Goal: Task Accomplishment & Management: Manage account settings

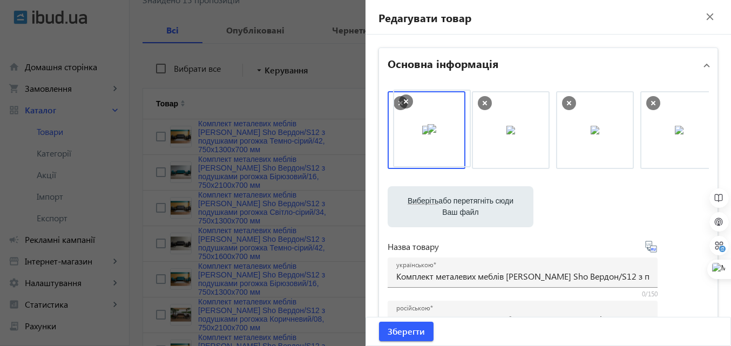
drag, startPoint x: 447, startPoint y: 123, endPoint x: 430, endPoint y: 127, distance: 17.1
drag, startPoint x: 400, startPoint y: 326, endPoint x: 323, endPoint y: 246, distance: 111.8
click at [400, 326] on span "Зберегти" at bounding box center [405, 331] width 37 height 12
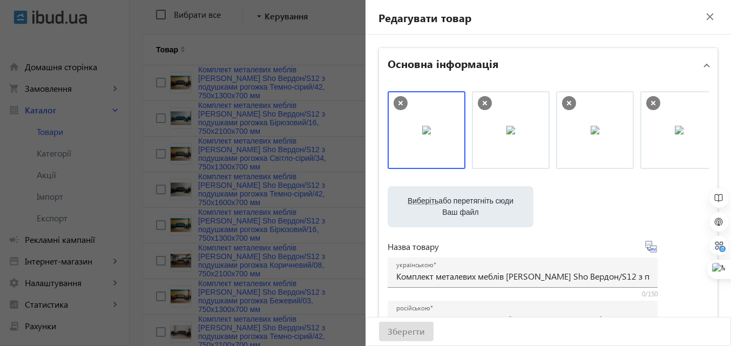
click at [309, 52] on div at bounding box center [365, 173] width 731 height 346
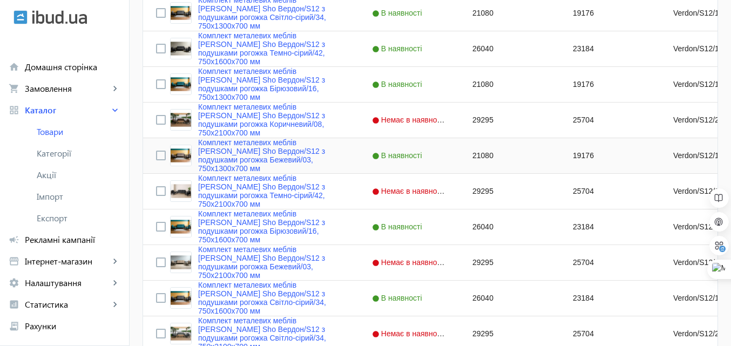
scroll to position [411, 0]
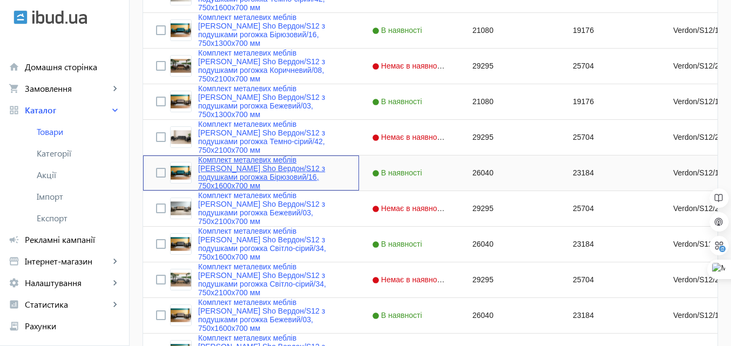
click at [269, 163] on link "Комплект металевих меблів [PERSON_NAME] Sho Вердон/S12 з подушками рогожка Бірю…" at bounding box center [272, 172] width 148 height 35
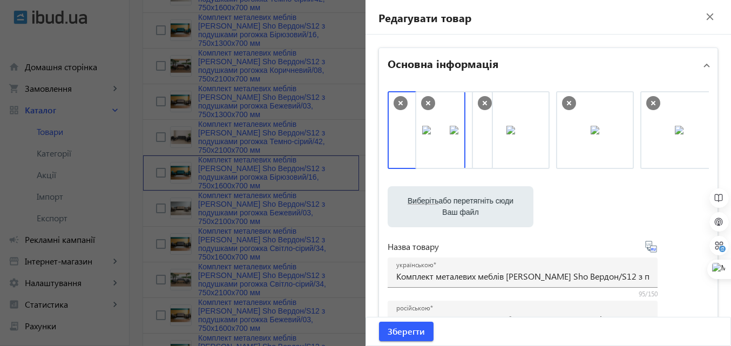
drag, startPoint x: 513, startPoint y: 142, endPoint x: 453, endPoint y: 142, distance: 60.4
drag, startPoint x: 400, startPoint y: 333, endPoint x: 412, endPoint y: 315, distance: 21.9
click at [400, 331] on span "Зберегти" at bounding box center [405, 331] width 37 height 12
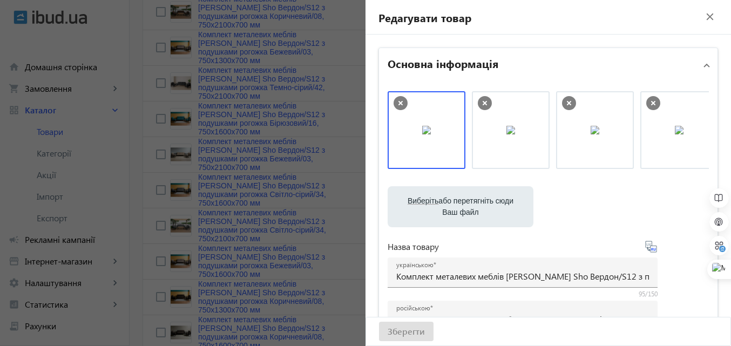
click at [531, 67] on mat-panel-title "Основна інформація" at bounding box center [541, 65] width 308 height 19
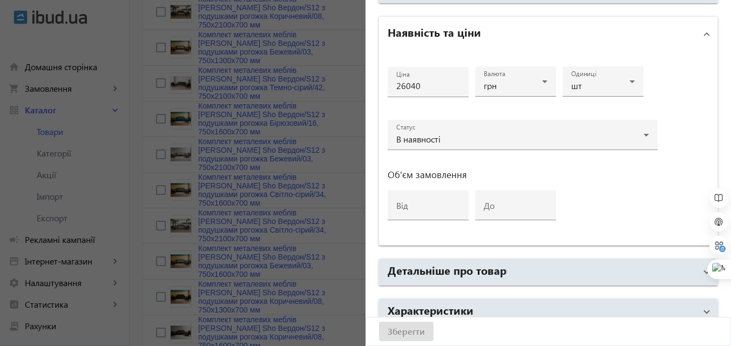
scroll to position [125, 0]
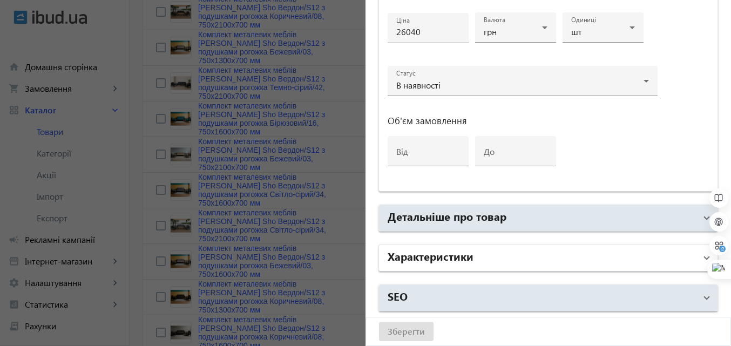
click at [449, 253] on h2 "Характеристики" at bounding box center [430, 255] width 86 height 15
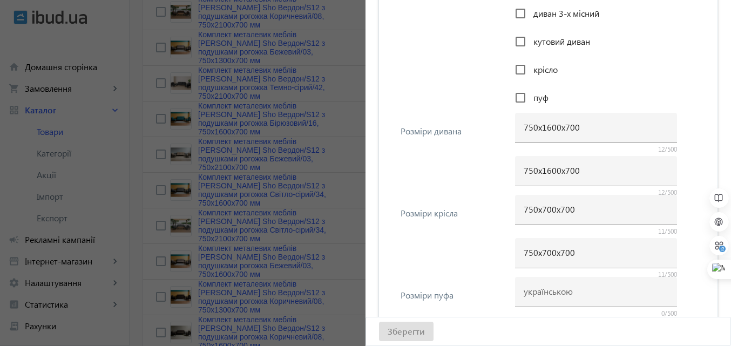
scroll to position [503, 0]
drag, startPoint x: 401, startPoint y: 332, endPoint x: 364, endPoint y: 270, distance: 72.6
click at [401, 330] on div "Зберегти" at bounding box center [548, 331] width 364 height 28
click at [337, 139] on div at bounding box center [365, 173] width 731 height 346
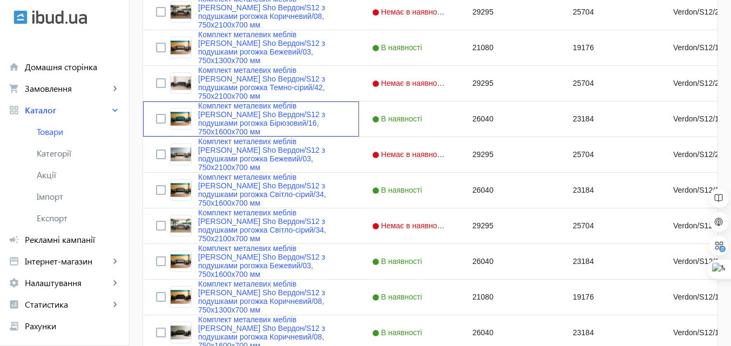
scroll to position [0, 0]
click at [280, 109] on link "Комплект металевих меблів [PERSON_NAME] Sho Вердон/S12 з подушками рогожка Бірю…" at bounding box center [272, 118] width 148 height 35
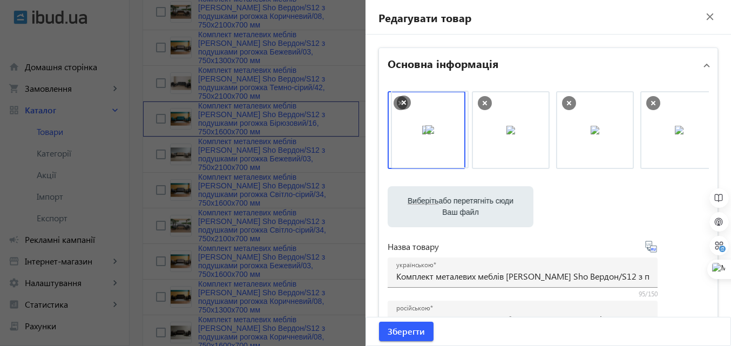
drag, startPoint x: 490, startPoint y: 134, endPoint x: 410, endPoint y: 134, distance: 79.9
drag, startPoint x: 585, startPoint y: 136, endPoint x: 441, endPoint y: 140, distance: 144.7
drag, startPoint x: 411, startPoint y: 329, endPoint x: 392, endPoint y: 294, distance: 40.6
click at [411, 328] on span "Зберегти" at bounding box center [405, 331] width 37 height 12
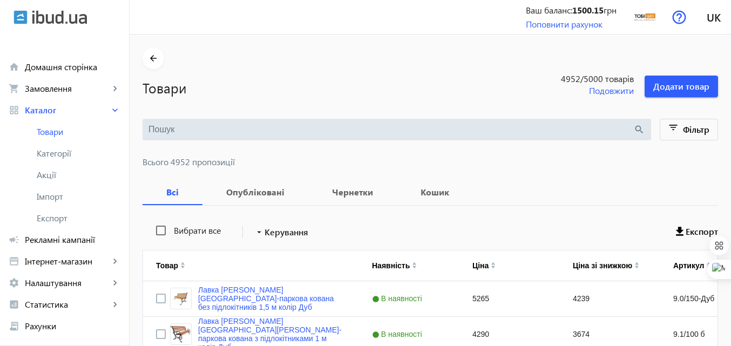
click at [244, 134] on input "search" at bounding box center [390, 130] width 485 height 12
click at [242, 132] on input "search" at bounding box center [390, 130] width 485 height 12
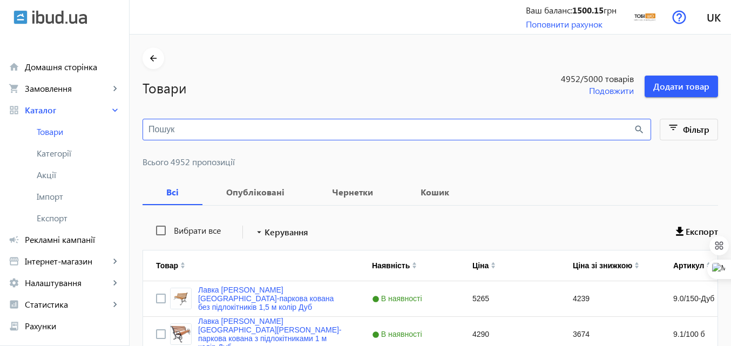
paste input "Комплект металлической мебели [PERSON_NAME] Sho Вердон/S12 с подушками рогожка"
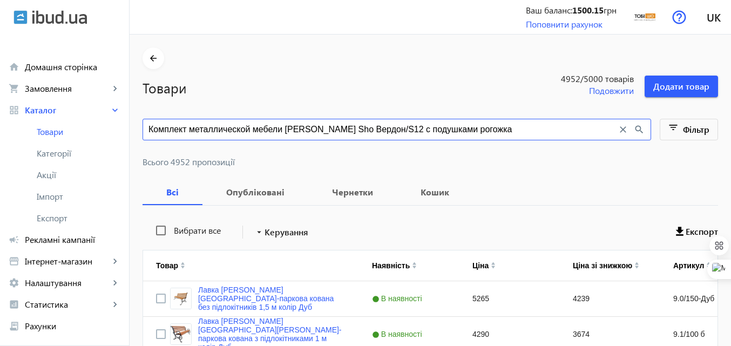
click at [638, 128] on mat-icon "search" at bounding box center [639, 130] width 12 height 12
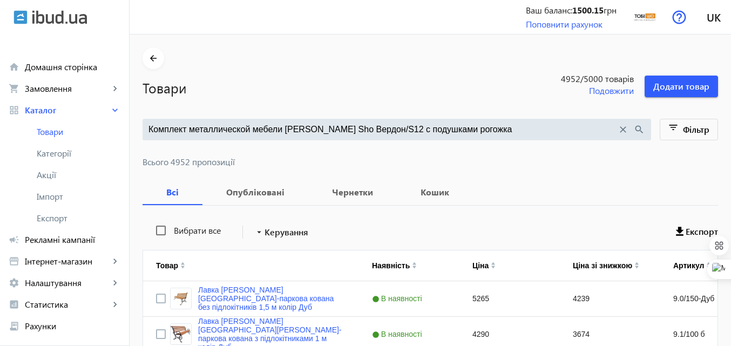
click at [453, 130] on input "Комплект металлической мебели [PERSON_NAME] Sho Вердон/S12 с подушками рогожка" at bounding box center [382, 130] width 468 height 12
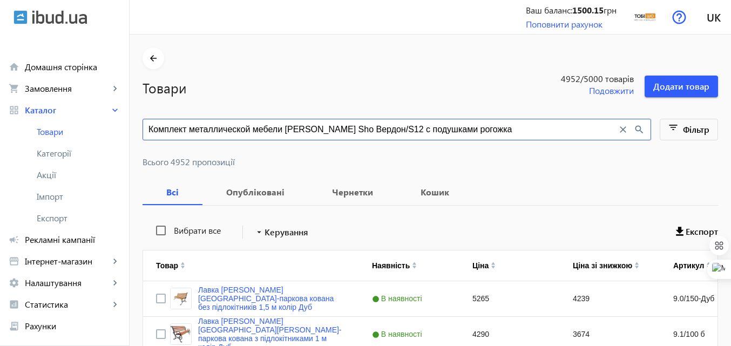
type input "Комплект металлической мебели [PERSON_NAME] Sho Вердон/S12 с подушками рогожка"
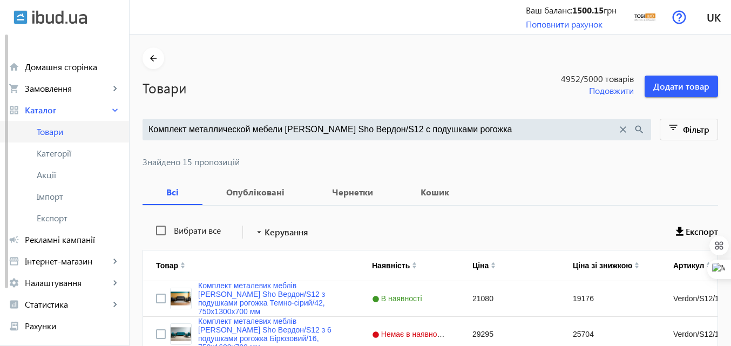
drag, startPoint x: 462, startPoint y: 122, endPoint x: 127, endPoint y: 127, distance: 335.1
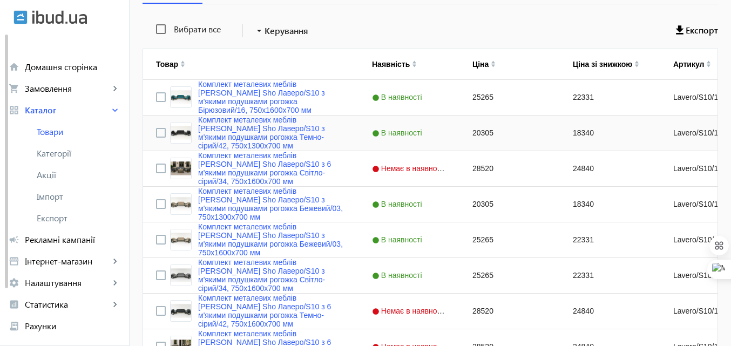
scroll to position [216, 0]
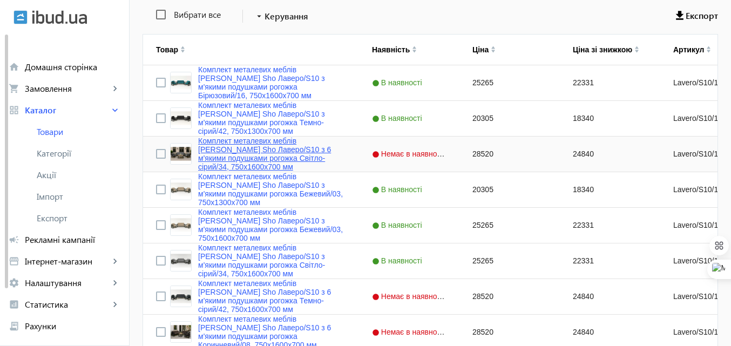
type input "Комплект металлической мебели [PERSON_NAME] Sho Лаверо/S10 с мягкими подушками …"
click at [237, 140] on link "Комплект металевих меблів [PERSON_NAME] Sho Лаверо/S10 з 6 м'якими подушками ро…" at bounding box center [272, 154] width 148 height 35
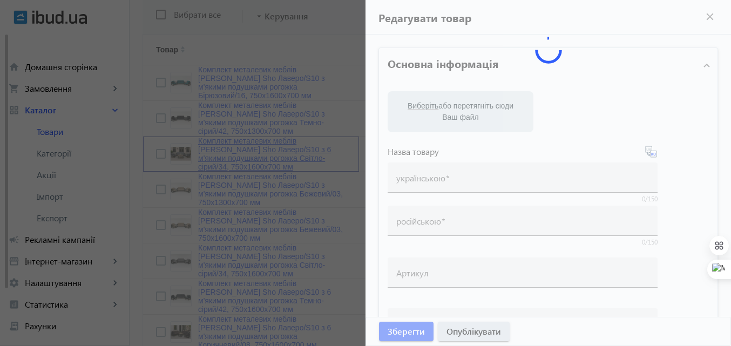
type input "Комплект металевих меблів [PERSON_NAME] Sho Лаверо/S10 з 6 м'якими подушками ро…"
type input "Комплект металлической мебели [PERSON_NAME] Sho Лаверо/S10 с 6 мягкими подушкам…"
type input "Lavero/S10/160/34r/"
type input "28520"
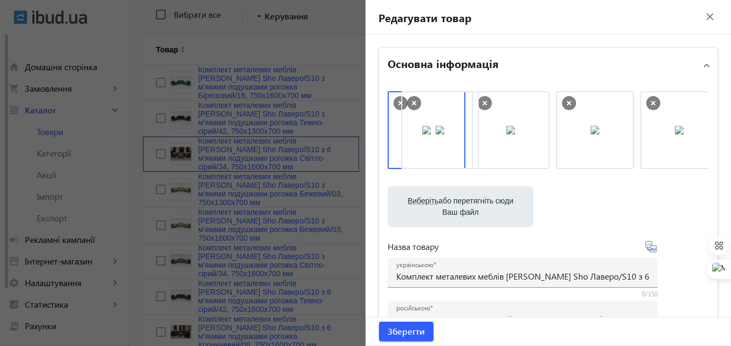
drag, startPoint x: 506, startPoint y: 145, endPoint x: 438, endPoint y: 145, distance: 68.0
drag, startPoint x: 584, startPoint y: 142, endPoint x: 440, endPoint y: 141, distance: 144.1
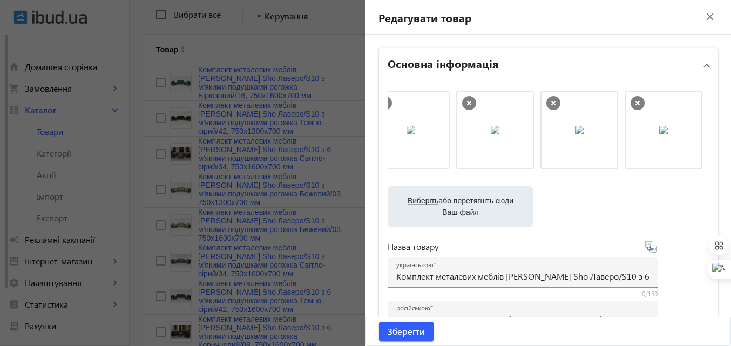
scroll to position [0, 0]
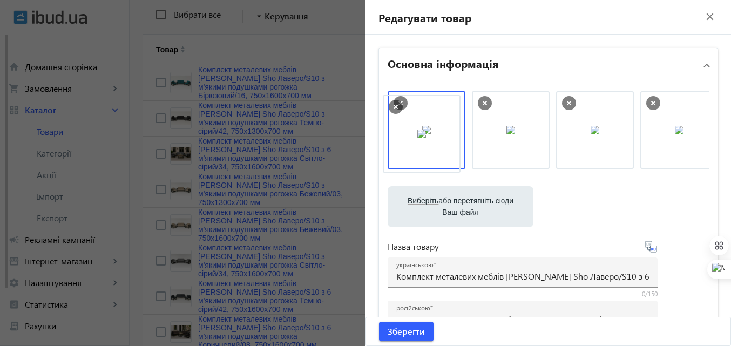
drag, startPoint x: 572, startPoint y: 131, endPoint x: 413, endPoint y: 134, distance: 158.7
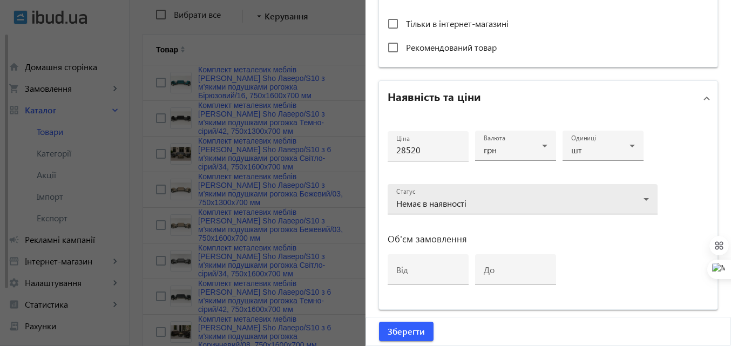
scroll to position [486, 0]
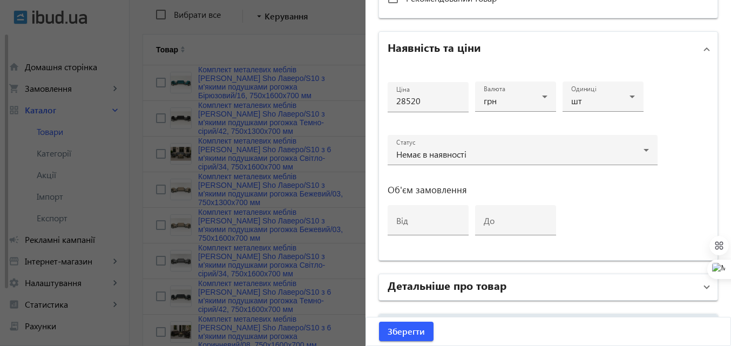
click at [436, 294] on mat-panel-title "Детальніше про товар" at bounding box center [541, 286] width 308 height 19
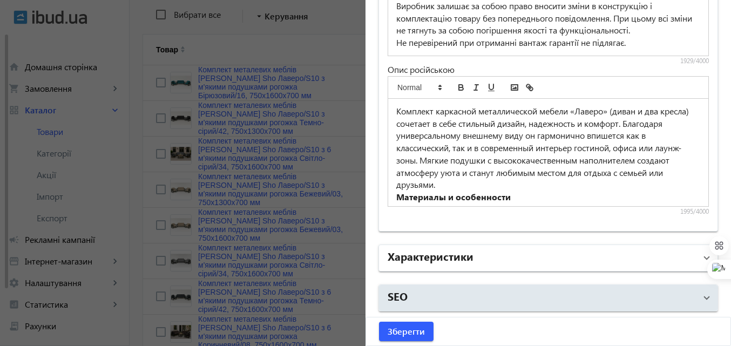
scroll to position [378, 0]
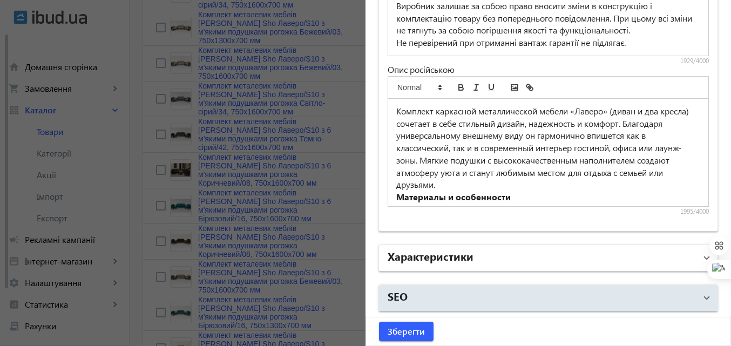
click at [444, 262] on h2 "Характеристики" at bounding box center [430, 255] width 86 height 15
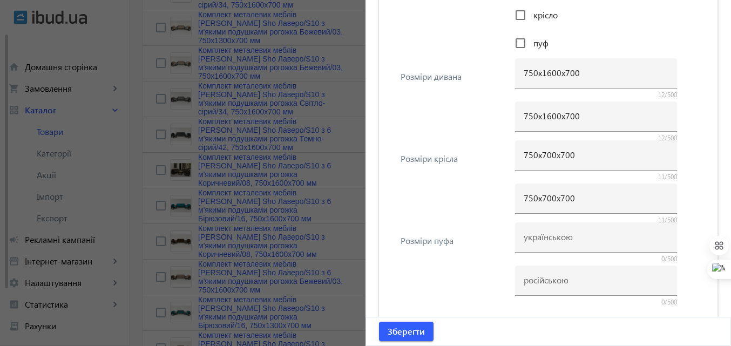
scroll to position [1454, 0]
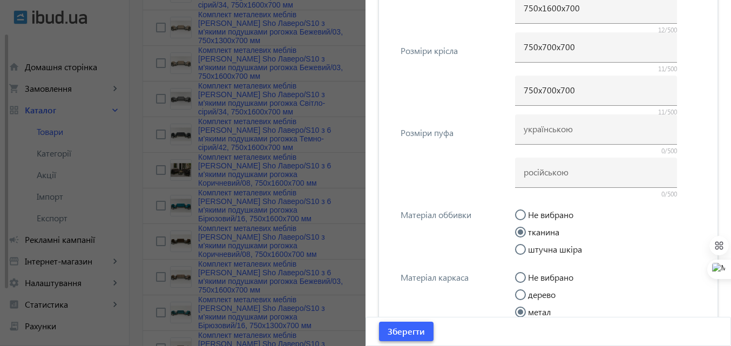
click at [417, 331] on span "Зберегти" at bounding box center [405, 331] width 37 height 12
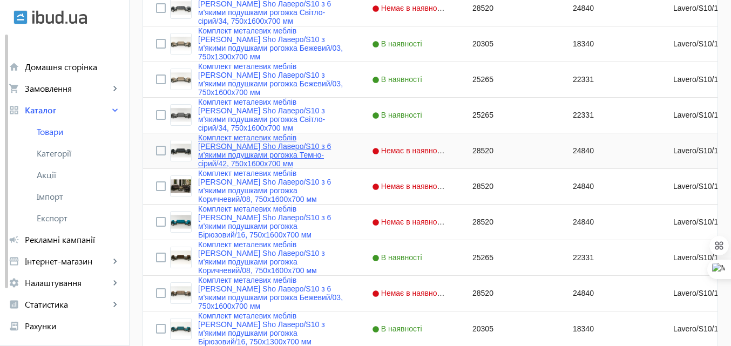
scroll to position [378, 0]
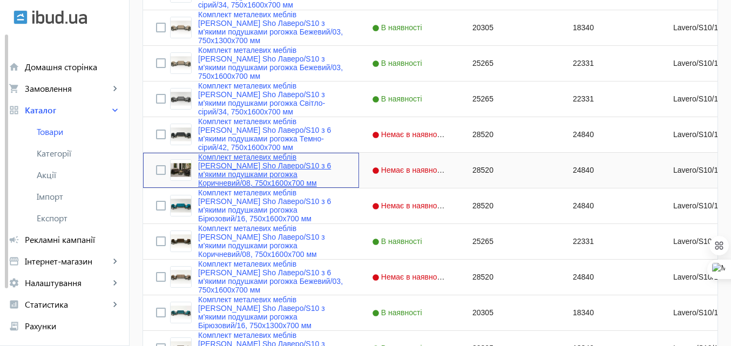
click at [267, 155] on link "Комплект металевих меблів [PERSON_NAME] Sho Лаверо/S10 з 6 м'якими подушками ро…" at bounding box center [272, 170] width 148 height 35
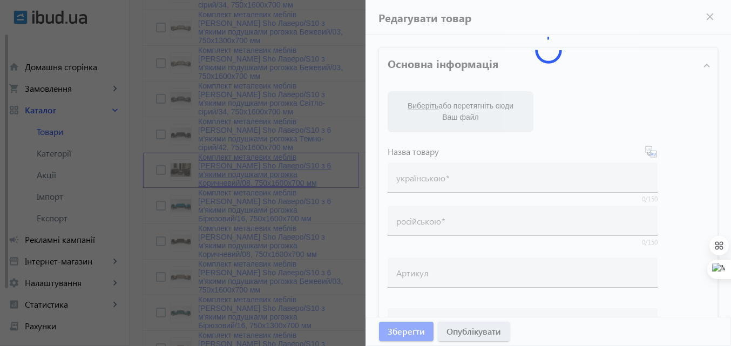
type input "Комплект металевих меблів [PERSON_NAME] Sho Лаверо/S10 з 6 м'якими подушками ро…"
type input "Комплект металлической мебели [PERSON_NAME] Sho Лаверо/S10 с 6 мягкими подушкам…"
type input "Lavero/S10/160/08r/"
type input "28520"
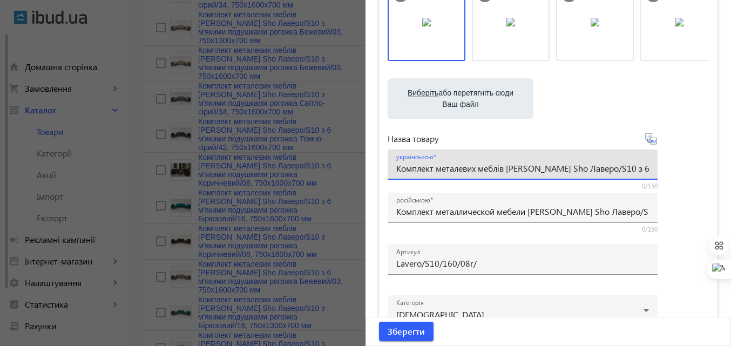
scroll to position [0, 212]
drag, startPoint x: 605, startPoint y: 171, endPoint x: 676, endPoint y: 166, distance: 70.9
click at [676, 166] on div "Виберіть або перетягніть сюди Ваш файл 30519689d362e217538995496653209-e4d7d9ae…" at bounding box center [547, 185] width 321 height 404
click at [607, 167] on input "Комплект металевих меблів [PERSON_NAME] Sho Лаверо/S10 з 6 м'якими подушками ро…" at bounding box center [522, 167] width 253 height 11
drag, startPoint x: 577, startPoint y: 167, endPoint x: 650, endPoint y: 168, distance: 72.8
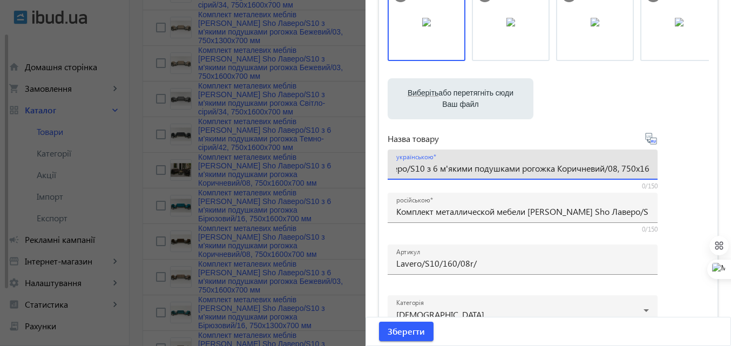
click at [650, 168] on div "українською Комплект металевих меблів [PERSON_NAME] Sho Лаверо/S10 з 6 м'якими …" at bounding box center [522, 164] width 270 height 30
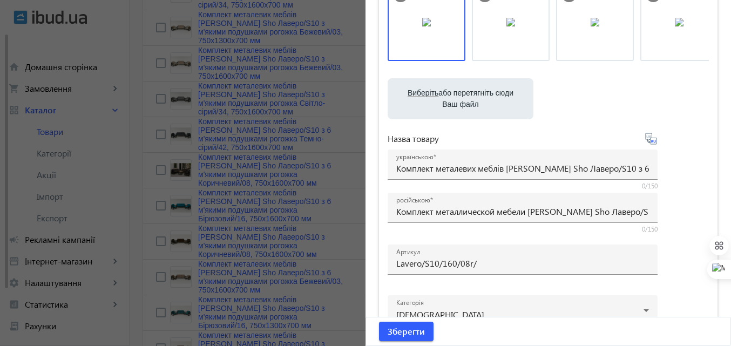
scroll to position [0, 236]
click at [407, 331] on span "Зберегти" at bounding box center [405, 331] width 37 height 12
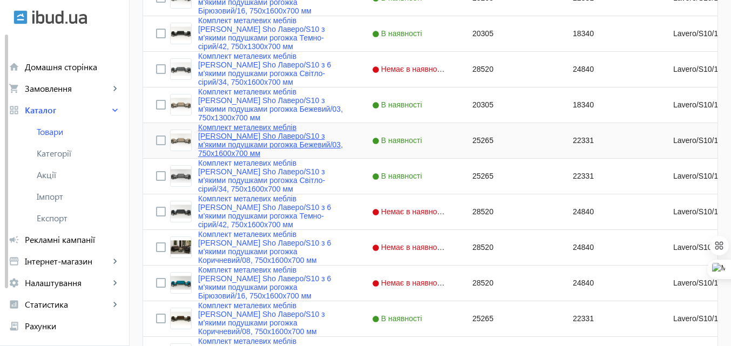
scroll to position [324, 0]
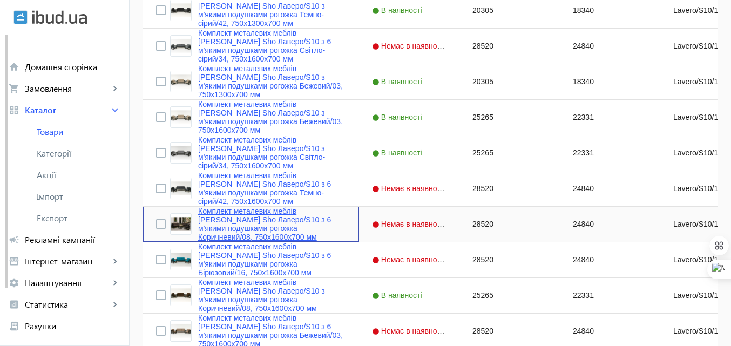
click at [255, 211] on link "Комплект металевих меблів [PERSON_NAME] Sho Лаверо/S10 з 6 м'якими подушками ро…" at bounding box center [272, 224] width 148 height 35
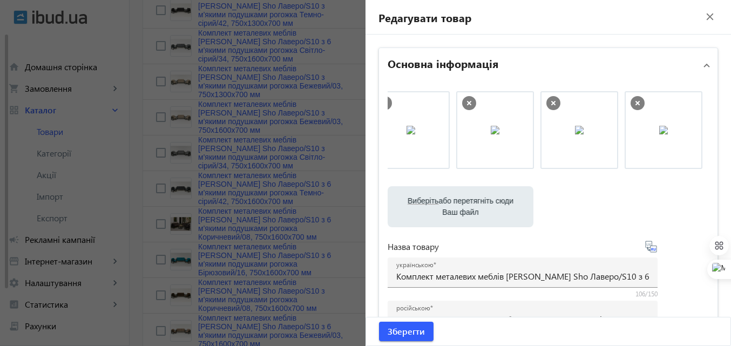
scroll to position [0, 186]
drag, startPoint x: 566, startPoint y: 139, endPoint x: 414, endPoint y: 144, distance: 151.7
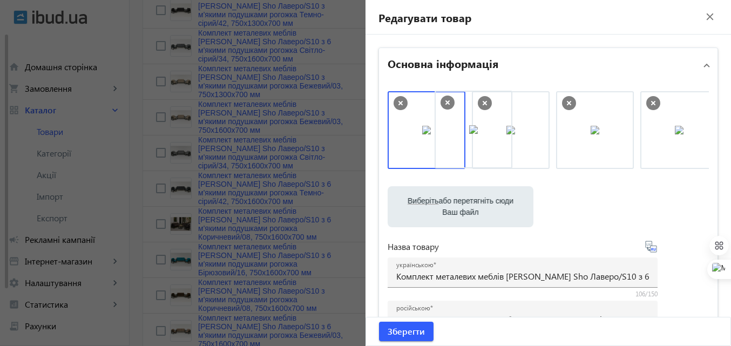
drag, startPoint x: 505, startPoint y: 147, endPoint x: 446, endPoint y: 147, distance: 59.4
click at [405, 333] on span "Зберегти" at bounding box center [405, 331] width 37 height 12
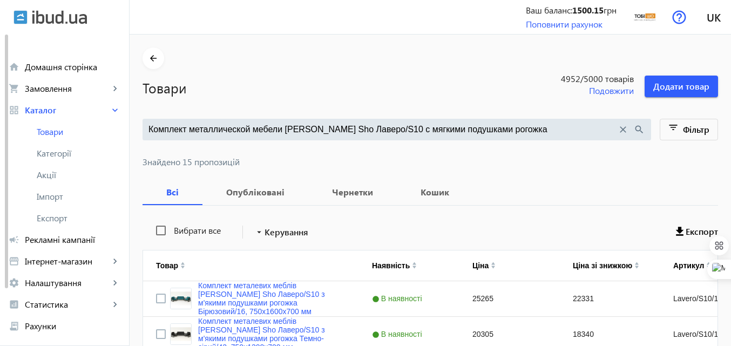
click at [622, 128] on mat-icon "close" at bounding box center [623, 130] width 12 height 12
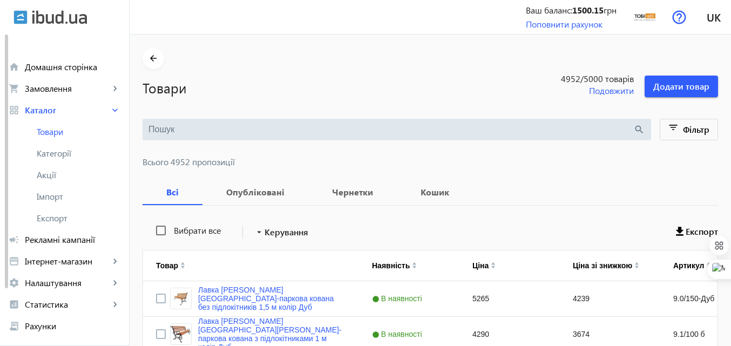
click at [200, 134] on input "search" at bounding box center [390, 130] width 485 height 12
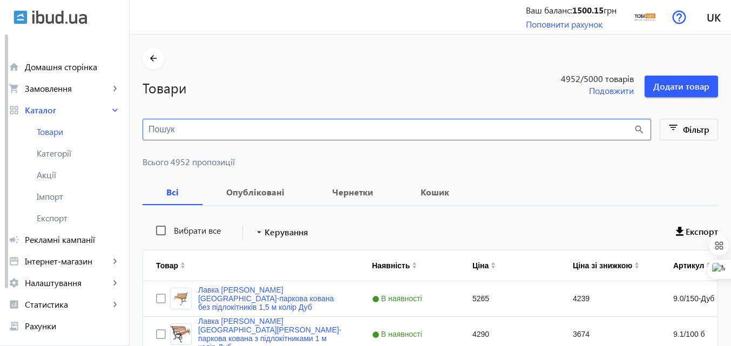
paste input "Комплект мягкой мебели [PERSON_NAME] Sho Лаверо/S10 для дома, дачи, террасы, са…"
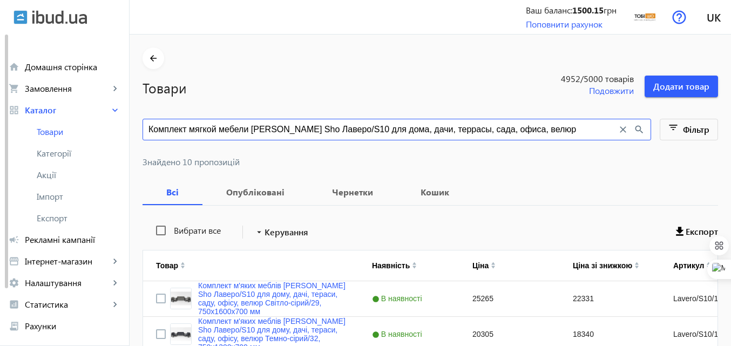
type input "Комплект мягкой мебели [PERSON_NAME] Sho Лаверо/S10 для дома, дачи, террасы, са…"
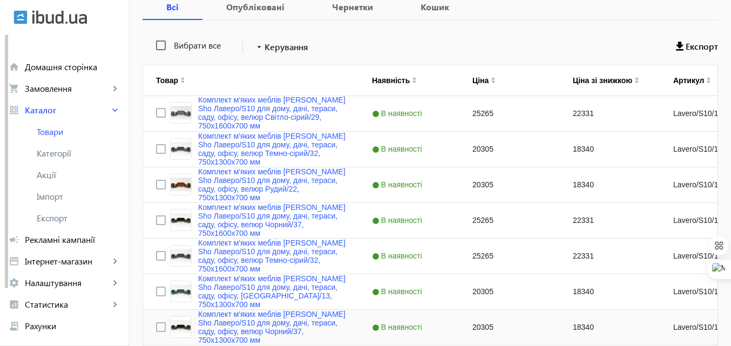
scroll to position [24, 0]
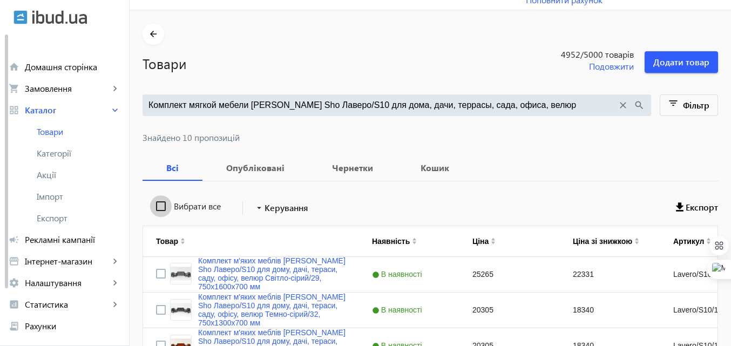
click at [154, 205] on input "Вибрати все" at bounding box center [161, 206] width 22 height 22
checkbox input "true"
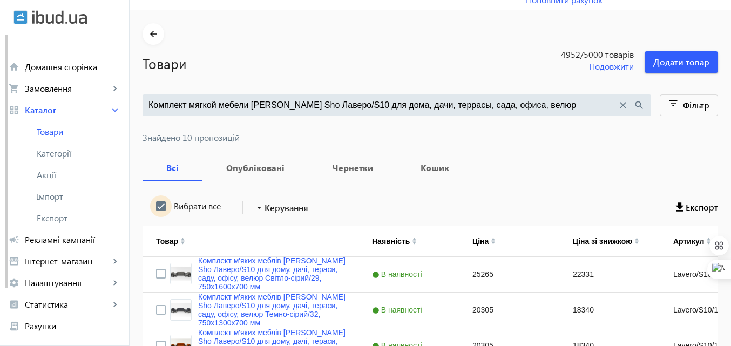
checkbox input "true"
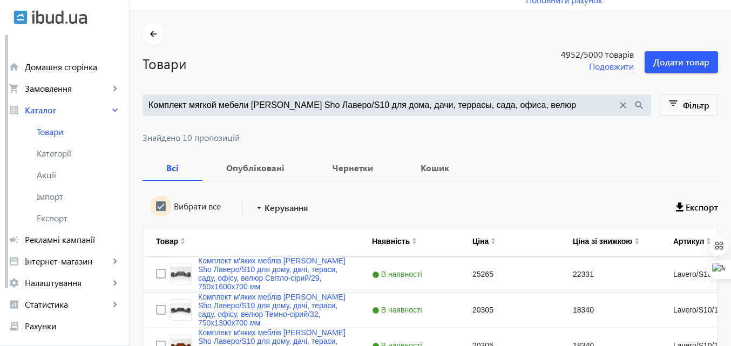
checkbox input "true"
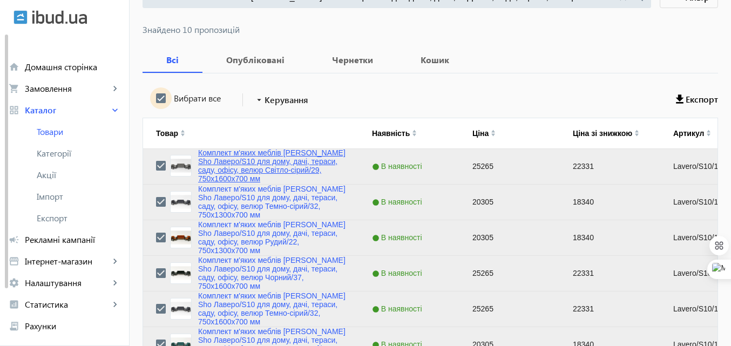
scroll to position [0, 0]
click at [333, 100] on div "Вибрати все arrow_drop_down Керування Експорт" at bounding box center [429, 99] width 575 height 27
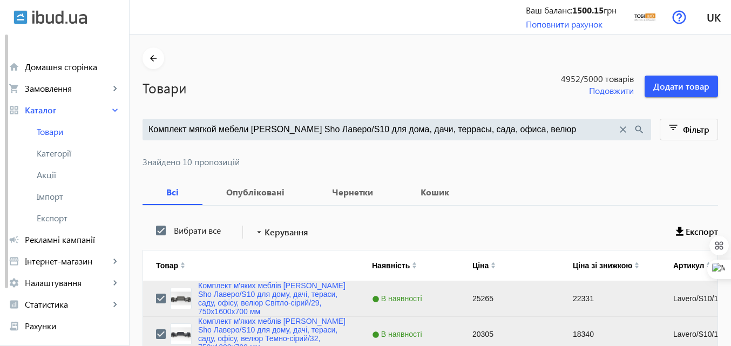
drag, startPoint x: 332, startPoint y: 130, endPoint x: 524, endPoint y: 120, distance: 192.9
click at [524, 120] on div "Комплект мягкой мебели [PERSON_NAME] Sho Лаверо/S10 для дома, дачи, террасы, са…" at bounding box center [396, 130] width 508 height 22
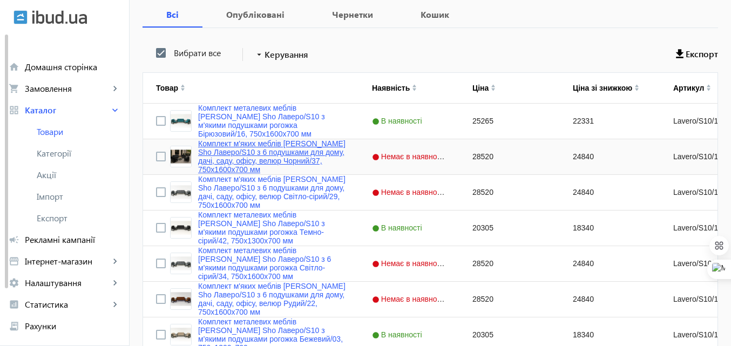
scroll to position [162, 0]
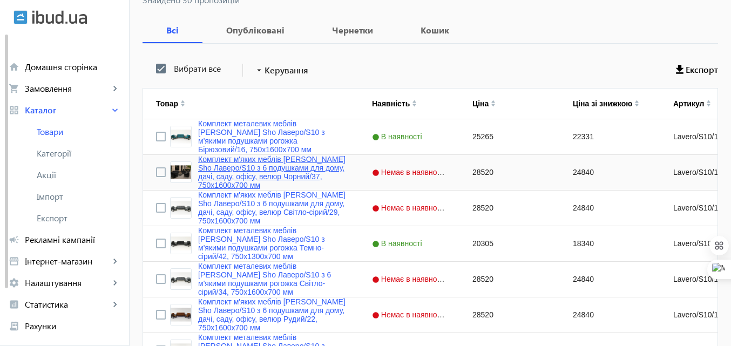
type input "Комплект мягкой мебели [PERSON_NAME] Sho Лаверо/S10"
click at [219, 159] on link "Комплект м'яких меблів [PERSON_NAME] Sho Лаверо/S10 з 6 подушками для дому, дач…" at bounding box center [272, 172] width 148 height 35
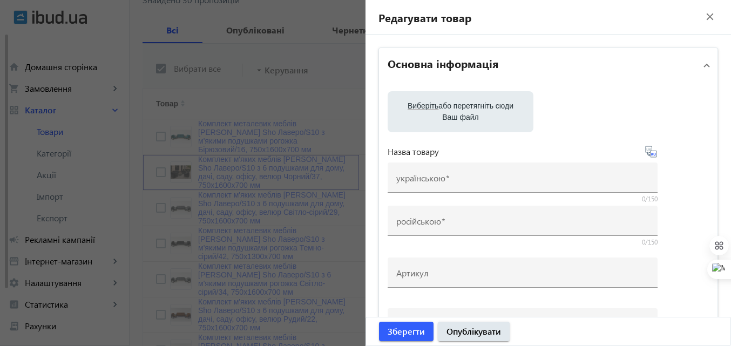
type input "Комплект м'яких меблів [PERSON_NAME] Sho Лаверо/S10 з 6 подушками для дому, дач…"
type input "Комплект мягкой мебели [PERSON_NAME] Sho Лаверо/S10 с 6 подушками для дома, дач…"
type input "Lavero/S10/160/37v/"
type input "28520"
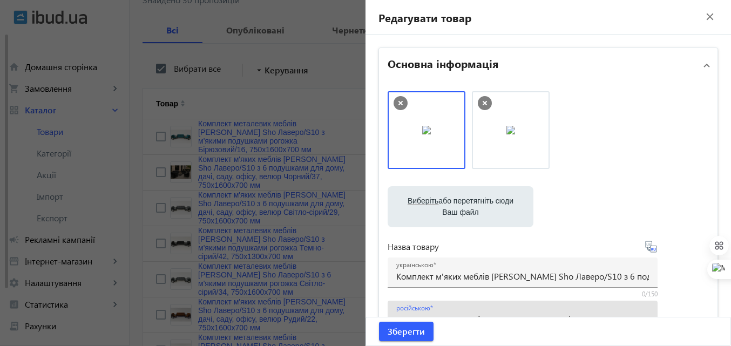
drag, startPoint x: 460, startPoint y: 221, endPoint x: 545, endPoint y: 233, distance: 86.1
click at [545, 233] on div "Виберіть або перетягніть сюди Ваш файл 4821689d3600239102042313261878-5621061b2…" at bounding box center [547, 293] width 321 height 404
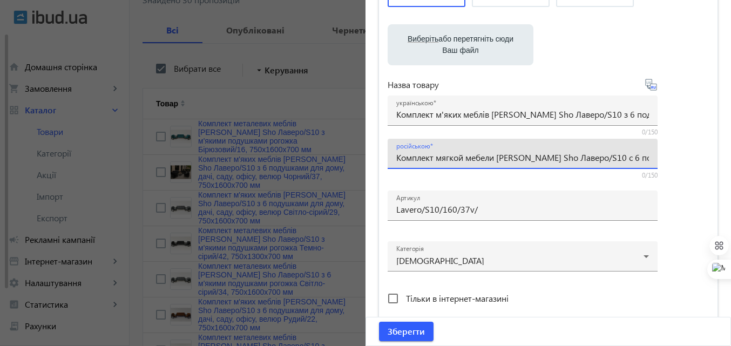
click at [414, 170] on div at bounding box center [522, 174] width 270 height 10
drag, startPoint x: 393, startPoint y: 155, endPoint x: 522, endPoint y: 163, distance: 129.2
click at [527, 163] on div "російською Комплект мягкой мебели [PERSON_NAME] Sho Лаверо/S10 с 6 подушками дл…" at bounding box center [522, 154] width 253 height 30
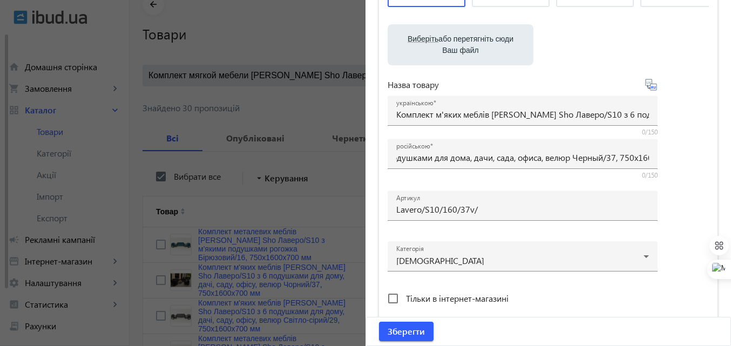
scroll to position [0, 0]
click at [335, 68] on div at bounding box center [365, 173] width 731 height 346
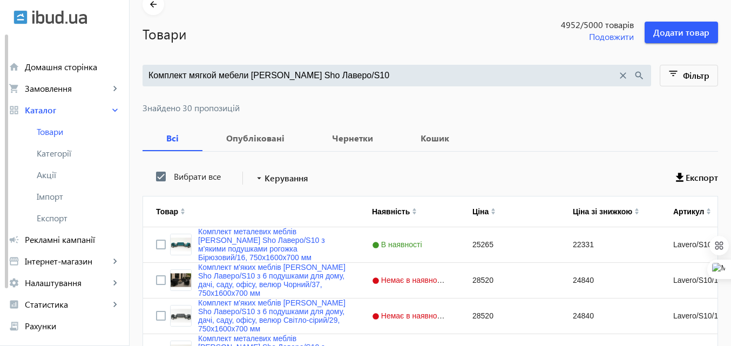
click at [332, 72] on input "Комплект мягкой мебели [PERSON_NAME] Sho Лаверо/S10" at bounding box center [382, 76] width 468 height 12
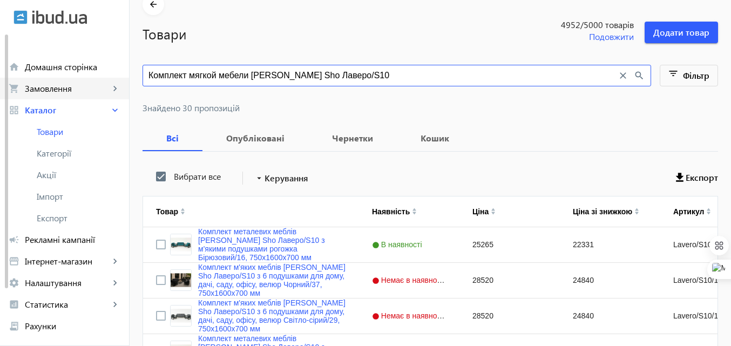
drag, startPoint x: 326, startPoint y: 74, endPoint x: 125, endPoint y: 80, distance: 201.3
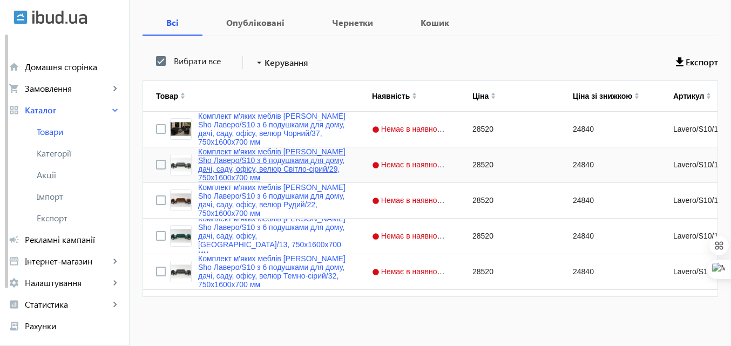
scroll to position [170, 0]
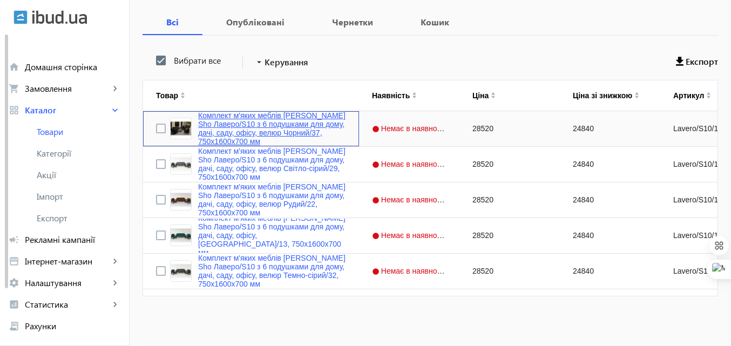
click at [229, 114] on link "Комплект м'яких меблів [PERSON_NAME] Sho Лаверо/S10 з 6 подушками для дому, дач…" at bounding box center [272, 128] width 148 height 35
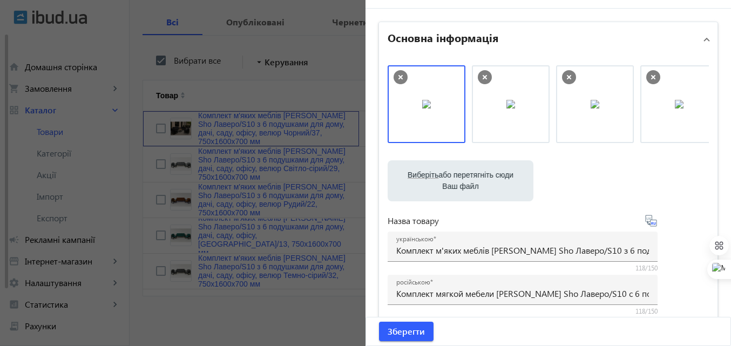
scroll to position [0, 0]
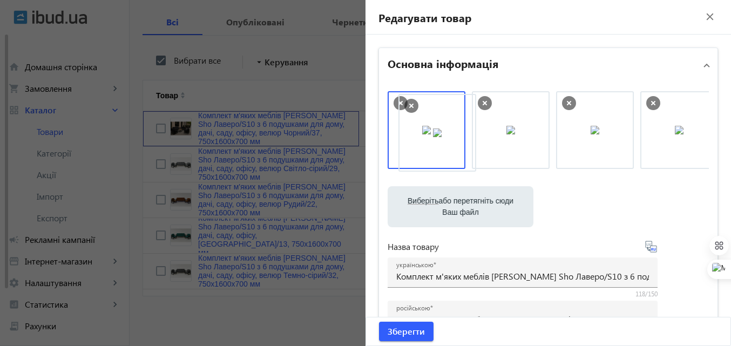
drag, startPoint x: 510, startPoint y: 135, endPoint x: 437, endPoint y: 138, distance: 73.4
drag, startPoint x: 588, startPoint y: 134, endPoint x: 424, endPoint y: 138, distance: 164.1
drag, startPoint x: 590, startPoint y: 134, endPoint x: 476, endPoint y: 132, distance: 113.9
drag, startPoint x: 523, startPoint y: 135, endPoint x: 467, endPoint y: 138, distance: 56.2
click at [410, 336] on span "Зберегти" at bounding box center [405, 331] width 37 height 12
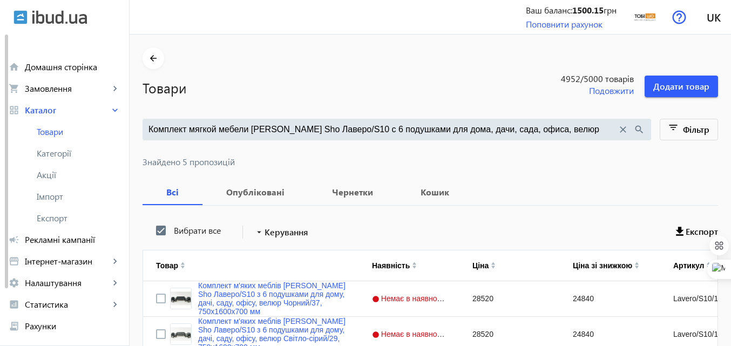
drag, startPoint x: 548, startPoint y: 127, endPoint x: 328, endPoint y: 144, distance: 220.7
click at [328, 144] on prices "Комплект мягкой мебели [PERSON_NAME] Sho Лаверо/S10 с 6 подушками для дома, дач…" at bounding box center [429, 299] width 575 height 360
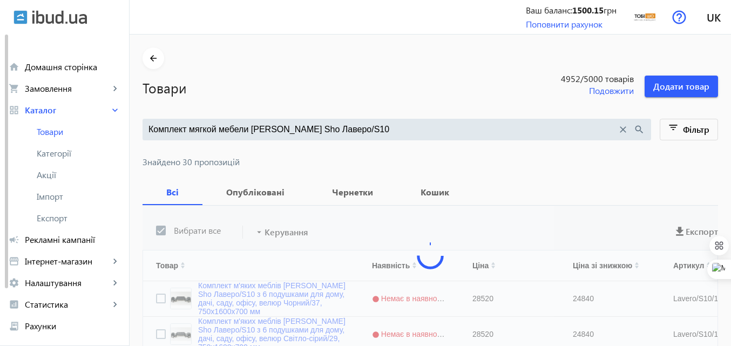
type input "Комплект мягкой мебели [PERSON_NAME] Sho Лаверо/S10"
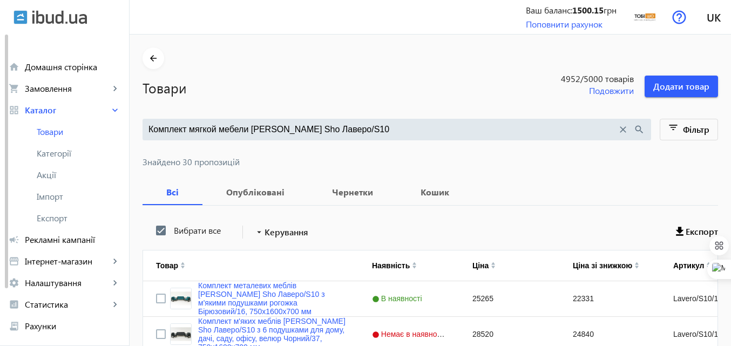
click at [467, 64] on section "arrow_back Товари 4952 /5000 товарів Подовжити Додати товар" at bounding box center [429, 72] width 575 height 50
drag, startPoint x: 335, startPoint y: 123, endPoint x: 132, endPoint y: 133, distance: 202.6
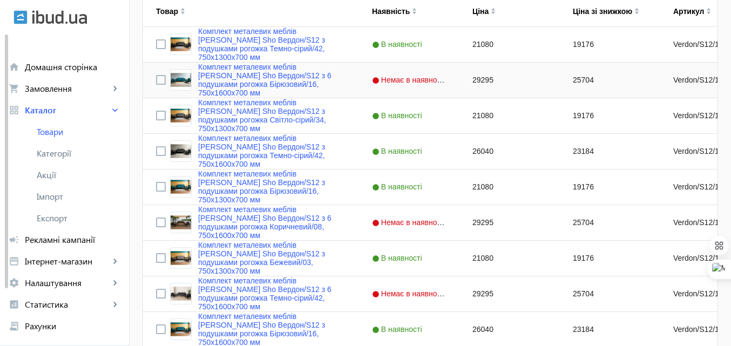
scroll to position [270, 0]
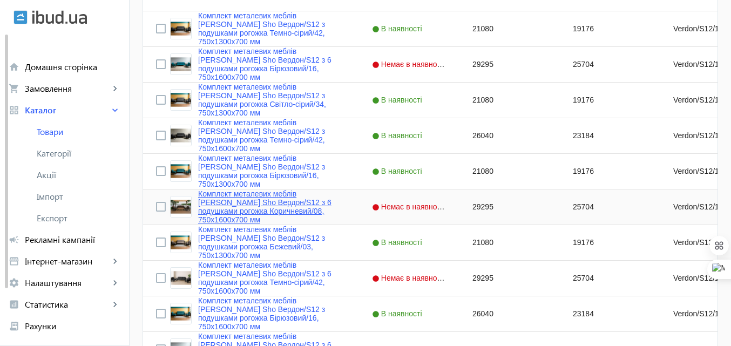
type input "Комплект металлической мебели [PERSON_NAME] Sho Вердон/S12 с подушками рогожка"
click at [216, 197] on link "Комплект металевих меблів [PERSON_NAME] Sho Вердон/S12 з 6 подушками рогожка Ко…" at bounding box center [272, 206] width 148 height 35
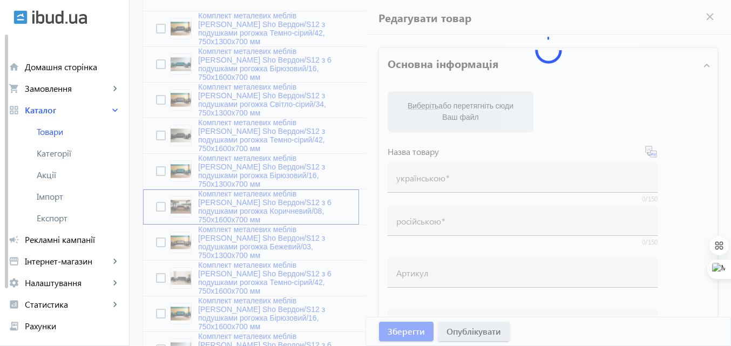
type input "Комплект металевих меблів [PERSON_NAME] Sho Вердон/S12 з 6 подушками рогожка Ко…"
type input "Комплект металлической мебели [PERSON_NAME] Sho Вердон/S12 с 6 подушками рогожк…"
type input "Verdon/S12/160/08r/"
type input "29295"
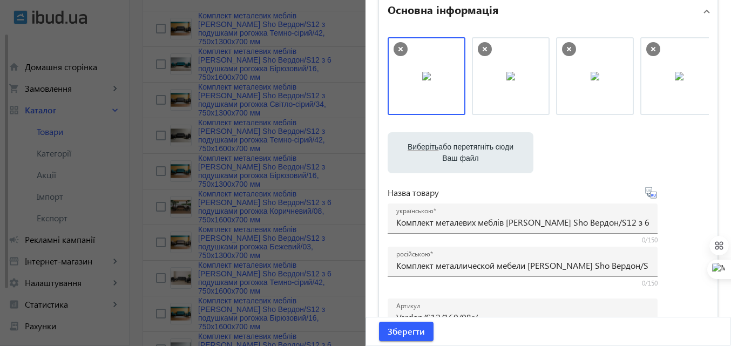
scroll to position [0, 103]
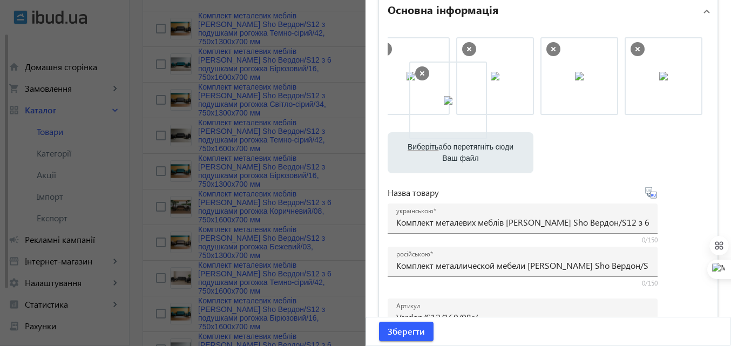
drag, startPoint x: 649, startPoint y: 77, endPoint x: 426, endPoint y: 97, distance: 224.3
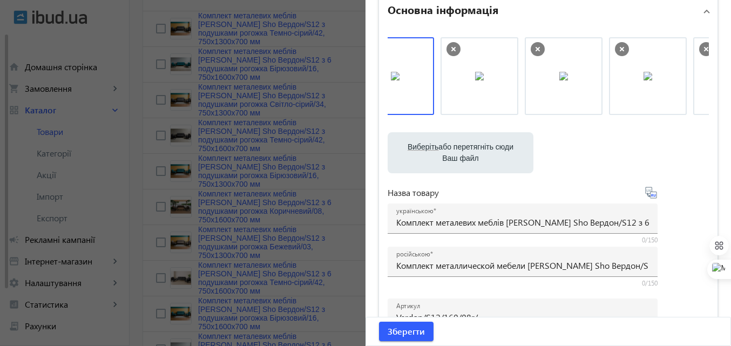
scroll to position [0, 30]
drag, startPoint x: 468, startPoint y: 93, endPoint x: 424, endPoint y: 92, distance: 44.8
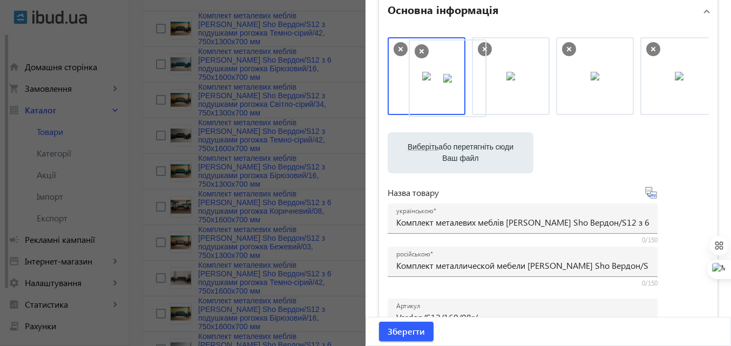
drag, startPoint x: 513, startPoint y: 86, endPoint x: 440, endPoint y: 88, distance: 72.3
drag, startPoint x: 590, startPoint y: 82, endPoint x: 451, endPoint y: 85, distance: 139.3
drag, startPoint x: 599, startPoint y: 80, endPoint x: 437, endPoint y: 87, distance: 162.1
drag, startPoint x: 563, startPoint y: 79, endPoint x: 499, endPoint y: 84, distance: 64.4
drag, startPoint x: 491, startPoint y: 95, endPoint x: 400, endPoint y: 99, distance: 90.8
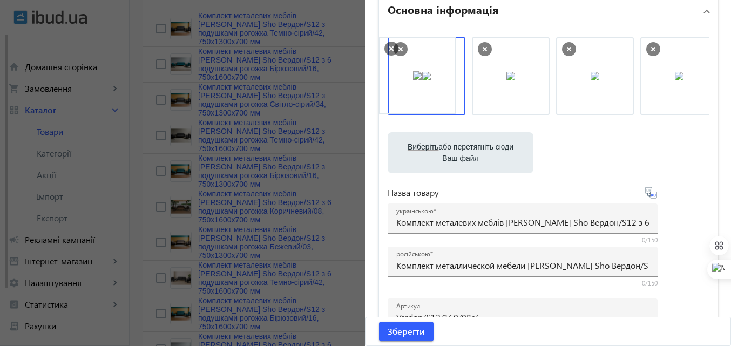
drag, startPoint x: 401, startPoint y: 96, endPoint x: 395, endPoint y: 96, distance: 6.5
drag, startPoint x: 577, startPoint y: 82, endPoint x: 391, endPoint y: 88, distance: 186.8
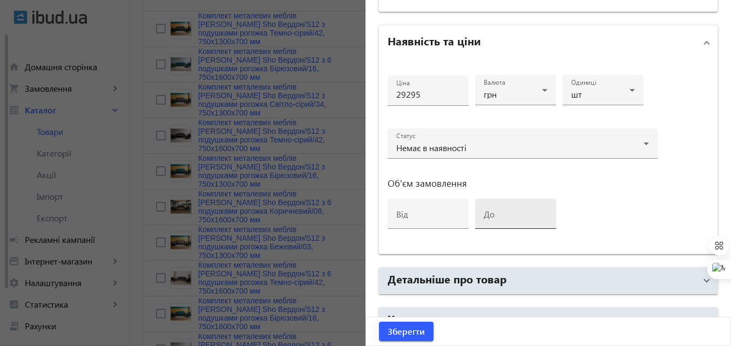
scroll to position [555, 0]
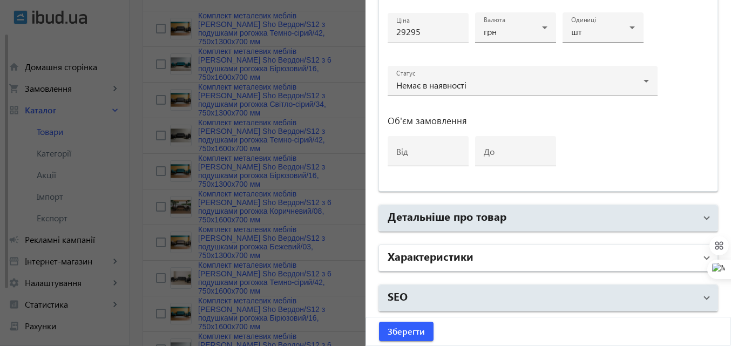
click at [473, 263] on mat-panel-title "Характеристики" at bounding box center [541, 257] width 308 height 19
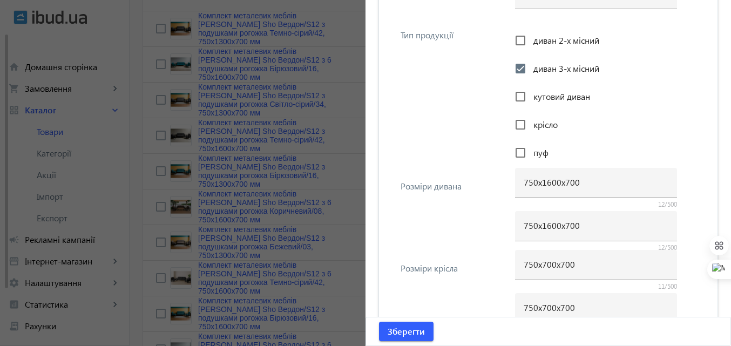
scroll to position [932, 0]
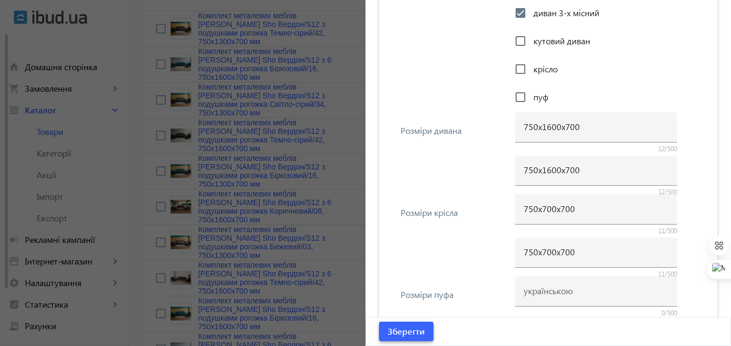
click at [419, 328] on span "Зберегти" at bounding box center [405, 331] width 37 height 12
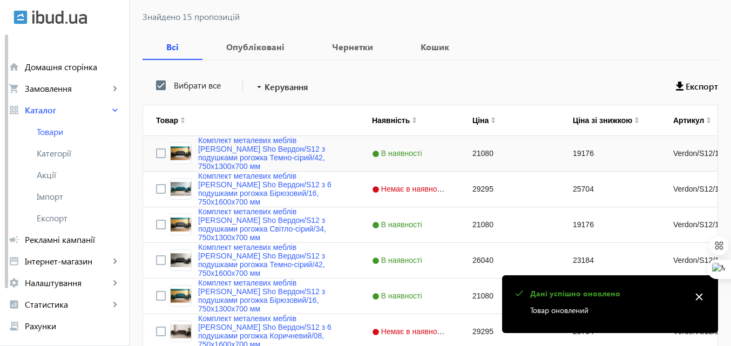
scroll to position [162, 0]
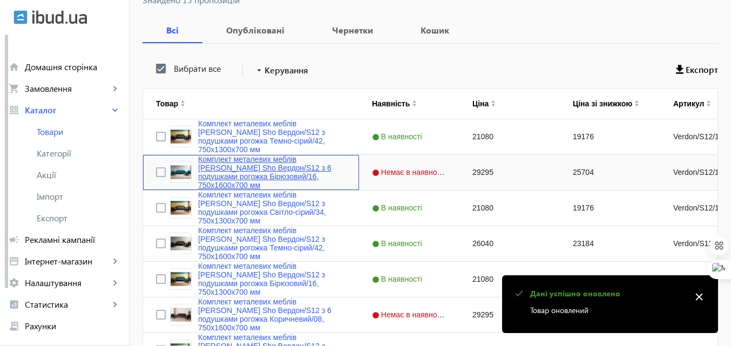
click at [240, 164] on link "Комплект металевих меблів [PERSON_NAME] Sho Вердон/S12 з 6 подушками рогожка Бі…" at bounding box center [272, 172] width 148 height 35
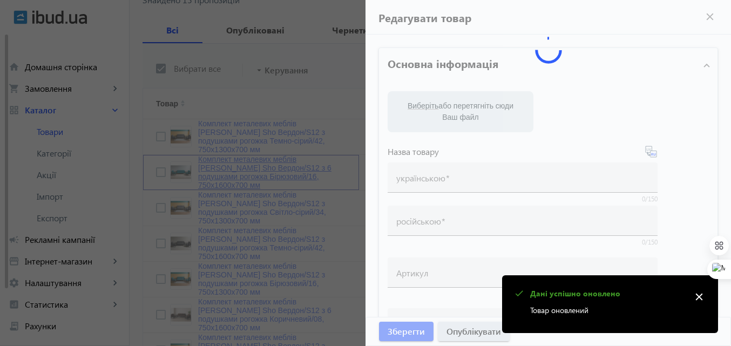
type input "Комплект металевих меблів [PERSON_NAME] Sho Вердон/S12 з 6 подушками рогожка Бі…"
type input "Комплект металлической мебели [PERSON_NAME] Sho Вердон/S12 с 6 подушками рогожк…"
type input "Verdon/S12/160/16r/"
type input "29295"
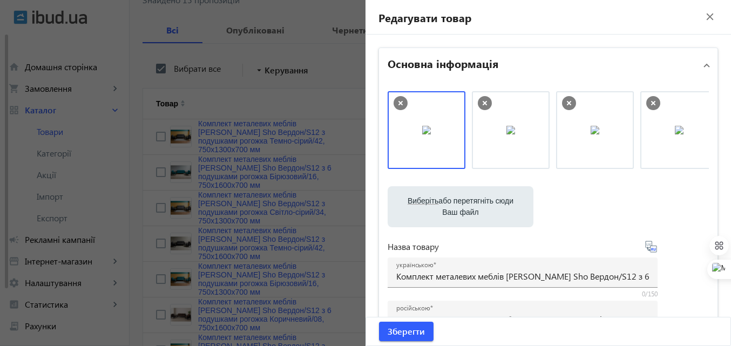
scroll to position [0, 103]
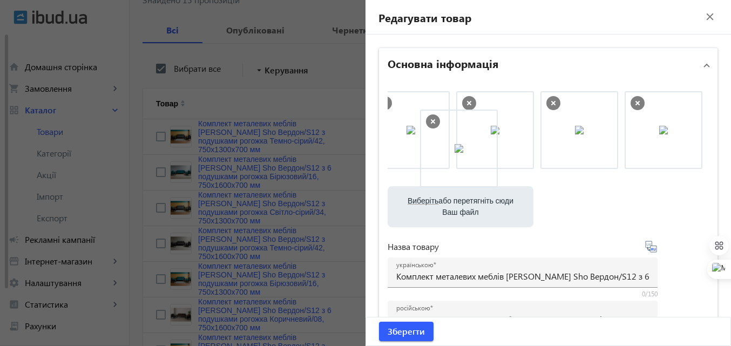
drag, startPoint x: 657, startPoint y: 142, endPoint x: 455, endPoint y: 160, distance: 202.6
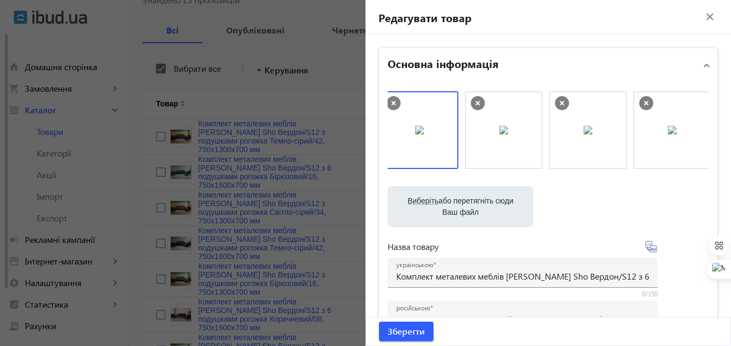
scroll to position [0, 0]
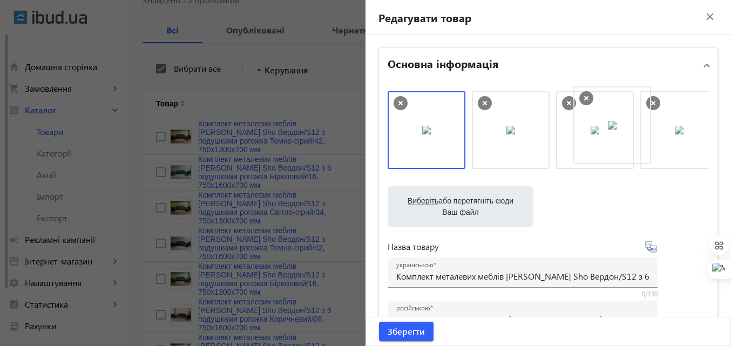
drag, startPoint x: 518, startPoint y: 147, endPoint x: 619, endPoint y: 140, distance: 101.7
drag, startPoint x: 515, startPoint y: 139, endPoint x: 444, endPoint y: 145, distance: 71.4
drag, startPoint x: 601, startPoint y: 134, endPoint x: 479, endPoint y: 134, distance: 122.5
drag, startPoint x: 497, startPoint y: 136, endPoint x: 442, endPoint y: 136, distance: 55.0
drag, startPoint x: 430, startPoint y: 136, endPoint x: 678, endPoint y: 132, distance: 248.8
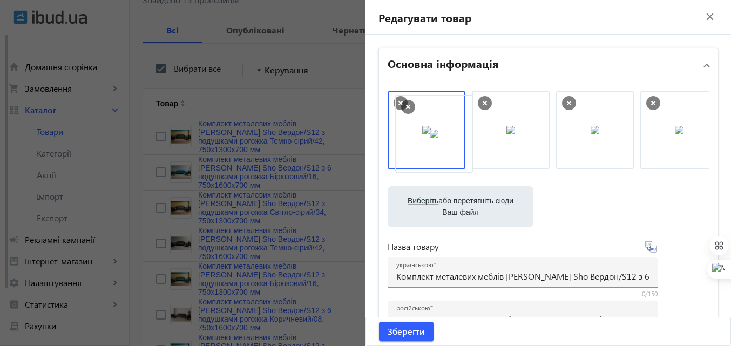
drag, startPoint x: 598, startPoint y: 132, endPoint x: 441, endPoint y: 135, distance: 157.1
click at [409, 331] on span "Зберегти" at bounding box center [405, 331] width 37 height 12
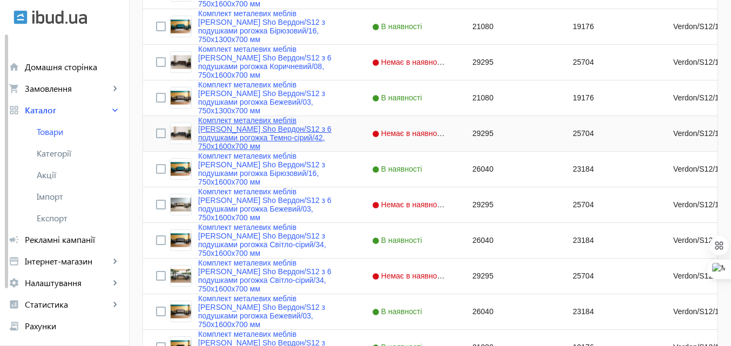
scroll to position [432, 0]
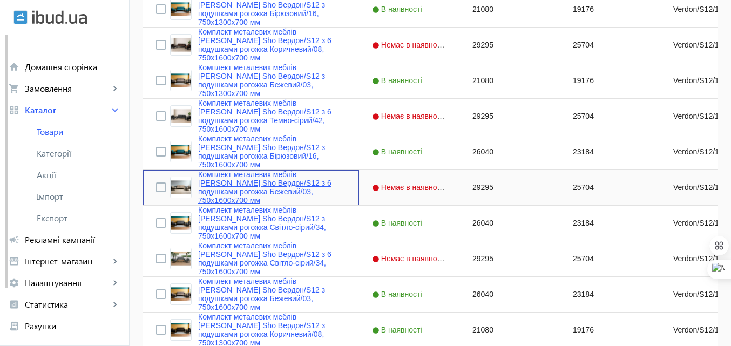
click at [222, 181] on link "Комплект металевих меблів [PERSON_NAME] Sho Вердон/S12 з 6 подушками рогожка Бе…" at bounding box center [272, 187] width 148 height 35
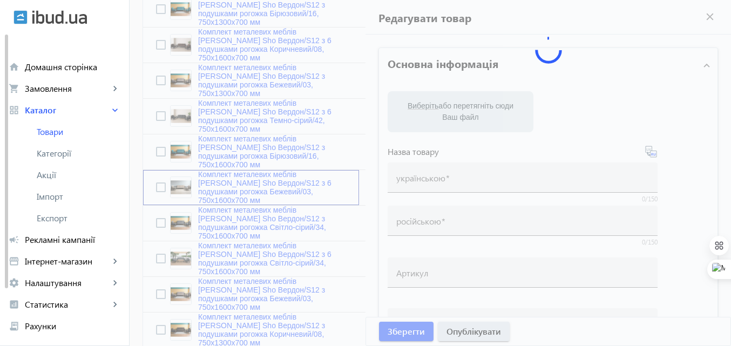
type input "Комплект металевих меблів [PERSON_NAME] Sho Вердон/S12 з 6 подушками рогожка Бе…"
type input "Комплект металлической мебели [PERSON_NAME] Sho Вердон/S12 с 6 подушками рогожк…"
type input "Verdon/S12/160/03r/"
type input "29295"
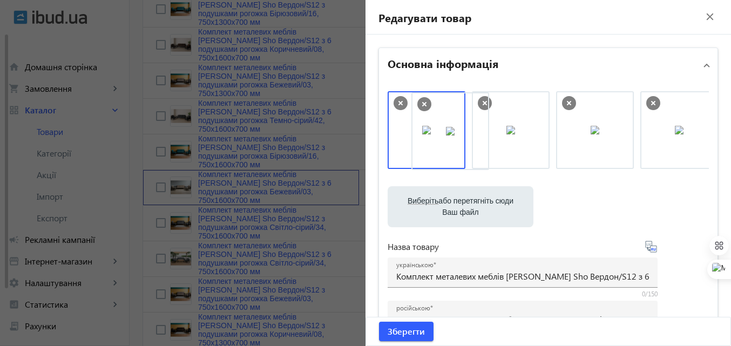
drag, startPoint x: 594, startPoint y: 140, endPoint x: 448, endPoint y: 141, distance: 145.7
drag, startPoint x: 604, startPoint y: 131, endPoint x: 428, endPoint y: 136, distance: 176.0
click at [410, 329] on span "Зберегти" at bounding box center [405, 331] width 37 height 12
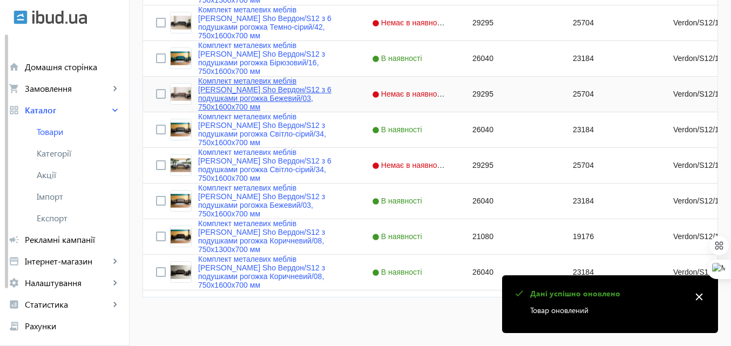
scroll to position [526, 0]
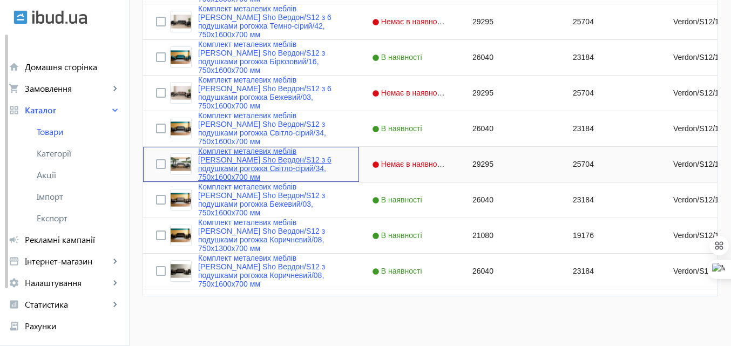
click at [210, 156] on link "Комплект металевих меблів [PERSON_NAME] Sho Вердон/S12 з 6 подушками рогожка Св…" at bounding box center [272, 164] width 148 height 35
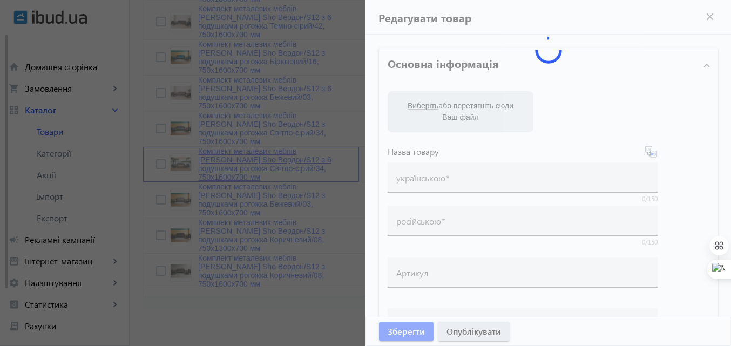
type input "Комплект металевих меблів [PERSON_NAME] Sho Вердон/S12 з 6 подушками рогожка Св…"
type input "Комплект металлической мебели [PERSON_NAME] Sho Вердон/S12 с 6 подушками рогожк…"
type input "Verdon/S12/160/34r/"
type input "29295"
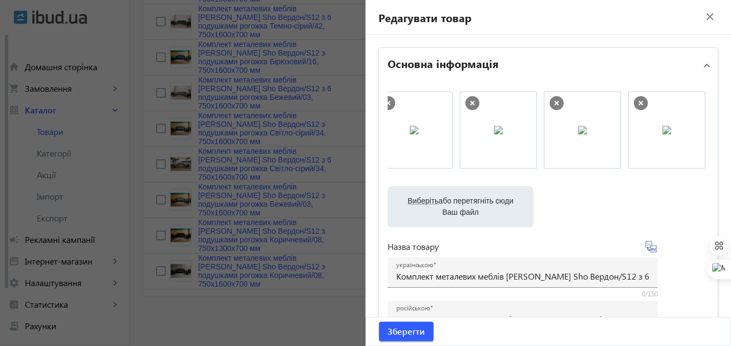
scroll to position [0, 103]
drag, startPoint x: 654, startPoint y: 145, endPoint x: 486, endPoint y: 160, distance: 169.0
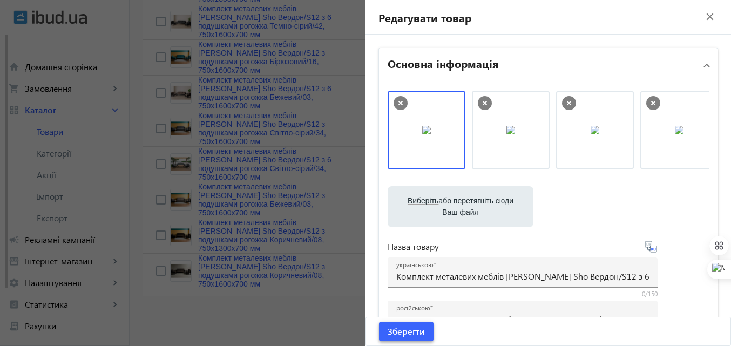
click at [390, 328] on span "Зберегти" at bounding box center [405, 331] width 37 height 12
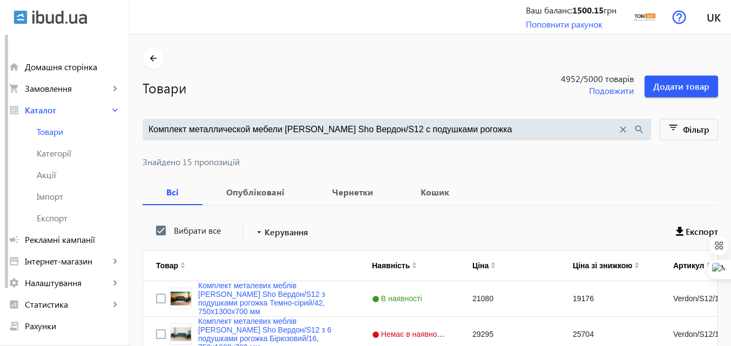
drag, startPoint x: 453, startPoint y: 135, endPoint x: 362, endPoint y: 136, distance: 91.2
click at [362, 136] on div "Комплект металлической мебели [PERSON_NAME] Sho Вердон/S12 с подушками рогожка …" at bounding box center [396, 130] width 508 height 22
click at [253, 159] on span "Знайдено 15 пропозицій" at bounding box center [429, 162] width 575 height 9
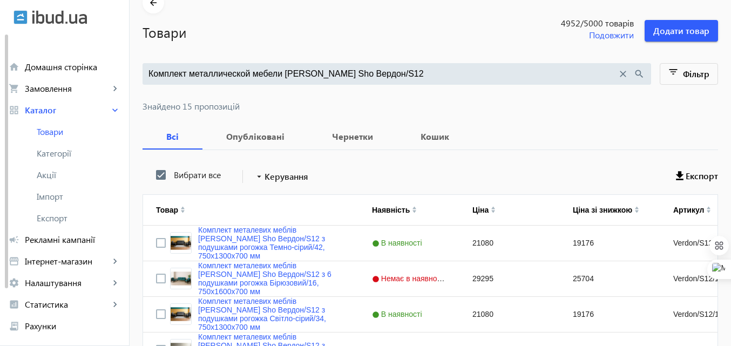
scroll to position [108, 0]
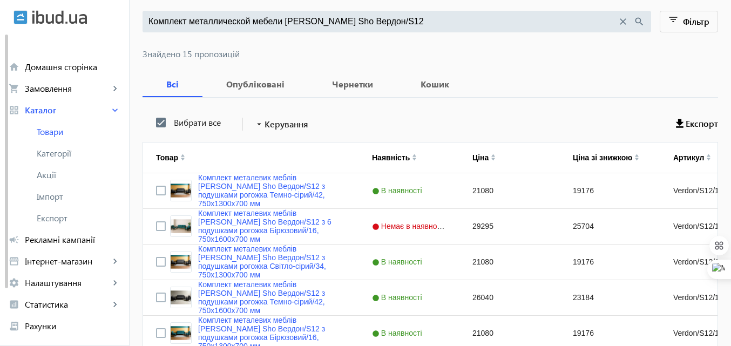
click at [636, 17] on mat-icon "search" at bounding box center [639, 22] width 12 height 12
click at [363, 22] on input "Комплект металлической мебели [PERSON_NAME] Sho Вердон/S12" at bounding box center [382, 22] width 468 height 12
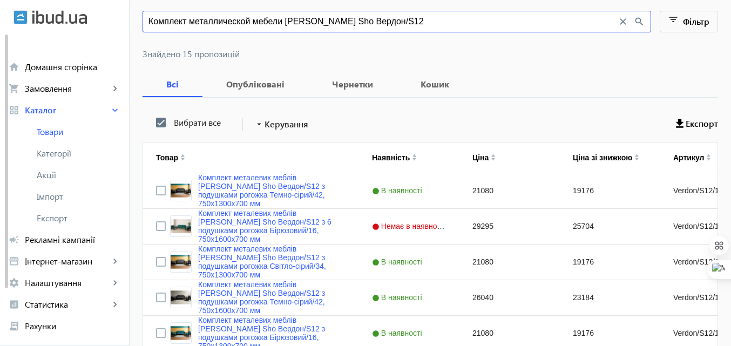
click at [244, 22] on input "Комплект металлической мебели [PERSON_NAME] Sho Вердон/S12" at bounding box center [382, 22] width 468 height 12
drag, startPoint x: 315, startPoint y: 22, endPoint x: 100, endPoint y: 32, distance: 214.5
click at [100, 32] on div "arrow_back home Домашня сторінка shopping_cart Замовлення keyboard_arrow_right …" at bounding box center [365, 328] width 731 height 872
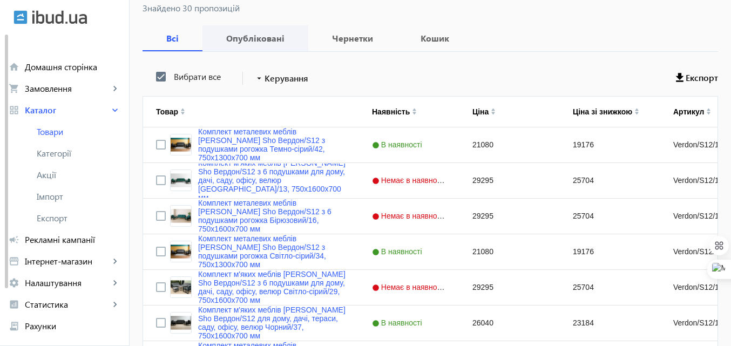
scroll to position [162, 0]
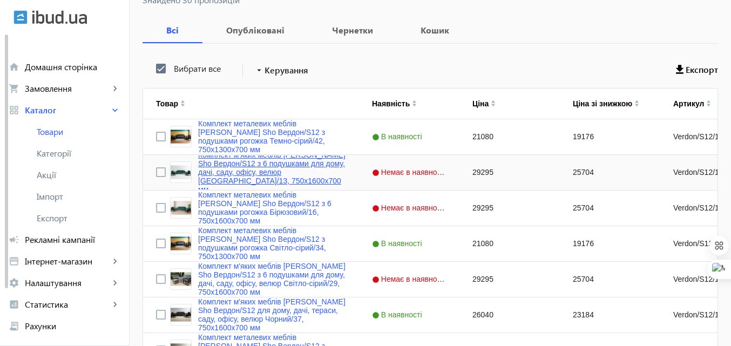
type input "Вердон/S12"
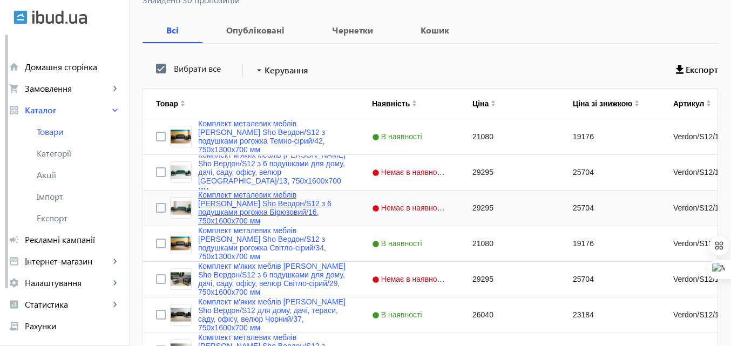
click at [238, 202] on link "Комплект металевих меблів [PERSON_NAME] Sho Вердон/S12 з 6 подушками рогожка Бі…" at bounding box center [272, 207] width 148 height 35
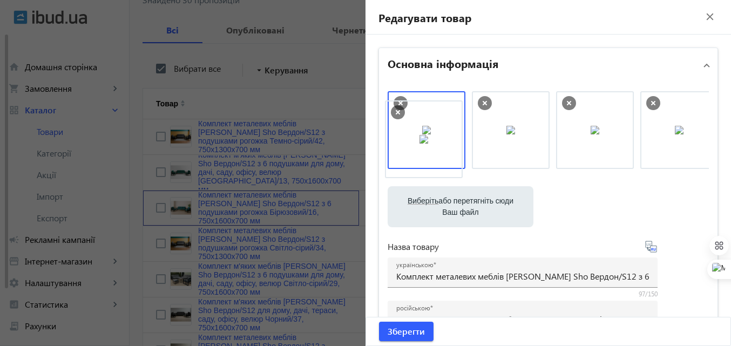
drag, startPoint x: 669, startPoint y: 124, endPoint x: 417, endPoint y: 133, distance: 252.2
click at [394, 326] on span "Зберегти" at bounding box center [405, 331] width 37 height 12
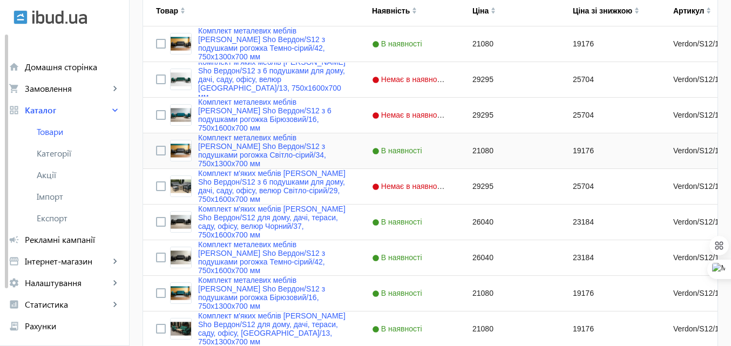
scroll to position [270, 0]
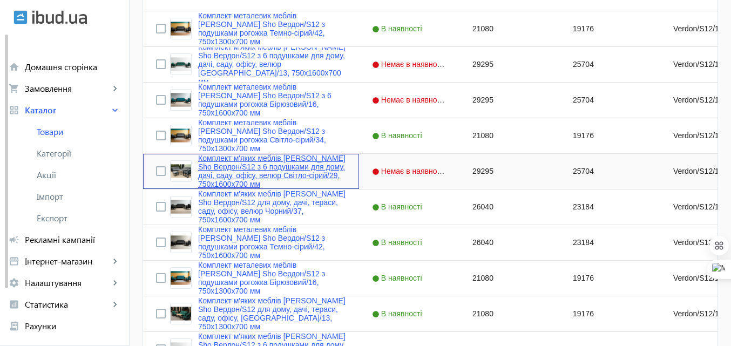
click at [257, 157] on link "Комплект м'яких меблів [PERSON_NAME] Sho Вердон/S12 з 6 подушками для дому, дач…" at bounding box center [272, 171] width 148 height 35
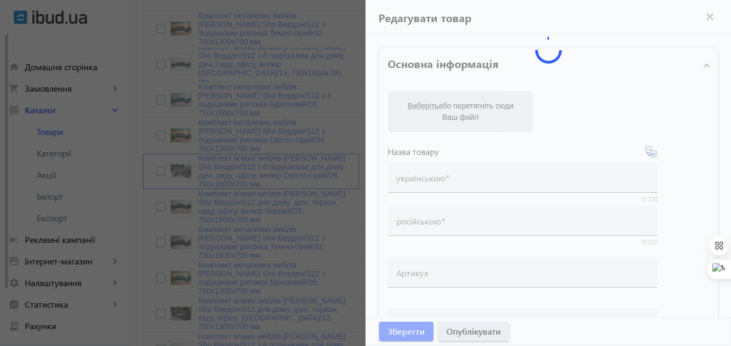
type input "Комплект м'яких меблів [PERSON_NAME] Sho Вердон/S12 з 6 подушками для дому, дач…"
type input "Комплект мягкой мебели [PERSON_NAME] Sho Вердон/S12 с 6 подушками для дома, дач…"
type input "Verdon/S12/160/29v/"
type input "29295"
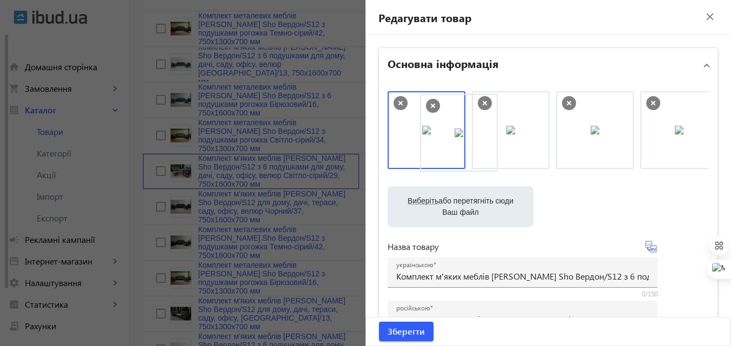
drag, startPoint x: 587, startPoint y: 144, endPoint x: 454, endPoint y: 146, distance: 133.3
drag, startPoint x: 595, startPoint y: 135, endPoint x: 445, endPoint y: 141, distance: 150.7
click at [413, 326] on span "Зберегти" at bounding box center [405, 331] width 37 height 12
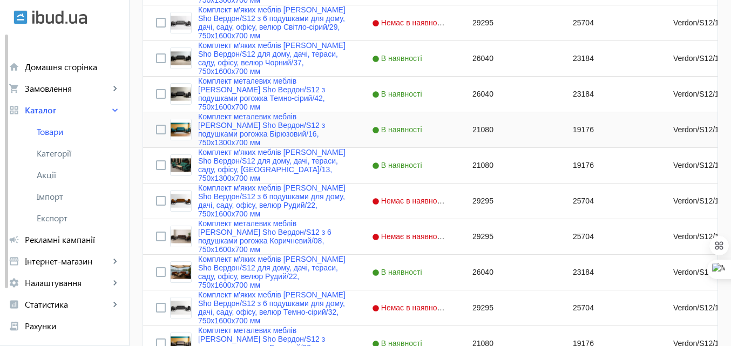
scroll to position [432, 0]
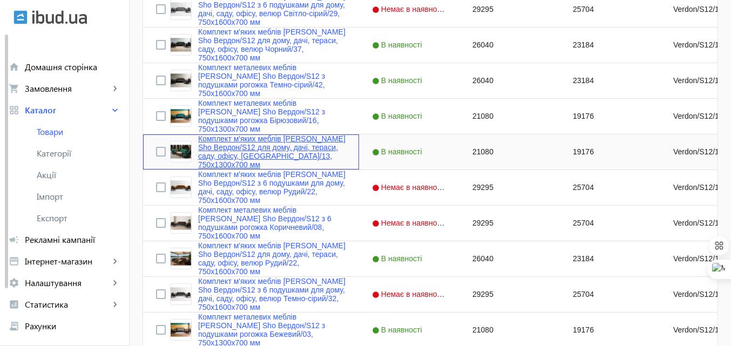
click at [242, 140] on link "Комплект м'яких меблів [PERSON_NAME] Sho Вердон/S12 для дому, дачі, тераси, сад…" at bounding box center [272, 151] width 148 height 35
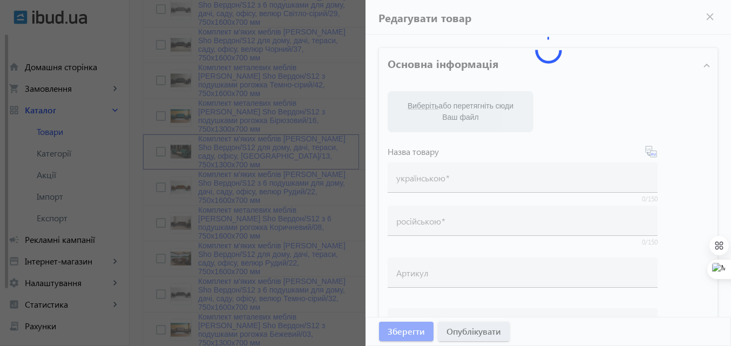
type input "Комплект м'яких меблів [PERSON_NAME] Sho Вердон/S12 для дому, дачі, тераси, сад…"
type input "Комплект мягкой мебели [PERSON_NAME] Sho Вердон/S12 для дома, дачи, террасы, са…"
type input "Verdon/S12/130/13v"
type input "21080"
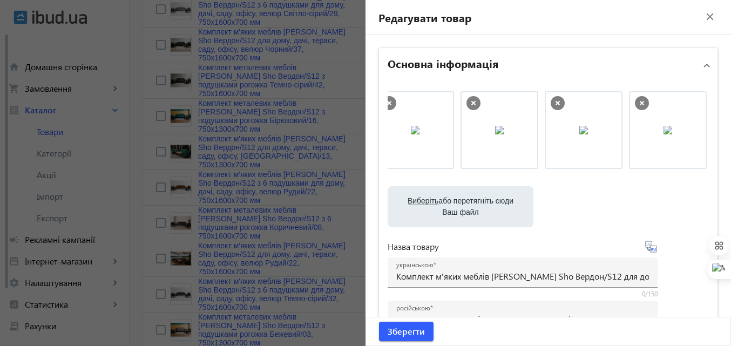
scroll to position [0, 103]
drag, startPoint x: 651, startPoint y: 141, endPoint x: 461, endPoint y: 154, distance: 190.9
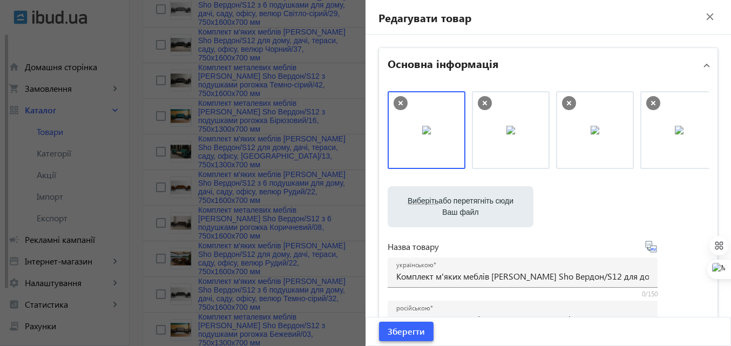
click at [406, 336] on span "Зберегти" at bounding box center [405, 331] width 37 height 12
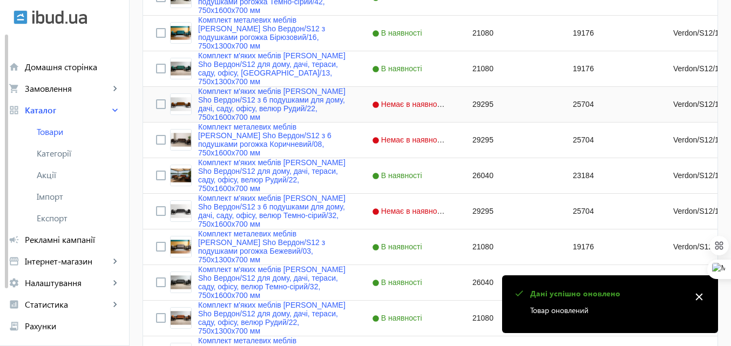
scroll to position [540, 0]
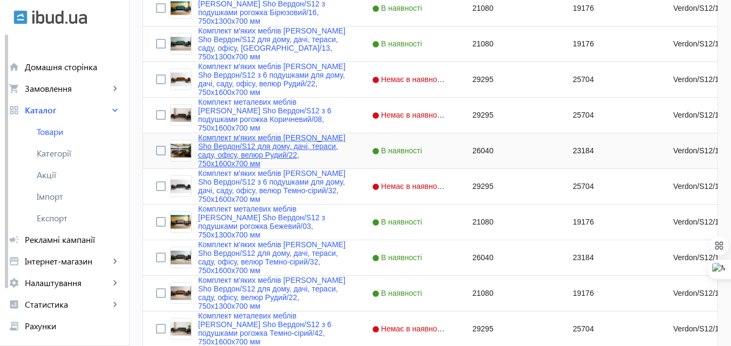
click at [246, 144] on link "Комплект м'яких меблів [PERSON_NAME] Sho Вердон/S12 для дому, дачі, тераси, сад…" at bounding box center [272, 150] width 148 height 35
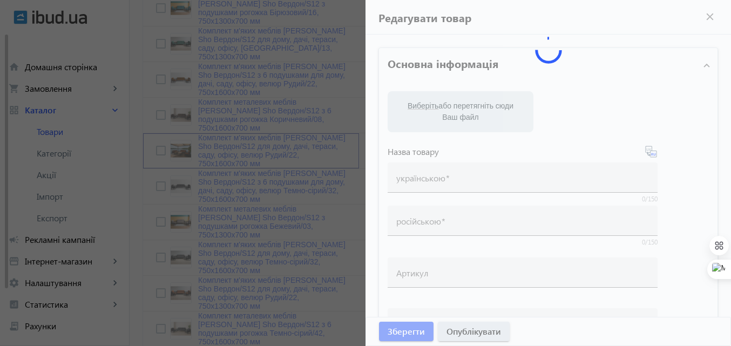
type input "Комплект м'яких меблів [PERSON_NAME] Sho Вердон/S12 для дому, дачі, тераси, сад…"
type input "Комплект мягкой мебели [PERSON_NAME] Sho Вердон/S12 для дома, дачи, террасы, са…"
type input "Verdon/S12/160/22v"
type input "26040"
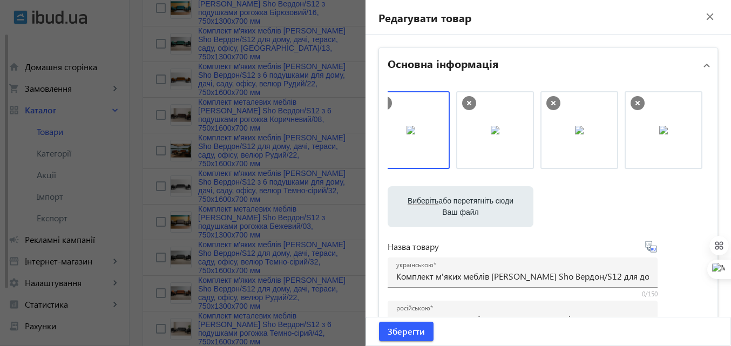
scroll to position [0, 0]
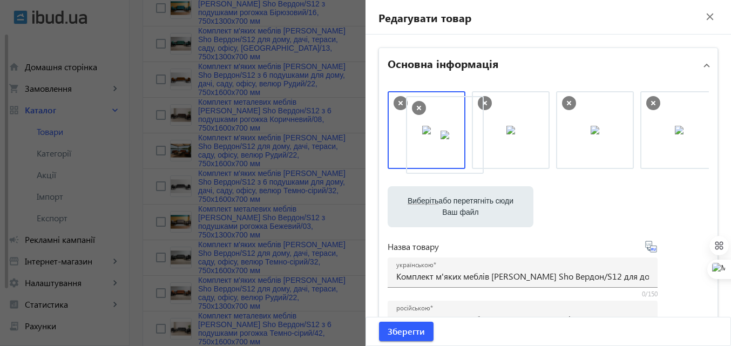
drag, startPoint x: 596, startPoint y: 140, endPoint x: 449, endPoint y: 145, distance: 146.8
click at [414, 332] on span "Зберегти" at bounding box center [405, 331] width 37 height 12
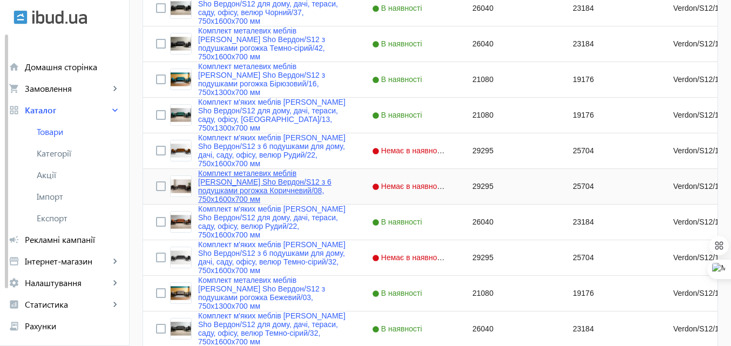
scroll to position [486, 0]
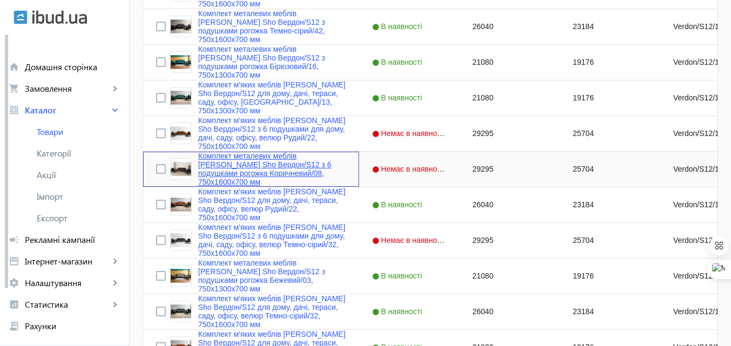
click at [234, 161] on link "Комплект металевих меблів [PERSON_NAME] Sho Вердон/S12 з 6 подушками рогожка Ко…" at bounding box center [272, 169] width 148 height 35
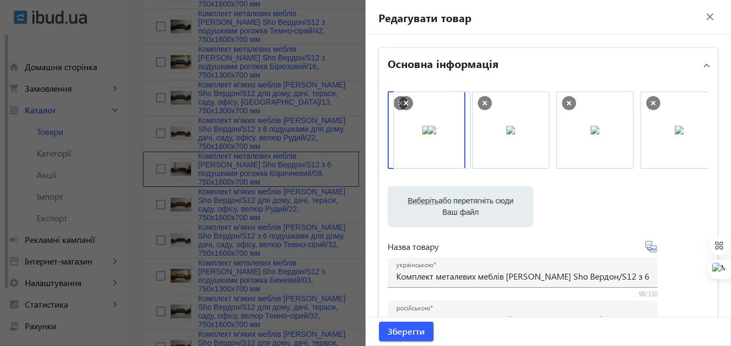
drag, startPoint x: 507, startPoint y: 138, endPoint x: 426, endPoint y: 138, distance: 80.4
drag, startPoint x: 568, startPoint y: 137, endPoint x: 390, endPoint y: 141, distance: 177.6
click at [403, 329] on span "Зберегти" at bounding box center [405, 331] width 37 height 12
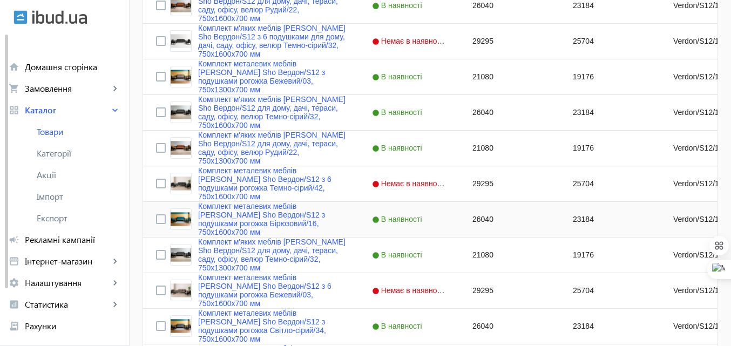
scroll to position [701, 0]
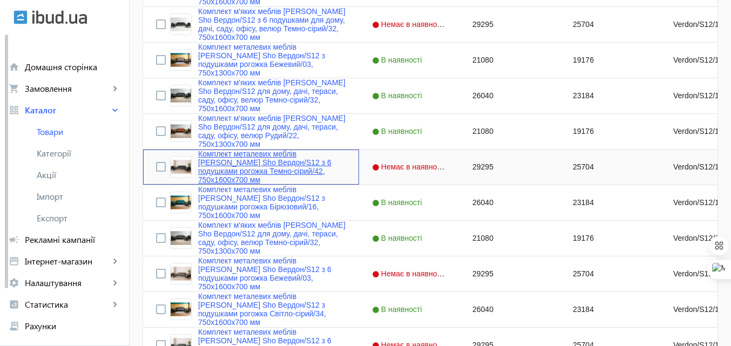
click at [242, 160] on link "Комплект металевих меблів [PERSON_NAME] Sho Вердон/S12 з 6 подушками рогожка Те…" at bounding box center [272, 166] width 148 height 35
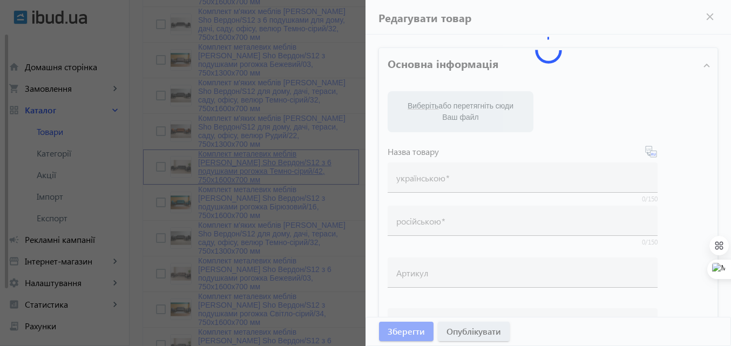
type input "Комплект металевих меблів [PERSON_NAME] Sho Вердон/S12 з 6 подушками рогожка Те…"
type input "Комплект металлической мебели [PERSON_NAME] Sho Вердон/S12 с 6 подушками рогожк…"
type input "Verdon/S12/160/42r/"
type input "29295"
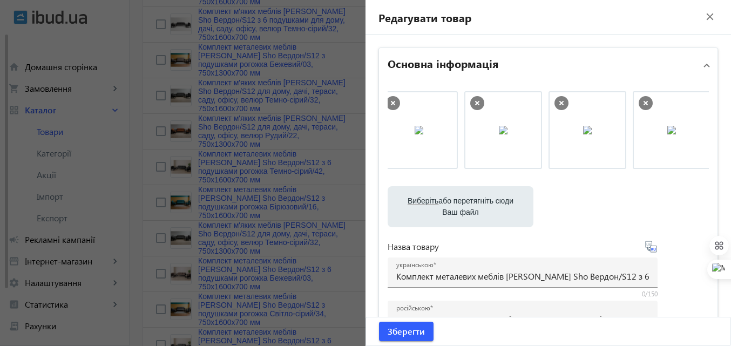
scroll to position [0, 103]
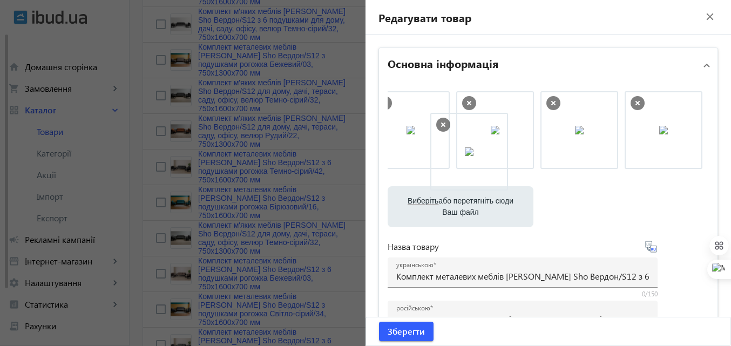
drag, startPoint x: 640, startPoint y: 146, endPoint x: 440, endPoint y: 169, distance: 201.5
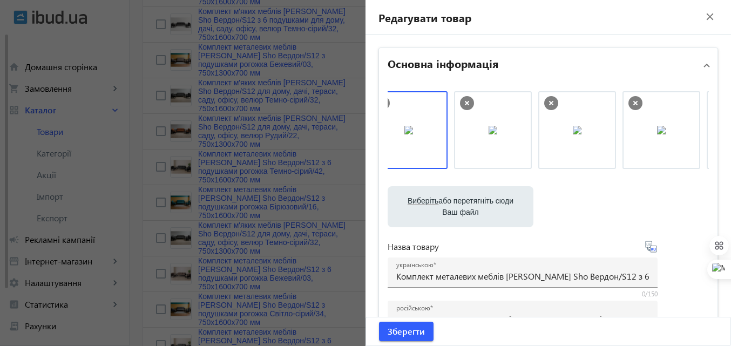
scroll to position [0, 0]
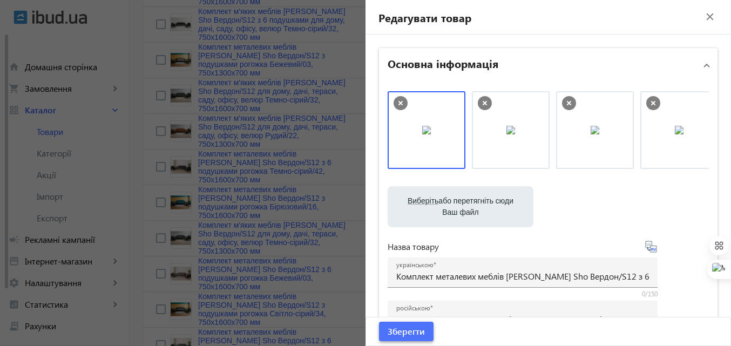
click at [414, 334] on span "Зберегти" at bounding box center [405, 331] width 37 height 12
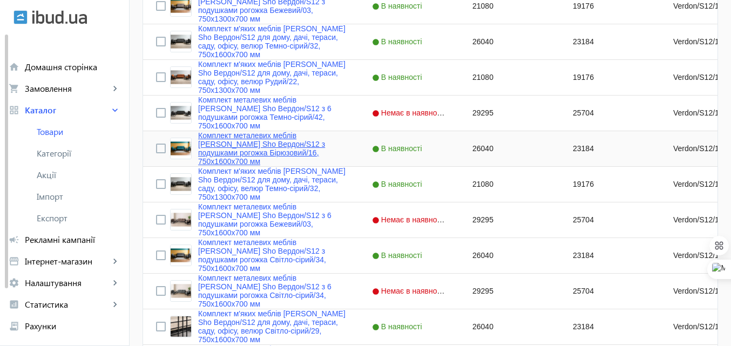
scroll to position [809, 0]
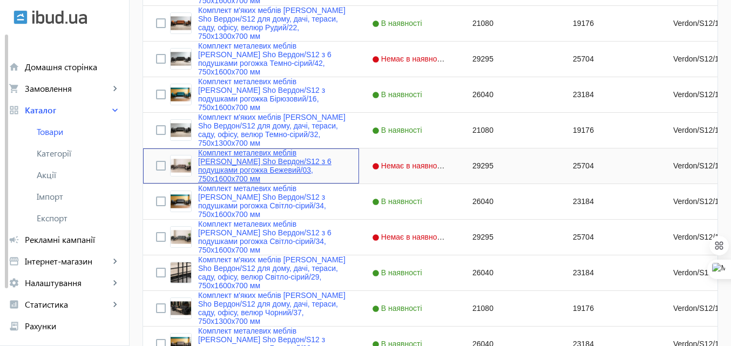
click at [232, 159] on link "Комплект металевих меблів [PERSON_NAME] Sho Вердон/S12 з 6 подушками рогожка Бе…" at bounding box center [272, 165] width 148 height 35
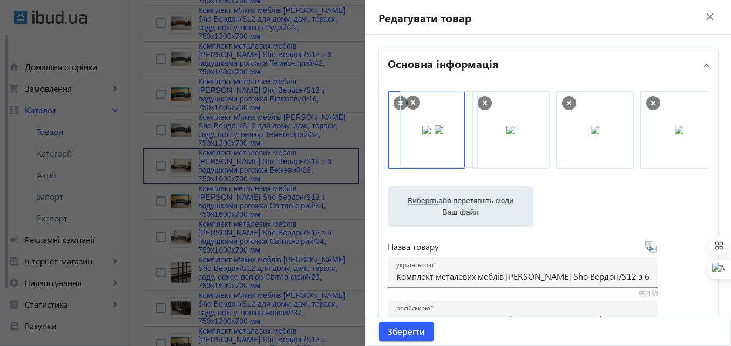
drag, startPoint x: 508, startPoint y: 129, endPoint x: 439, endPoint y: 128, distance: 69.1
drag, startPoint x: 587, startPoint y: 141, endPoint x: 438, endPoint y: 147, distance: 149.0
click at [408, 335] on span "Зберегти" at bounding box center [405, 331] width 37 height 12
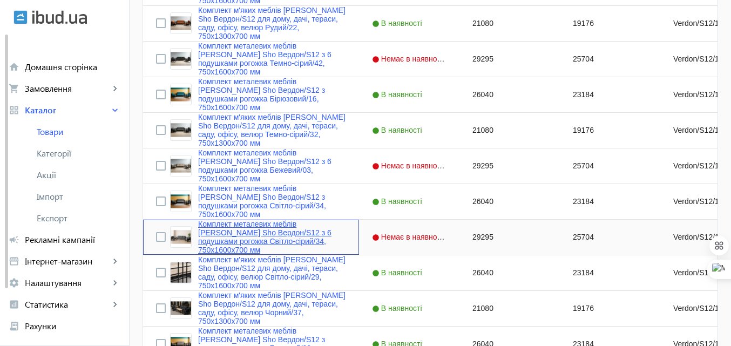
click at [224, 229] on link "Комплект металевих меблів [PERSON_NAME] Sho Вердон/S12 з 6 подушками рогожка Св…" at bounding box center [272, 237] width 148 height 35
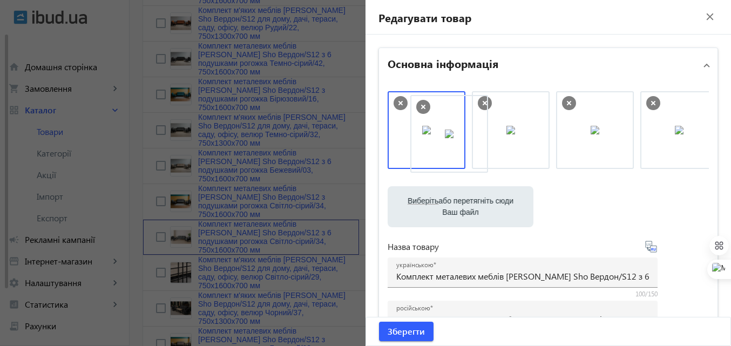
drag, startPoint x: 663, startPoint y: 136, endPoint x: 441, endPoint y: 139, distance: 221.8
drag, startPoint x: 588, startPoint y: 132, endPoint x: 434, endPoint y: 133, distance: 153.2
drag, startPoint x: 513, startPoint y: 137, endPoint x: 446, endPoint y: 137, distance: 66.9
click at [400, 325] on span "Зберегти" at bounding box center [405, 331] width 37 height 12
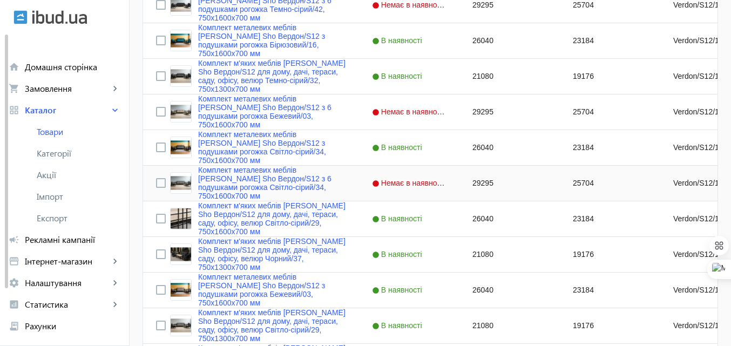
scroll to position [917, 0]
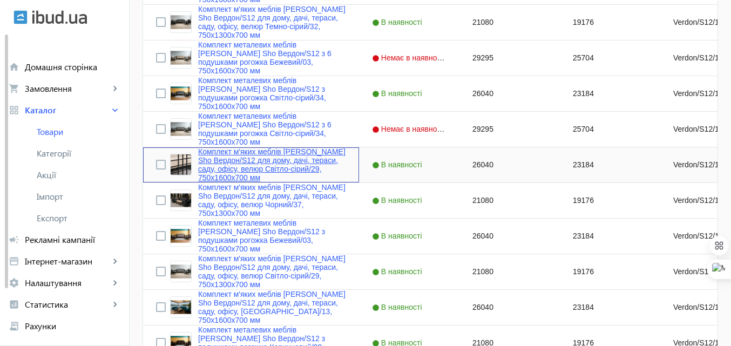
click at [236, 151] on link "Комплект м'яких меблів [PERSON_NAME] Sho Вердон/S12 для дому, дачі, тераси, сад…" at bounding box center [272, 164] width 148 height 35
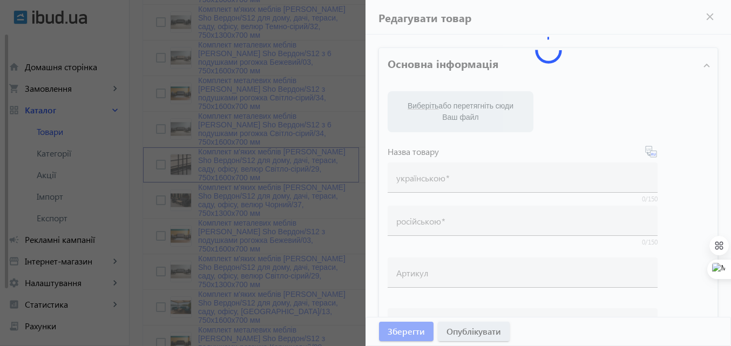
type input "Комплект м'яких меблів [PERSON_NAME] Sho Вердон/S12 для дому, дачі, тераси, сад…"
type input "Комплект мягкой мебели [PERSON_NAME] Sho Вердон/S12 для дома, дачи, террасы, са…"
type input "Verdon/S12/160/29v"
type input "26040"
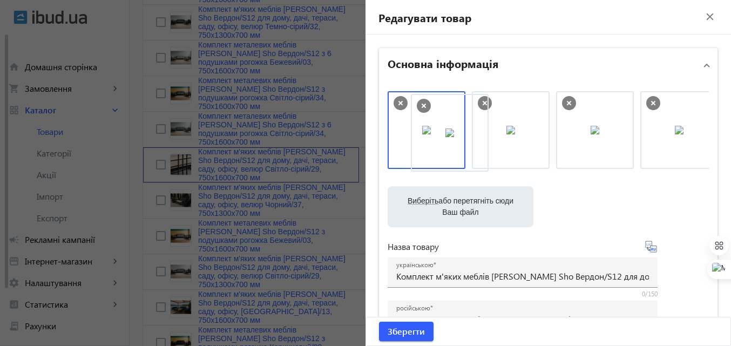
drag, startPoint x: 663, startPoint y: 141, endPoint x: 434, endPoint y: 144, distance: 228.8
drag, startPoint x: 582, startPoint y: 142, endPoint x: 433, endPoint y: 139, distance: 148.4
drag, startPoint x: 580, startPoint y: 134, endPoint x: 395, endPoint y: 132, distance: 185.1
drag, startPoint x: 590, startPoint y: 131, endPoint x: 426, endPoint y: 136, distance: 164.1
drag, startPoint x: 582, startPoint y: 134, endPoint x: 442, endPoint y: 137, distance: 139.8
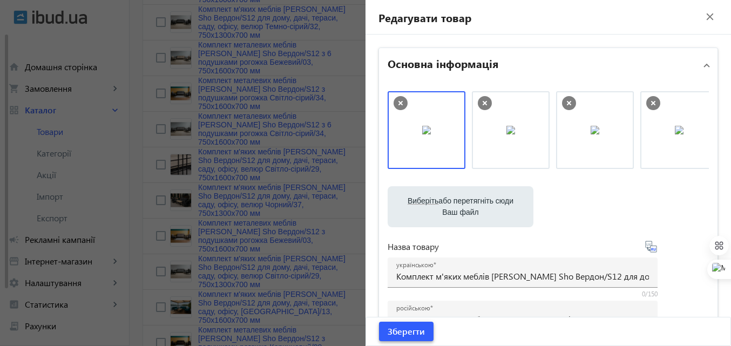
drag, startPoint x: 411, startPoint y: 330, endPoint x: 412, endPoint y: 324, distance: 6.0
click at [411, 330] on span "Зберегти" at bounding box center [405, 331] width 37 height 12
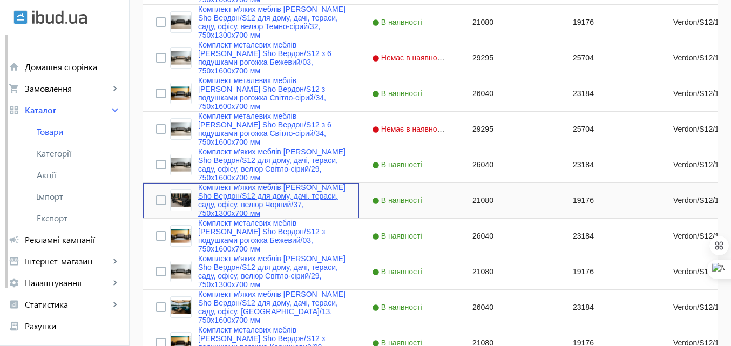
click at [220, 189] on link "Комплект м'яких меблів [PERSON_NAME] Sho Вердон/S12 для дому, дачі, тераси, сад…" at bounding box center [272, 200] width 148 height 35
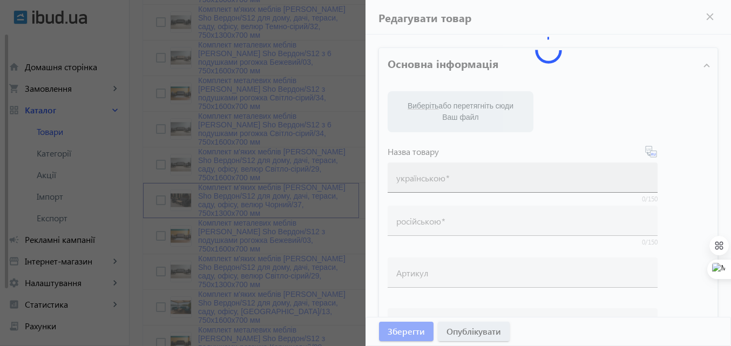
type input "Комплект м'яких меблів [PERSON_NAME] Sho Вердон/S12 для дому, дачі, тераси, сад…"
type input "Комплект мягкой мебели [PERSON_NAME] Sho Вердон/S12 для дома, дачи, террасы, са…"
type input "Verdon/S12/130/37v"
type input "21080"
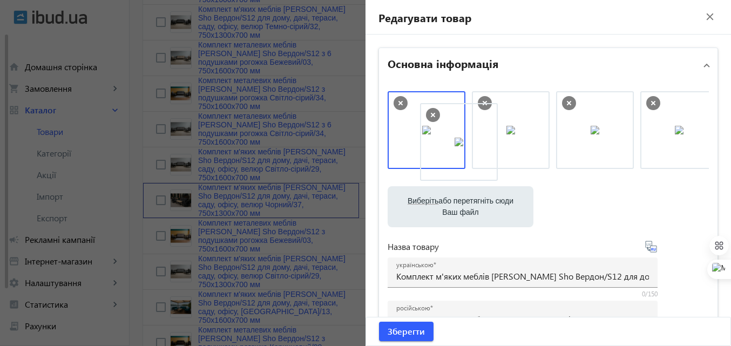
drag, startPoint x: 671, startPoint y: 137, endPoint x: 447, endPoint y: 147, distance: 223.6
click at [390, 337] on span "Зберегти" at bounding box center [405, 331] width 37 height 12
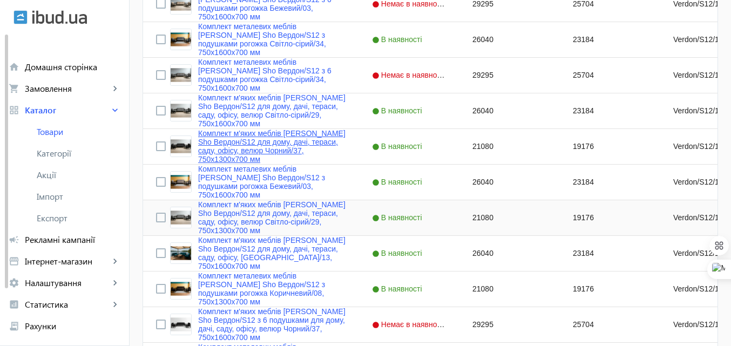
scroll to position [1025, 0]
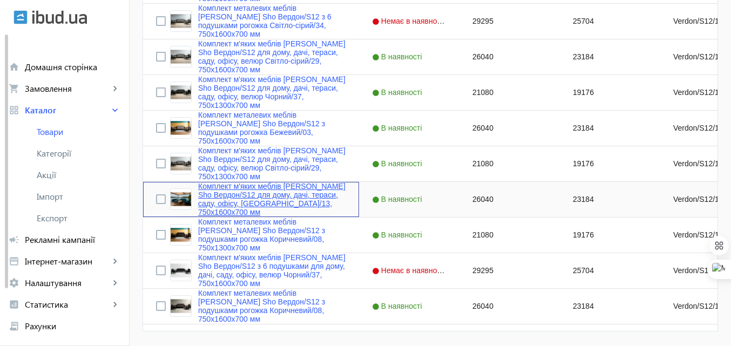
click at [237, 185] on link "Комплект м'яких меблів [PERSON_NAME] Sho Вердон/S12 для дому, дачі, тераси, сад…" at bounding box center [272, 199] width 148 height 35
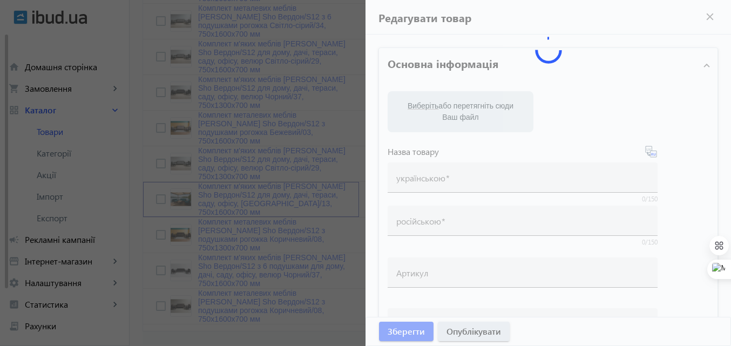
type input "Комплект м'яких меблів [PERSON_NAME] Sho Вердон/S12 для дому, дачі, тераси, сад…"
type input "Комплект мягкой мебели [PERSON_NAME] Sho Вердон/S12 для дома, дачи, террасы, са…"
type input "Verdon/S12/160/13v"
type input "26040"
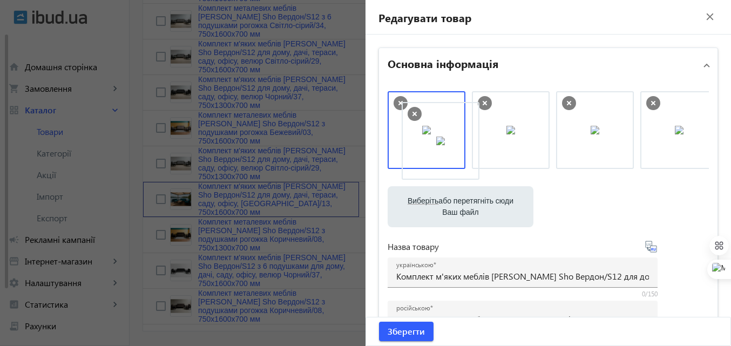
drag, startPoint x: 672, startPoint y: 134, endPoint x: 434, endPoint y: 143, distance: 237.6
drag, startPoint x: 603, startPoint y: 142, endPoint x: 421, endPoint y: 149, distance: 182.0
click at [405, 327] on span "Зберегти" at bounding box center [405, 331] width 37 height 12
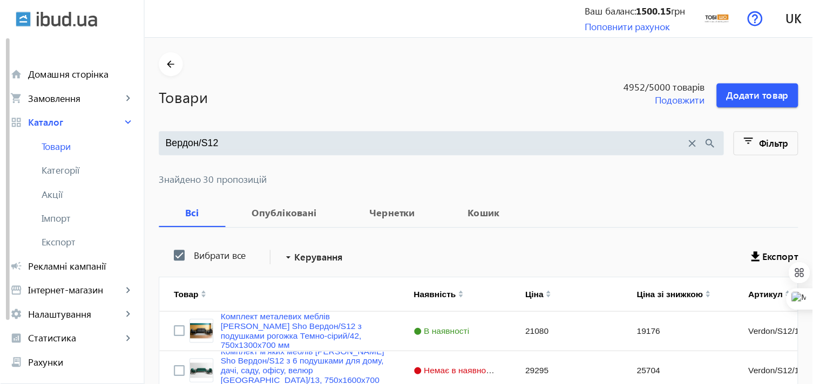
scroll to position [0, 0]
drag, startPoint x: 214, startPoint y: 131, endPoint x: 135, endPoint y: 132, distance: 79.3
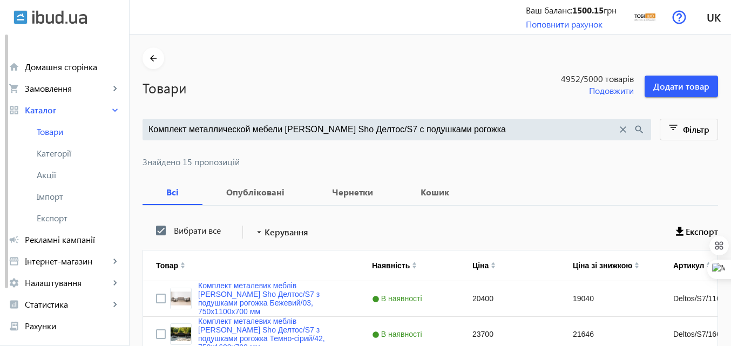
type input "Комплект металлической мебели [PERSON_NAME] Sho Делтос/S7 с подушками рогожка"
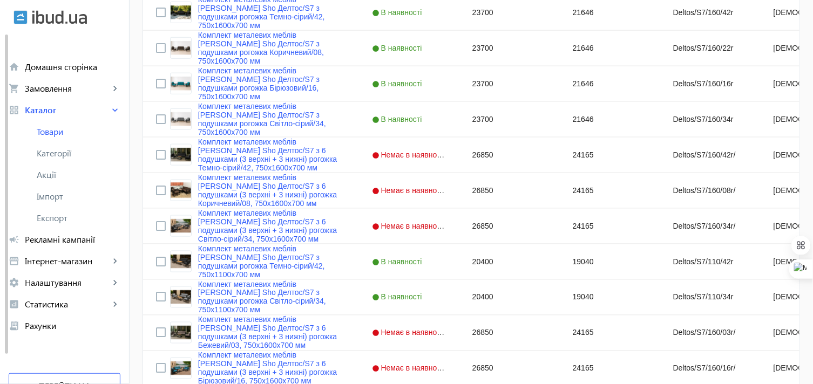
scroll to position [359, 0]
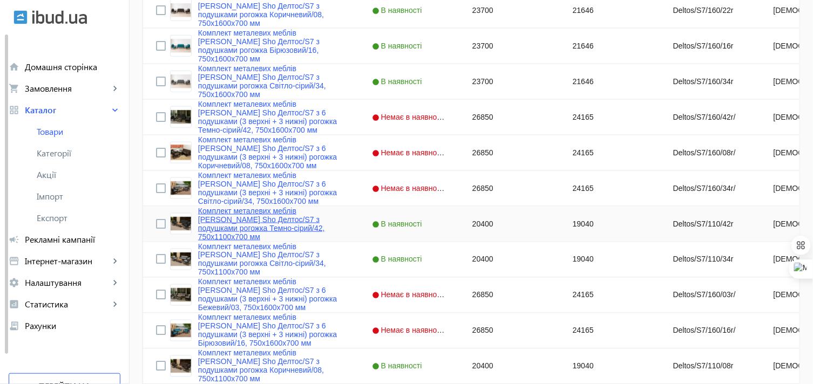
click at [256, 217] on link "Комплект металевих меблів [PERSON_NAME] Sho Делтос/S7 з подушками рогожка Темно…" at bounding box center [272, 224] width 148 height 35
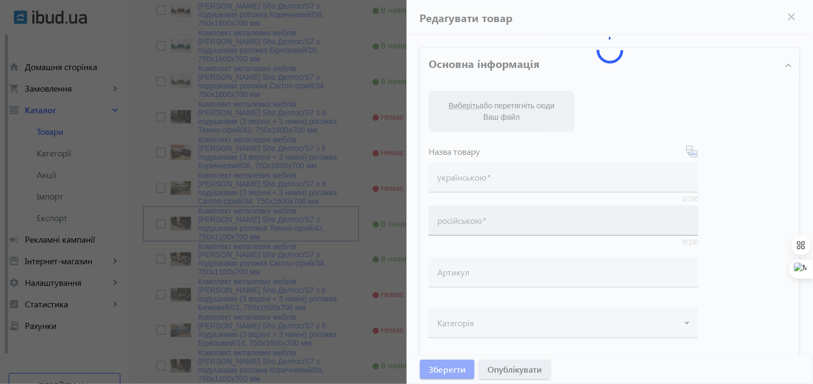
type input "Комплект металевих меблів [PERSON_NAME] Sho Делтос/S7 з подушками рогожка Темно…"
type input "Комплект металлической мебели [PERSON_NAME] Sho Делтос/S7 с подушками рогожка Т…"
type input "Deltos/S7/110/42r"
type input "20400"
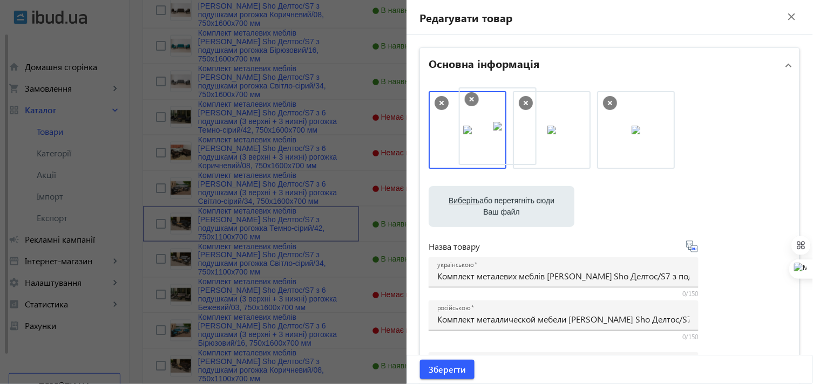
drag, startPoint x: 601, startPoint y: 131, endPoint x: 493, endPoint y: 127, distance: 108.0
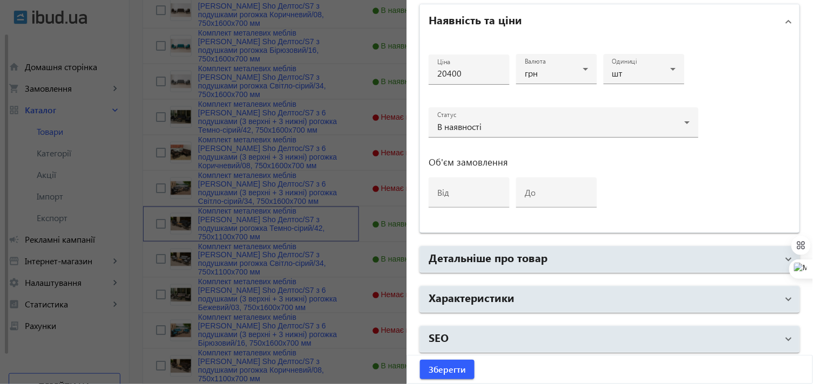
scroll to position [515, 0]
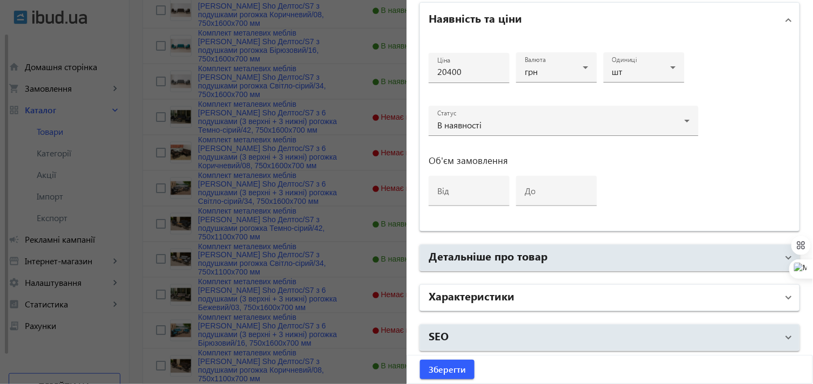
click at [497, 288] on h2 "Характеристики" at bounding box center [471, 295] width 86 height 15
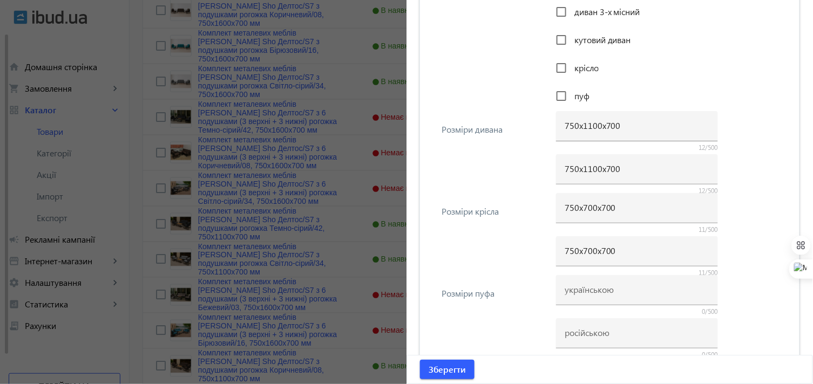
scroll to position [935, 0]
click at [457, 345] on span "Зберегти" at bounding box center [446, 370] width 37 height 12
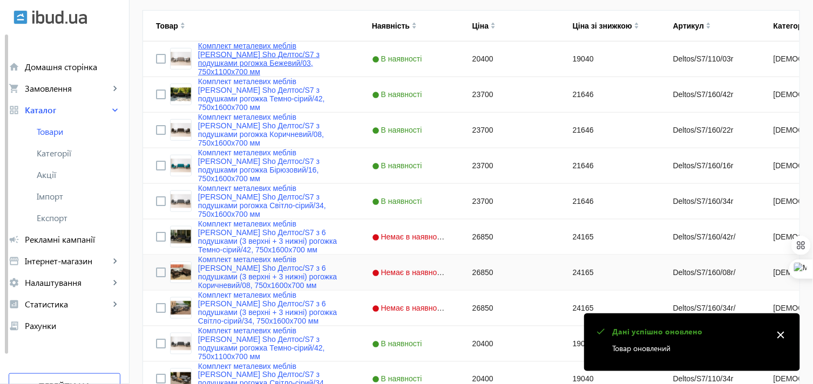
scroll to position [419, 0]
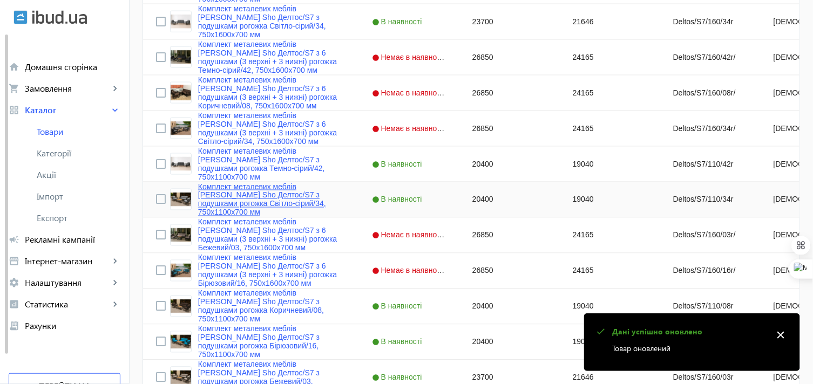
click at [233, 192] on link "Комплект металевих меблів [PERSON_NAME] Sho Делтос/S7 з подушками рогожка Світл…" at bounding box center [272, 199] width 148 height 35
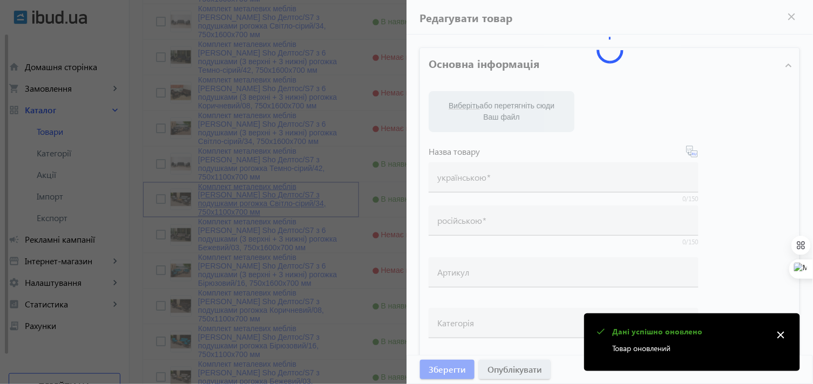
type input "Комплект металевих меблів [PERSON_NAME] Sho Делтос/S7 з подушками рогожка Світл…"
type input "Комплект металлической мебели [PERSON_NAME] Sho Делтос/S7 с подушками рогожка С…"
type input "Deltos/S7/110/34r"
type input "20400"
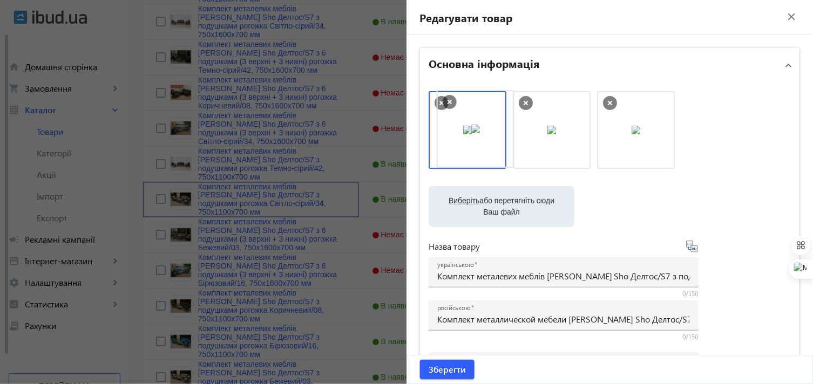
drag, startPoint x: 546, startPoint y: 143, endPoint x: 456, endPoint y: 142, distance: 89.0
drag, startPoint x: 630, startPoint y: 142, endPoint x: 472, endPoint y: 142, distance: 158.1
click at [438, 345] on span "Зберегти" at bounding box center [446, 370] width 37 height 12
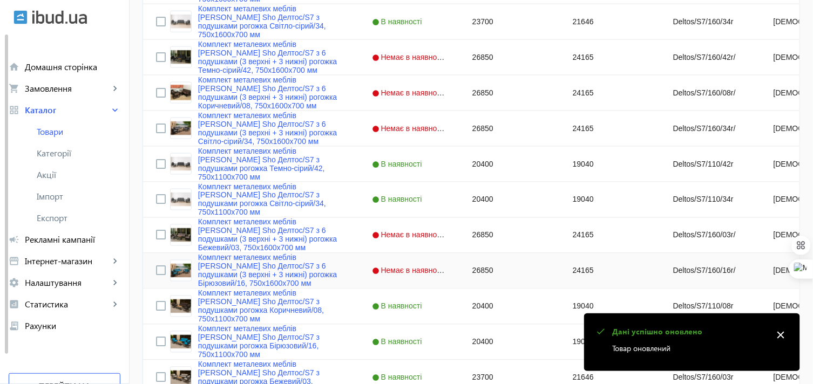
scroll to position [479, 0]
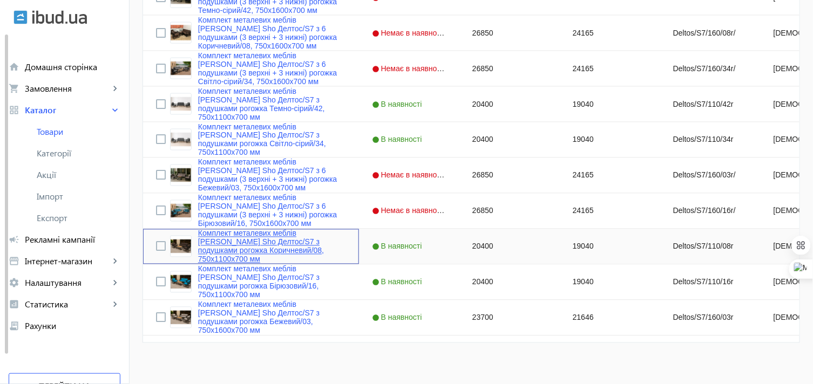
click at [263, 239] on link "Комплект металевих меблів [PERSON_NAME] Sho Делтос/S7 з подушками рогожка Корич…" at bounding box center [272, 246] width 148 height 35
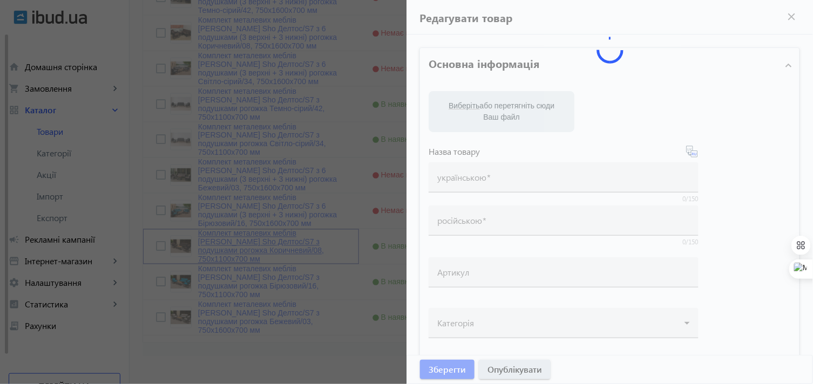
type input "Комплект металевих меблів [PERSON_NAME] Sho Делтос/S7 з подушками рогожка Корич…"
type input "Комплект металлической мебели [PERSON_NAME] Sho Делтос/S7 с подушками рогожка К…"
type input "Deltos/S7/110/08r"
type input "20400"
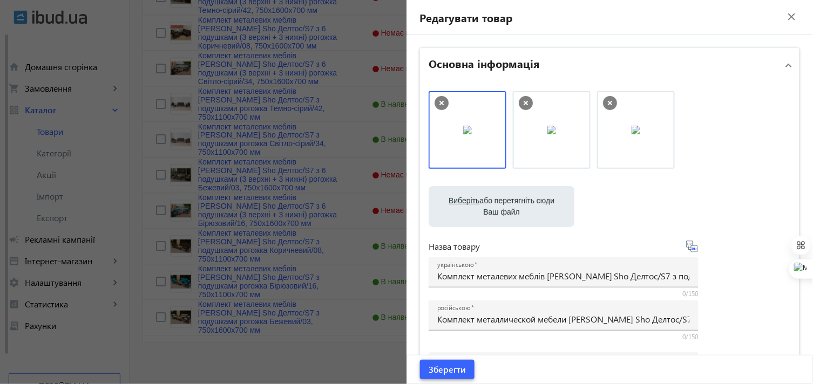
click at [441, 345] on span "Зберегти" at bounding box center [446, 370] width 37 height 12
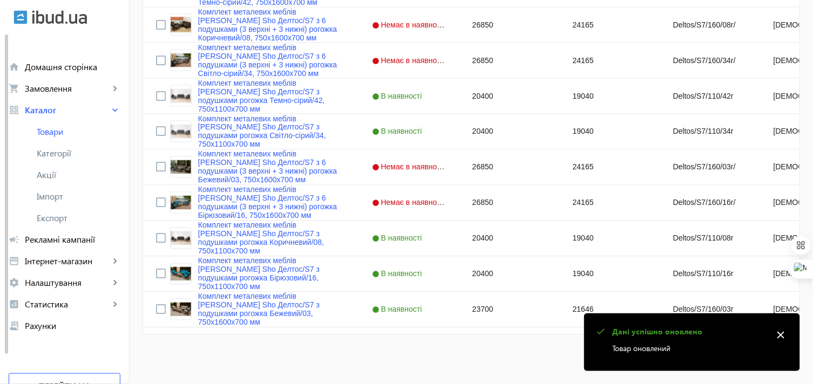
scroll to position [488, 0]
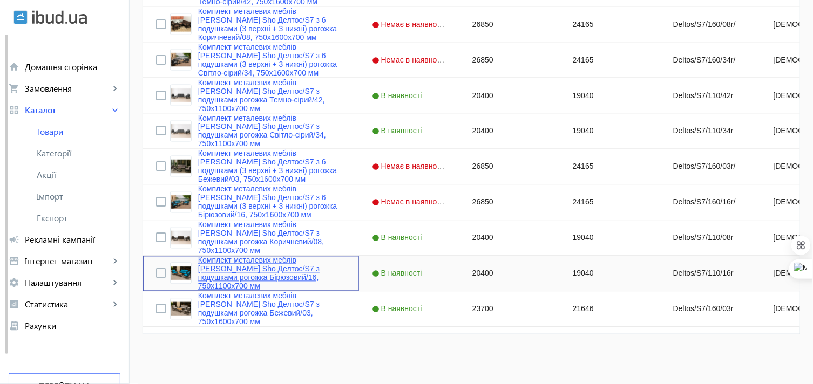
click at [240, 267] on link "Комплект металевих меблів [PERSON_NAME] Sho Делтос/S7 з подушками рогожка Бірюз…" at bounding box center [272, 273] width 148 height 35
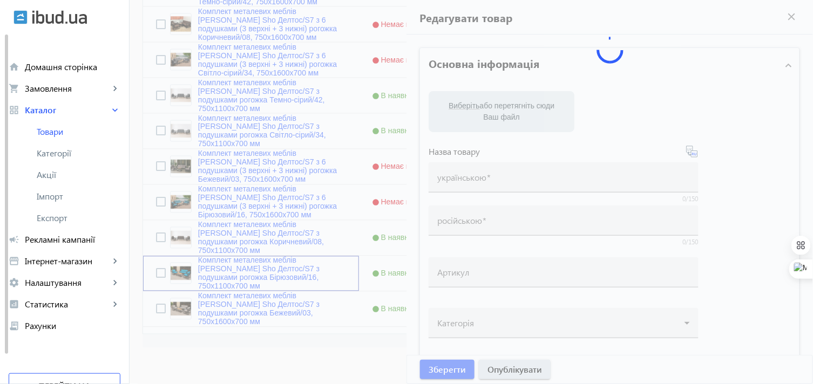
type input "Комплект металевих меблів [PERSON_NAME] Sho Делтос/S7 з подушками рогожка Бірюз…"
type input "Комплект металлической мебели [PERSON_NAME] Sho Делтос/S7 с подушками рогожка Б…"
type input "Deltos/S7/110/16r"
type input "20400"
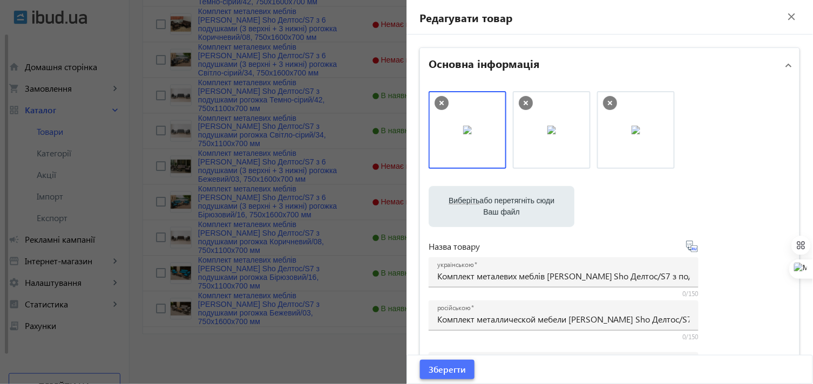
click at [438, 345] on span "Зберегти" at bounding box center [446, 370] width 37 height 12
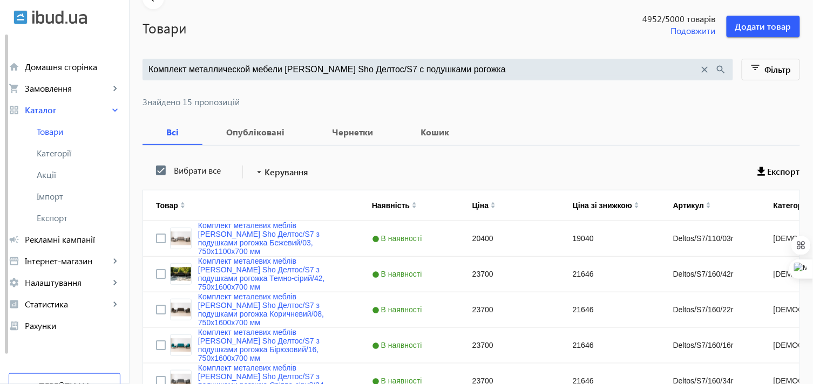
scroll to position [120, 0]
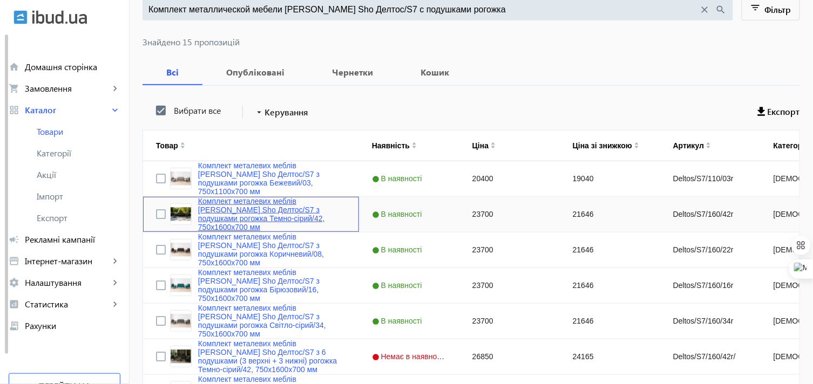
click at [229, 206] on link "Комплект металевих меблів [PERSON_NAME] Sho Делтос/S7 з подушками рогожка Темно…" at bounding box center [272, 214] width 148 height 35
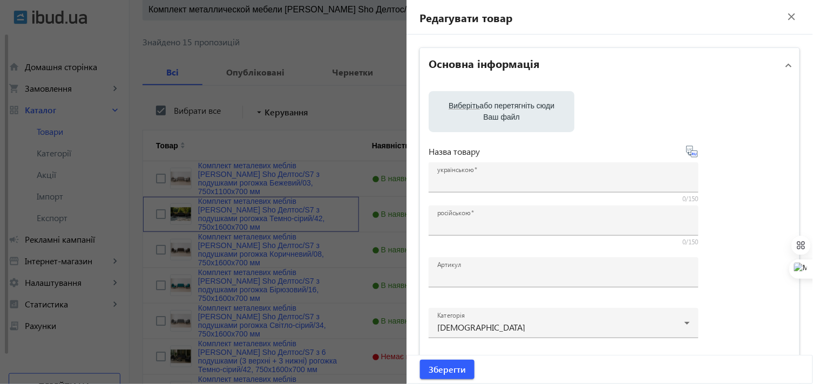
type input "Комплект металевих меблів [PERSON_NAME] Sho Делтос/S7 з подушками рогожка Темно…"
type input "Комплект металлической мебели [PERSON_NAME] Sho Делтос/S7 с подушками рогожка Т…"
type input "Deltos/S7/160/42r"
type input "23700"
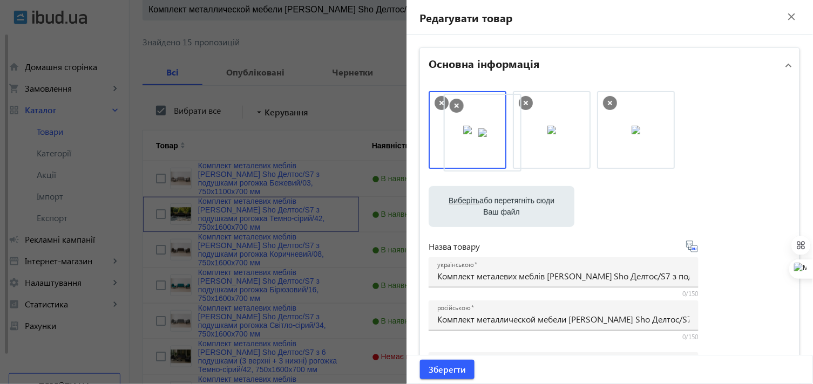
drag, startPoint x: 638, startPoint y: 138, endPoint x: 487, endPoint y: 140, distance: 150.6
drag, startPoint x: 546, startPoint y: 134, endPoint x: 461, endPoint y: 137, distance: 84.2
click at [440, 345] on span "Зберегти" at bounding box center [446, 370] width 37 height 12
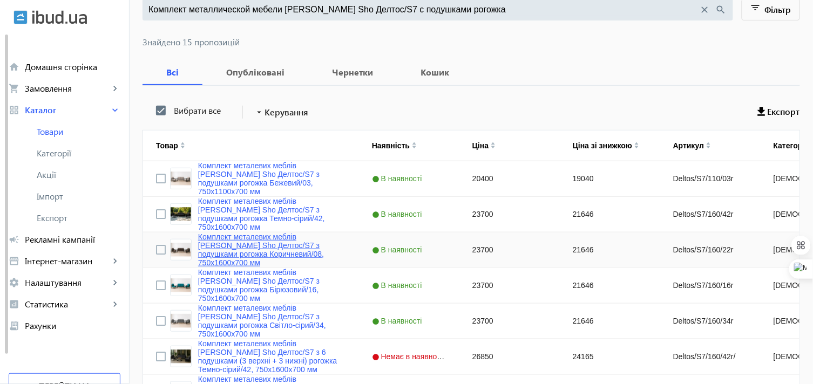
click at [234, 243] on link "Комплект металевих меблів [PERSON_NAME] Sho Делтос/S7 з подушками рогожка Корич…" at bounding box center [272, 250] width 148 height 35
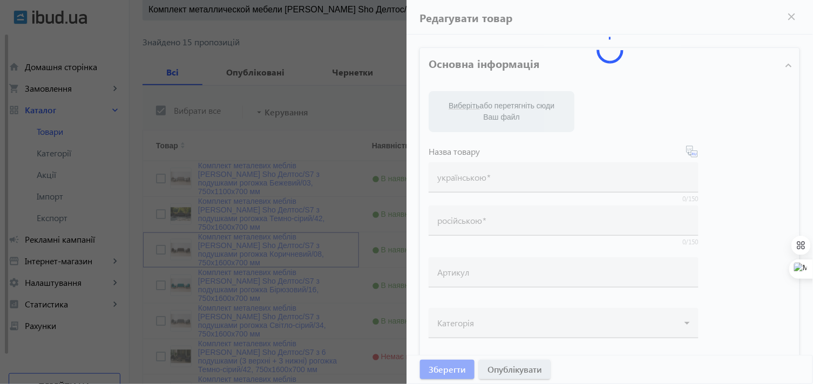
type input "Комплект металевих меблів [PERSON_NAME] Sho Делтос/S7 з подушками рогожка Корич…"
type input "Комплект металлической мебели [PERSON_NAME] Sho Делтос/S7 с подушками рогожка К…"
type input "Deltos/S7/160/22r"
type input "23700"
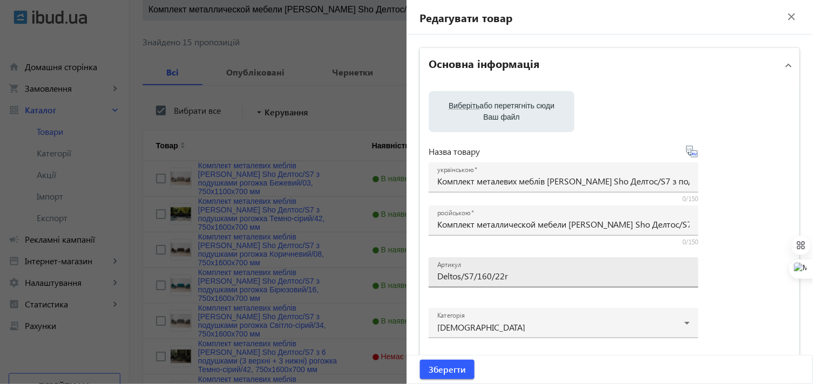
click at [451, 277] on input "Deltos/S7/160/22r" at bounding box center [563, 275] width 253 height 11
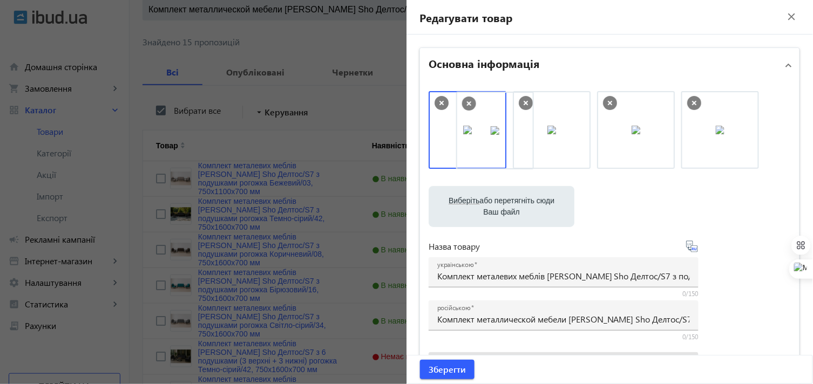
drag, startPoint x: 616, startPoint y: 145, endPoint x: 502, endPoint y: 146, distance: 113.9
type input "Deltos/S7/160/22r"
click at [430, 367] on span "Зберегти" at bounding box center [446, 370] width 37 height 12
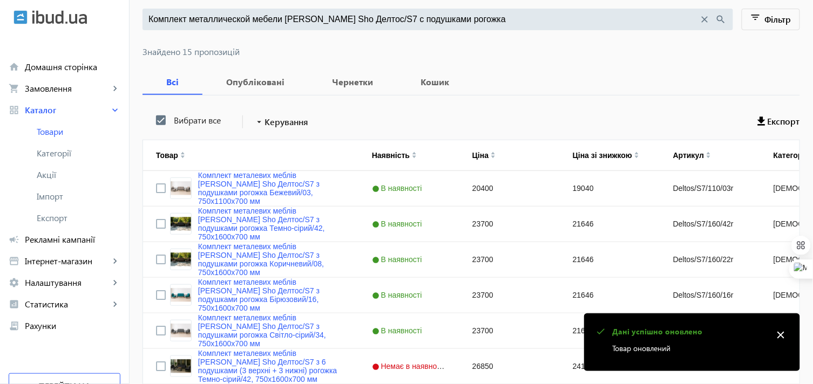
scroll to position [180, 0]
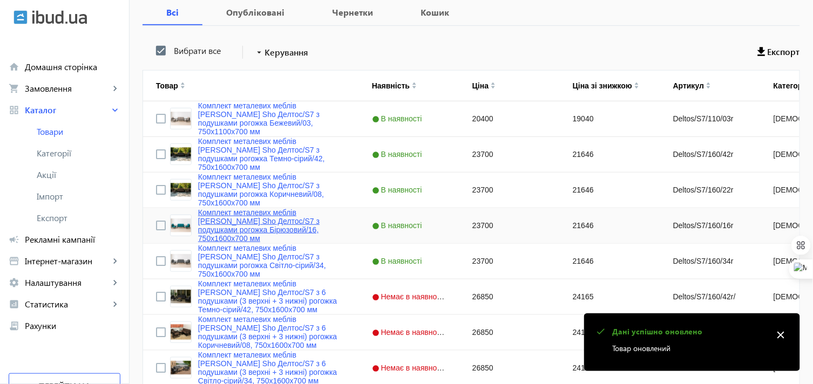
click at [247, 217] on link "Комплект металевих меблів [PERSON_NAME] Sho Делтос/S7 з подушками рогожка Бірюз…" at bounding box center [272, 225] width 148 height 35
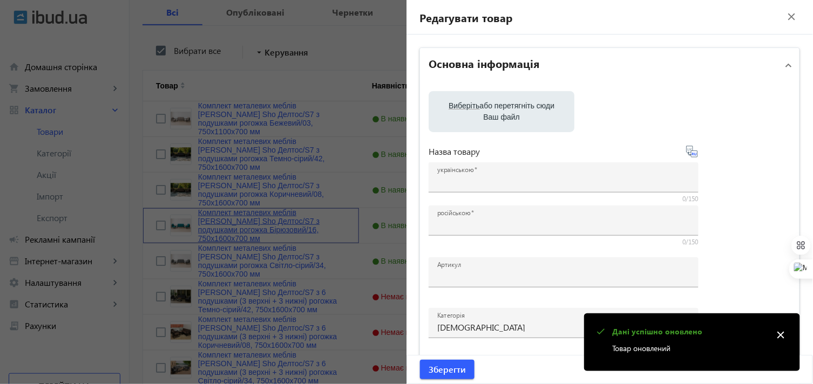
type input "Комплект металевих меблів [PERSON_NAME] Sho Делтос/S7 з подушками рогожка Бірюз…"
type input "Комплект металлической мебели Tobi Sho Делтос/S7 с подушками рогожка Бирюзовый/…"
type input "Deltos/S7/160/16r"
type input "23700"
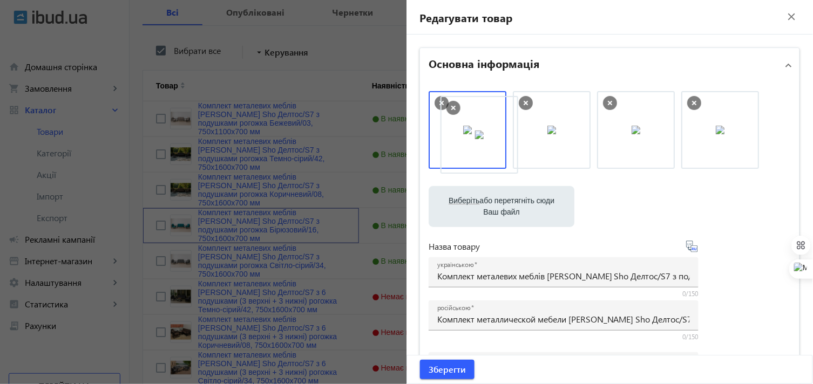
drag, startPoint x: 714, startPoint y: 131, endPoint x: 470, endPoint y: 135, distance: 244.5
click at [454, 374] on span "Зберегти" at bounding box center [446, 370] width 37 height 12
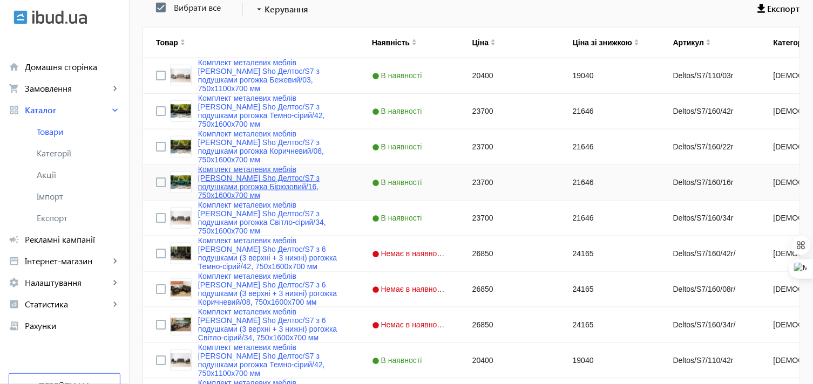
scroll to position [240, 0]
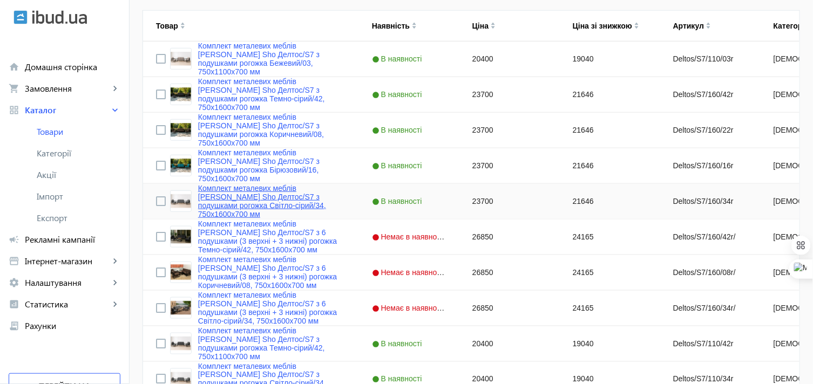
click at [244, 195] on link "Комплект металевих меблів [PERSON_NAME] Sho Делтос/S7 з подушками рогожка Світл…" at bounding box center [272, 201] width 148 height 35
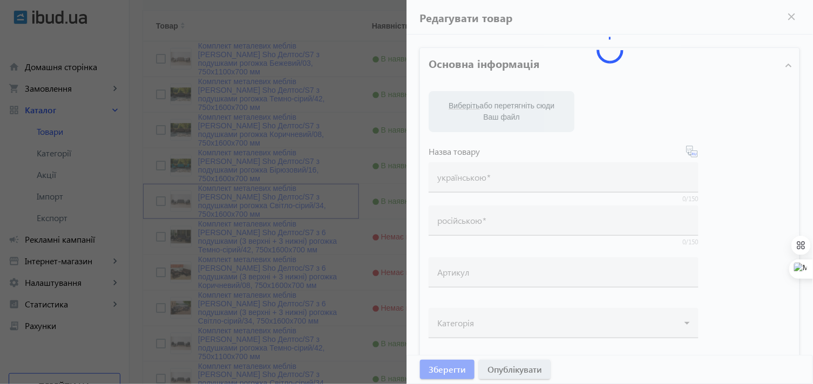
type input "Комплект металевих меблів [PERSON_NAME] Sho Делтос/S7 з подушками рогожка Світл…"
type input "Комплект металлической мебели Tobi Sho Делтос/S7 с подушками рогожка Светло-сер…"
type input "Deltos/S7/160/34r"
type input "23700"
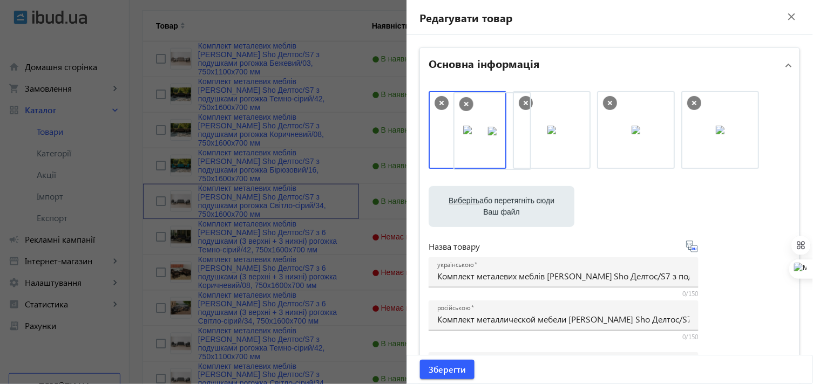
drag, startPoint x: 695, startPoint y: 130, endPoint x: 470, endPoint y: 130, distance: 225.0
click at [451, 368] on span "Зберегти" at bounding box center [446, 370] width 37 height 12
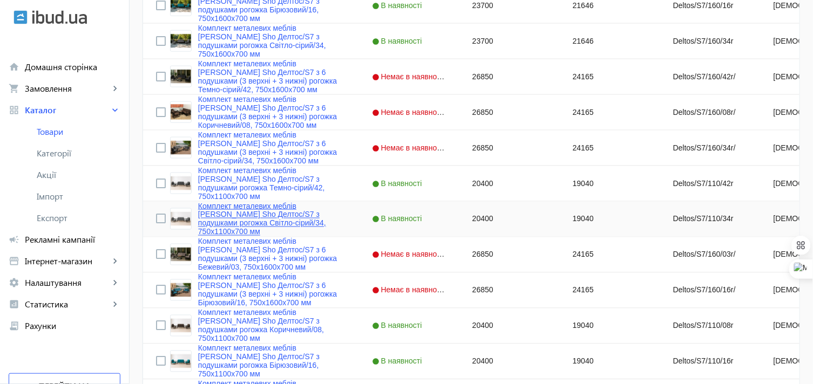
scroll to position [419, 0]
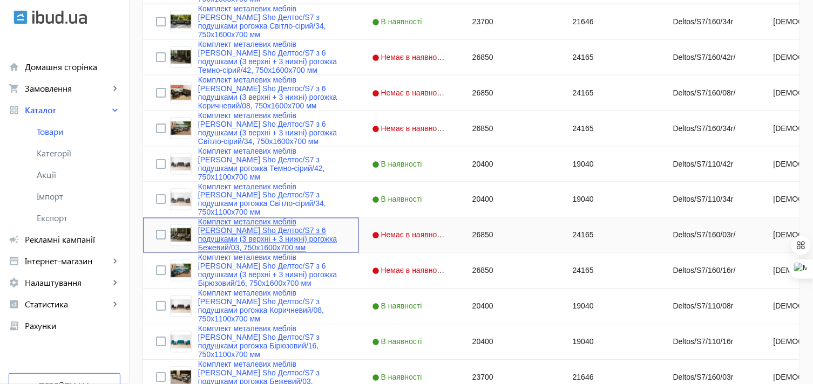
click at [234, 226] on link "Комплект металевих меблів [PERSON_NAME] Sho Делтос/S7 з 6 подушками (3 верхні +…" at bounding box center [272, 235] width 148 height 35
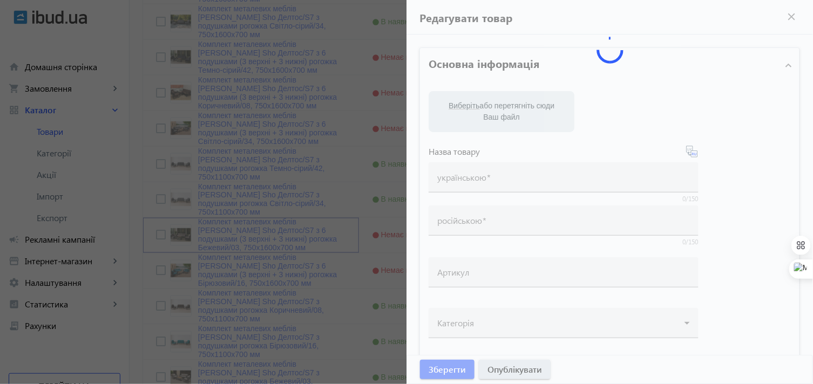
type input "Комплект металевих меблів [PERSON_NAME] Sho Делтос/S7 з 6 подушками (3 верхні +…"
type input "Комплект металлической мебели Tobi Sho Делтос/S7 с 6 подушками (3 верхние+3 ниж…"
type input "Deltos/S7/160/03r/"
type input "26850"
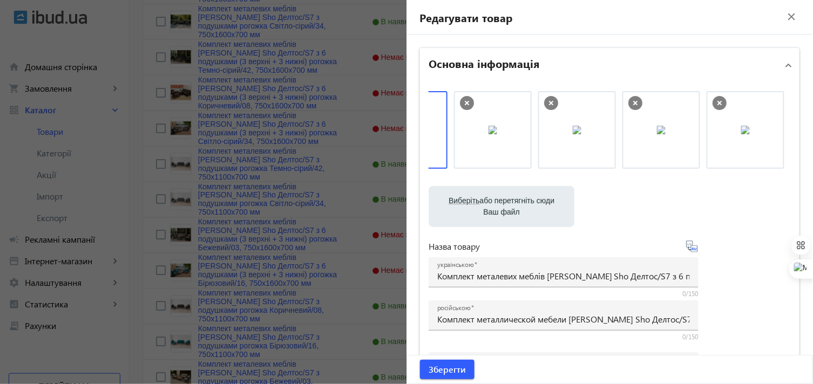
scroll to position [0, 0]
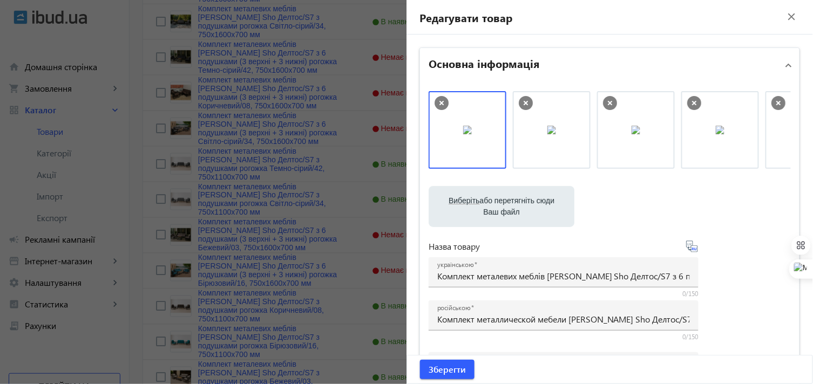
click at [578, 67] on mat-panel-title "Основна інформація" at bounding box center [602, 65] width 349 height 19
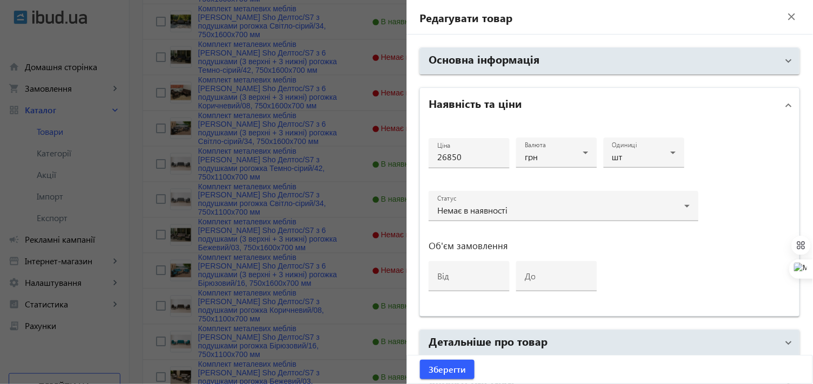
click at [333, 228] on div at bounding box center [406, 192] width 813 height 384
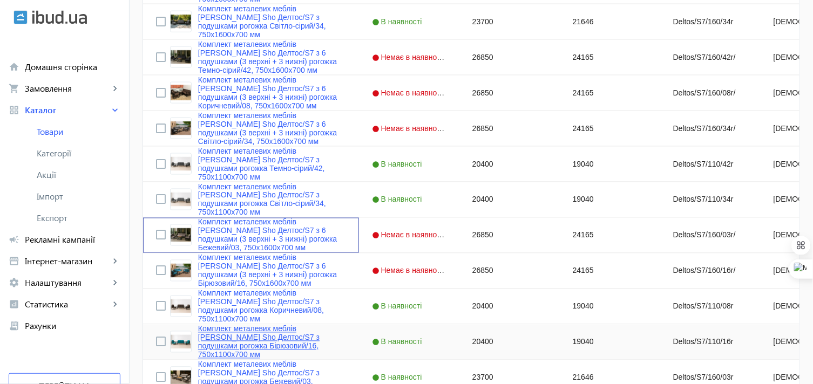
scroll to position [479, 0]
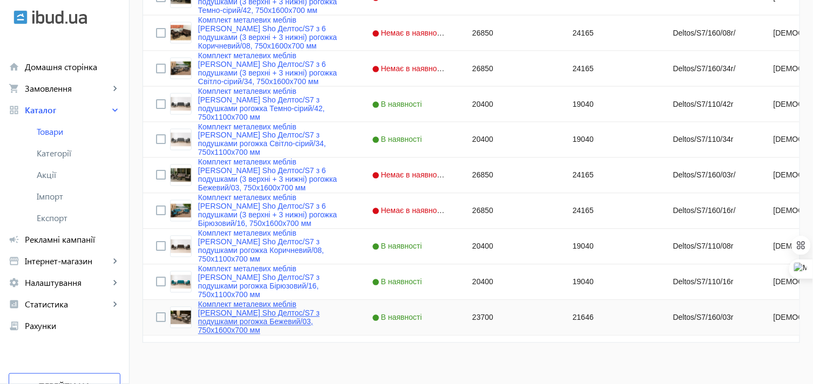
click at [251, 311] on link "Комплект металевих меблів [PERSON_NAME] Sho Делтос/S7 з подушками рогожка Бежев…" at bounding box center [272, 318] width 148 height 35
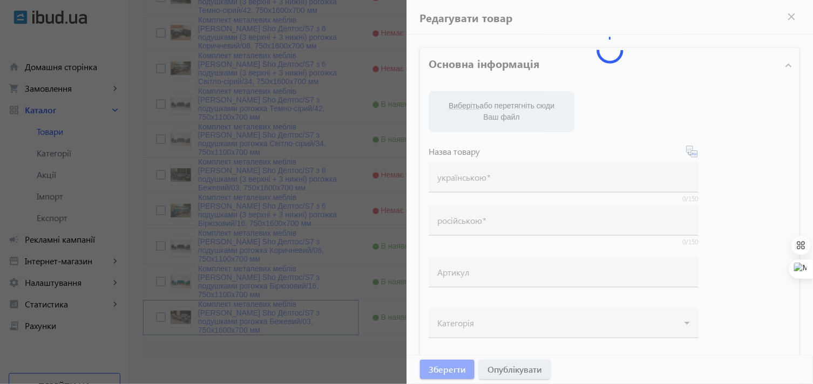
type input "Комплект металевих меблів [PERSON_NAME] Sho Делтос/S7 з подушками рогожка Бежев…"
type input "Комплект металлической мебели Tobi Sho Делтос/S7 с подушками рогожка Бежевый/03…"
type input "Deltos/S7/160/03r"
type input "23700"
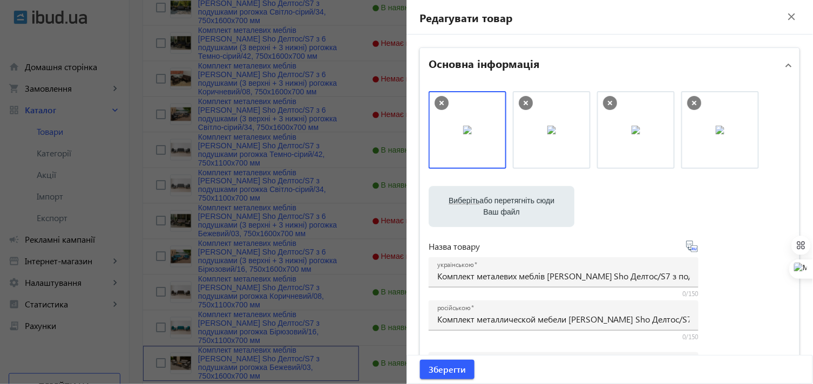
scroll to position [419, 0]
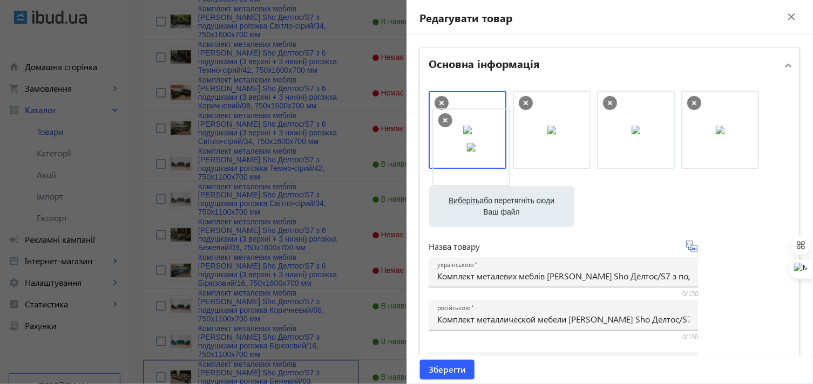
drag, startPoint x: 714, startPoint y: 143, endPoint x: 468, endPoint y: 160, distance: 246.7
click at [440, 364] on span "Зберегти" at bounding box center [446, 370] width 37 height 12
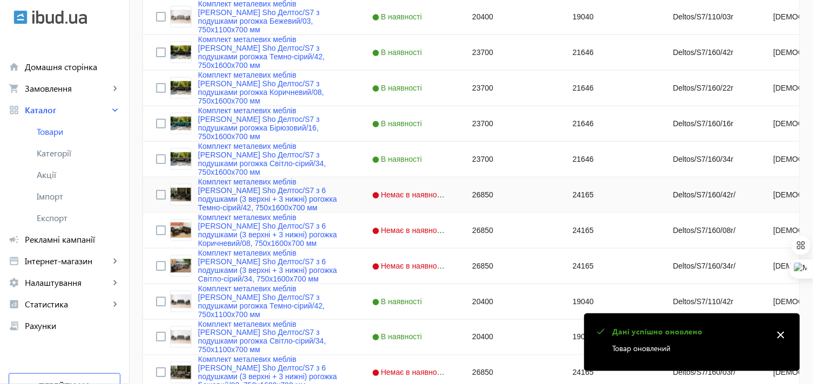
scroll to position [299, 0]
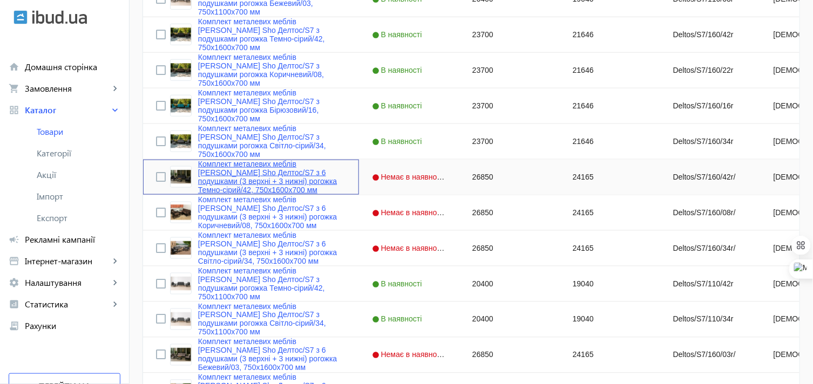
click at [229, 162] on link "Комплект металевих меблів [PERSON_NAME] Sho Делтос/S7 з 6 подушками (3 верхні +…" at bounding box center [272, 177] width 148 height 35
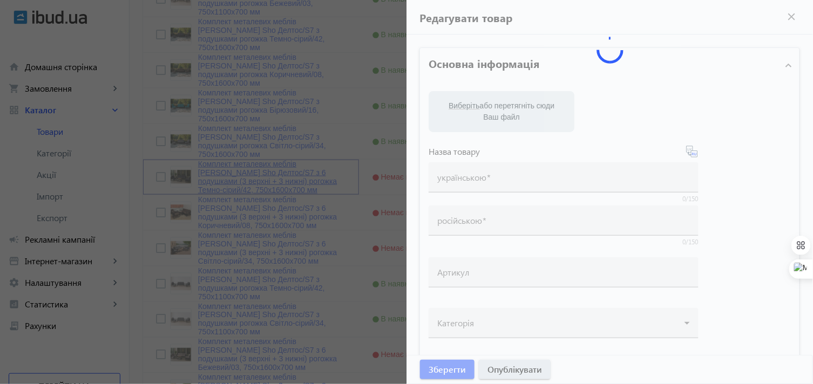
type input "Комплект металевих меблів [PERSON_NAME] Sho Делтос/S7 з 6 подушками (3 верхні +…"
type input "Комплект металлической мебели Tobi Sho Делтос/S7 с 6 подушками (3 верхние+3 ниж…"
type input "Deltos/S7/160/42r/"
type input "26850"
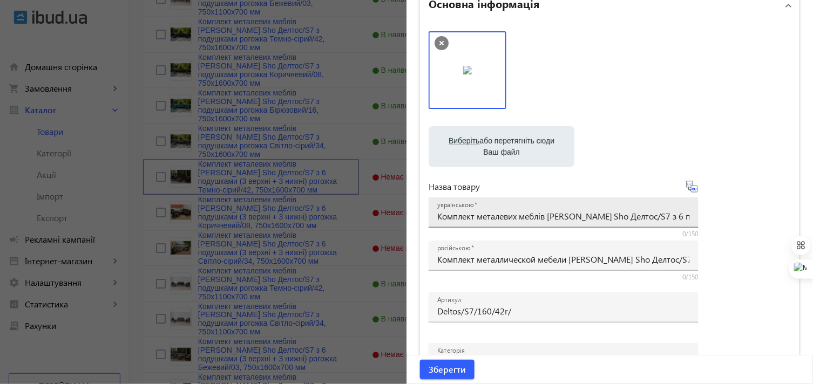
scroll to position [0, 0]
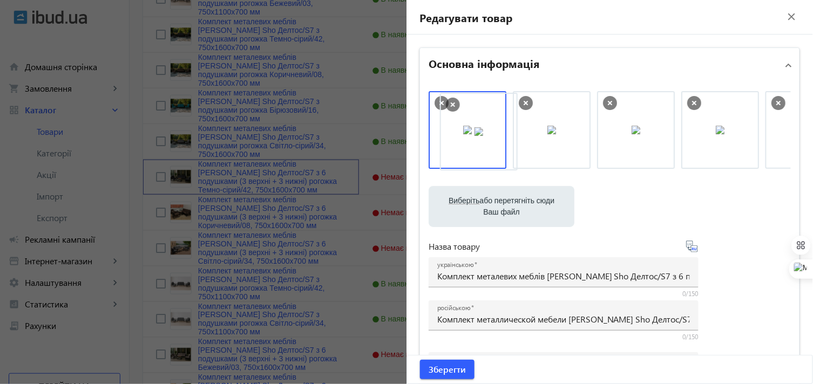
drag, startPoint x: 704, startPoint y: 144, endPoint x: 461, endPoint y: 145, distance: 242.3
click at [434, 367] on span "Зберегти" at bounding box center [446, 370] width 37 height 12
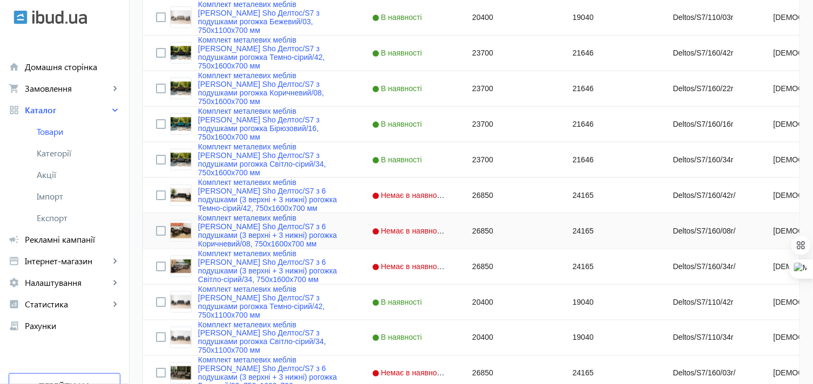
scroll to position [299, 0]
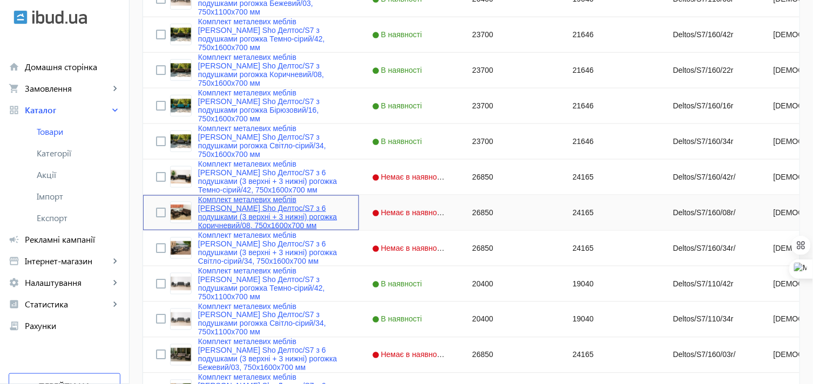
click at [232, 202] on link "Комплект металевих меблів [PERSON_NAME] Sho Делтос/S7 з 6 подушками (3 верхні +…" at bounding box center [272, 212] width 148 height 35
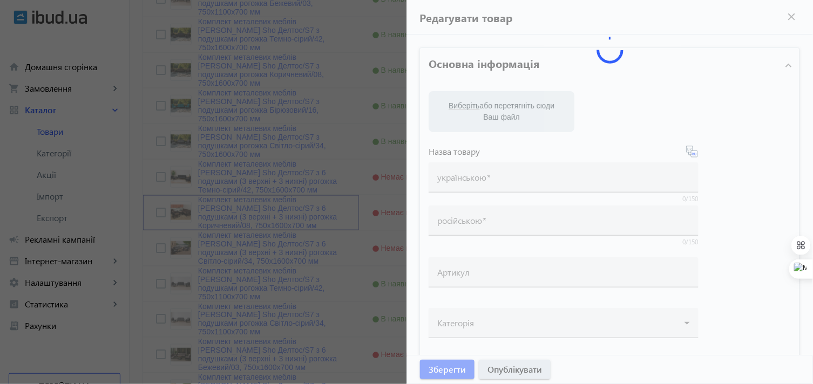
type input "Комплект металевих меблів [PERSON_NAME] Sho Делтос/S7 з 6 подушками (3 верхні +…"
type input "Комплект металлической мебели Tobi Sho Делтос/S7 с 6 подушками (3 верхние+3 ниж…"
type input "Deltos/S7/160/08r/"
type input "26850"
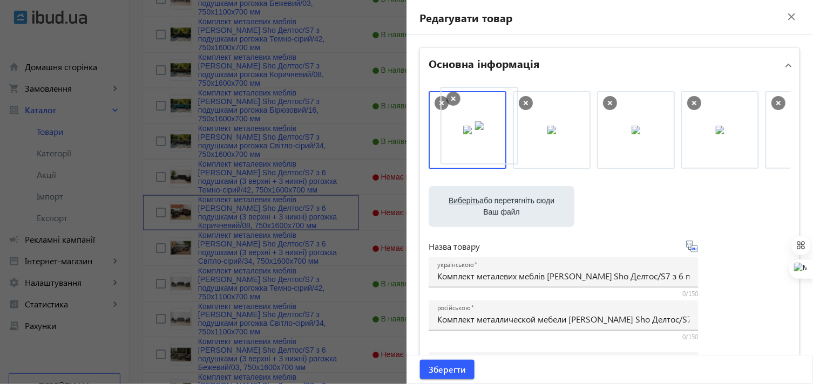
drag, startPoint x: 643, startPoint y: 146, endPoint x: 489, endPoint y: 142, distance: 153.8
click at [439, 369] on span "Зберегти" at bounding box center [446, 370] width 37 height 12
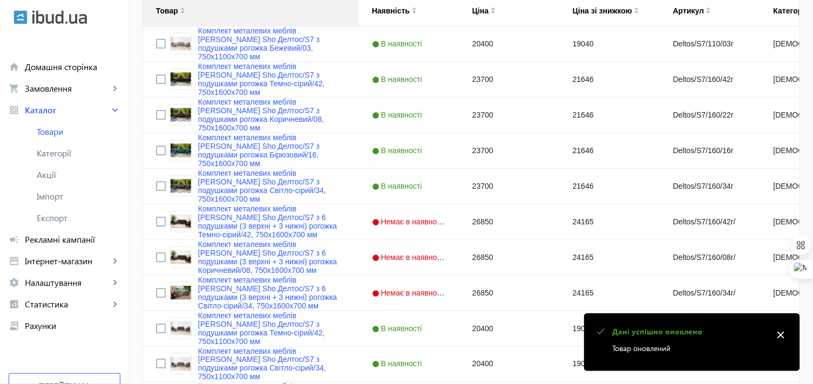
scroll to position [359, 0]
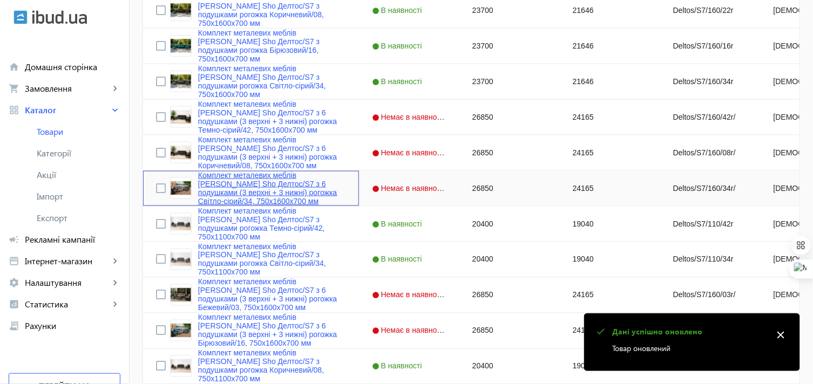
click at [240, 178] on link "Комплект металевих меблів [PERSON_NAME] Sho Делтос/S7 з 6 подушками (3 верхні +…" at bounding box center [272, 188] width 148 height 35
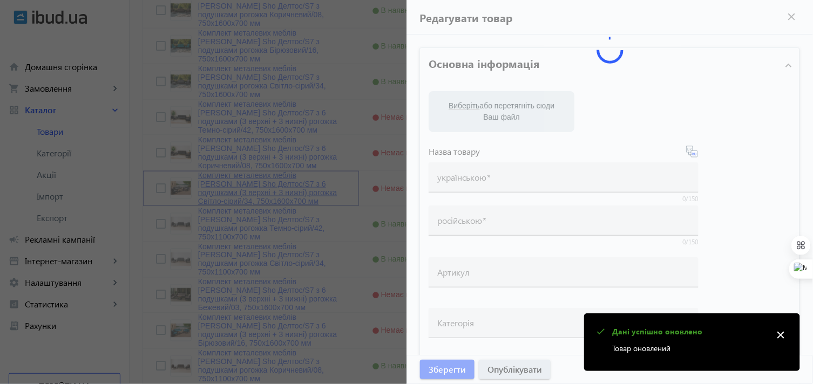
type input "Комплект металевих меблів [PERSON_NAME] Sho Делтос/S7 з 6 подушками (3 верхні +…"
type input "Комплект металлической мебели Tobi Sho Делтос/S7 с 6 подушками (3 верхние+3 ниж…"
type input "Deltos/S7/160/34r/"
type input "26850"
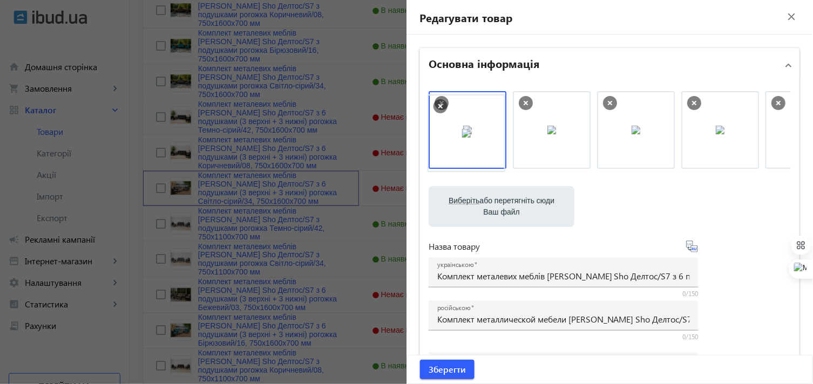
drag, startPoint x: 708, startPoint y: 147, endPoint x: 458, endPoint y: 151, distance: 250.9
drag, startPoint x: 630, startPoint y: 139, endPoint x: 475, endPoint y: 140, distance: 154.3
click at [441, 367] on span "Зберегти" at bounding box center [446, 370] width 37 height 12
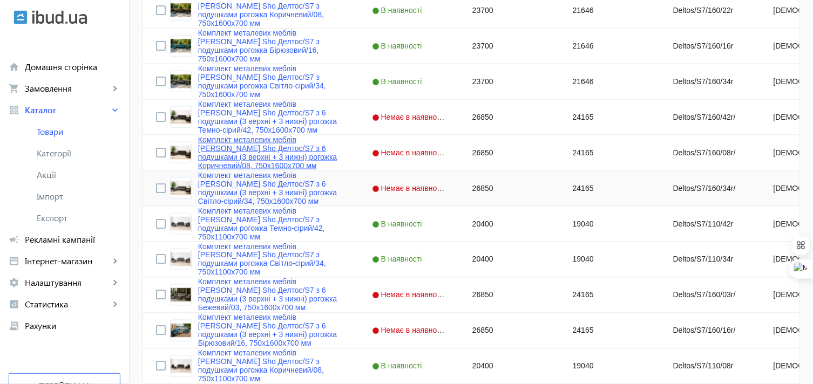
scroll to position [419, 0]
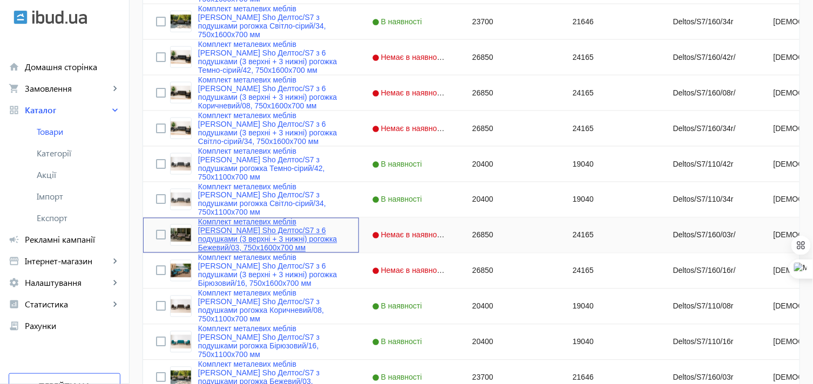
click at [230, 224] on link "Комплект металевих меблів [PERSON_NAME] Sho Делтос/S7 з 6 подушками (3 верхні +…" at bounding box center [272, 235] width 148 height 35
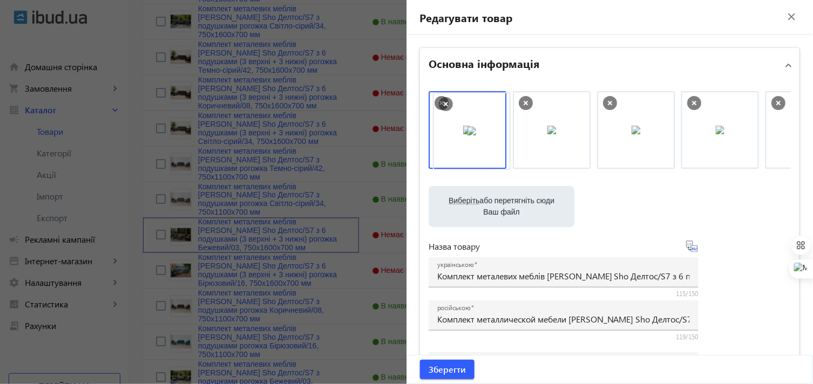
drag, startPoint x: 499, startPoint y: 139, endPoint x: 469, endPoint y: 142, distance: 29.4
click at [446, 367] on span "Зберегти" at bounding box center [446, 370] width 37 height 12
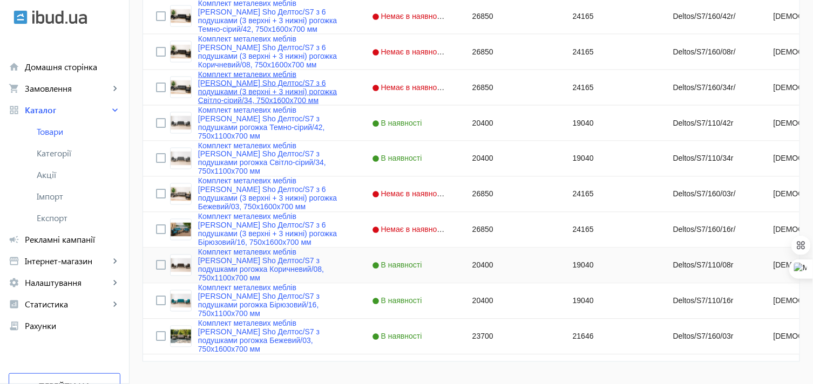
scroll to position [479, 0]
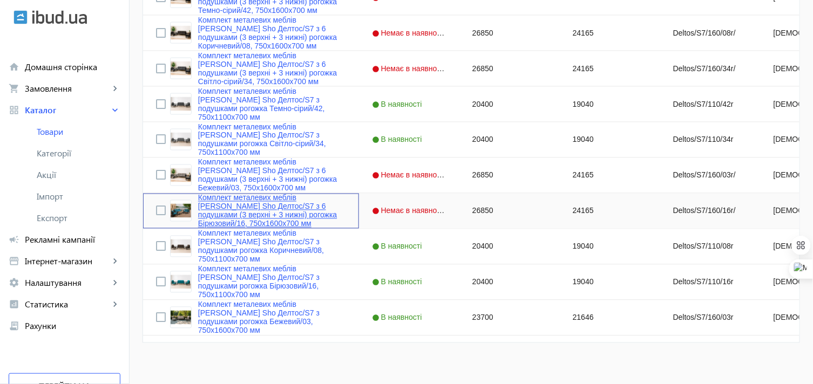
click at [260, 199] on link "Комплект металевих меблів [PERSON_NAME] Sho Делтос/S7 з 6 подушками (3 верхні +…" at bounding box center [272, 211] width 148 height 35
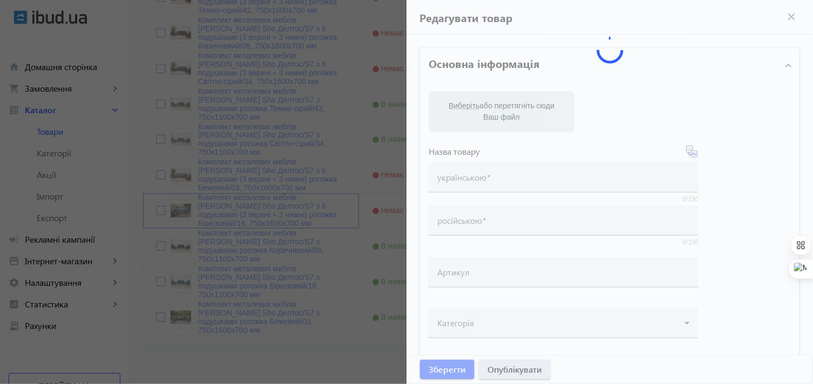
type input "Комплект металевих меблів [PERSON_NAME] Sho Делтос/S7 з 6 подушками (3 верхні +…"
type input "Комплект металлической мебели Tobi Sho Делтос/S7 с 6 подушками (3 верхние+3 ниж…"
type input "Deltos/S7/160/16r/"
type input "26850"
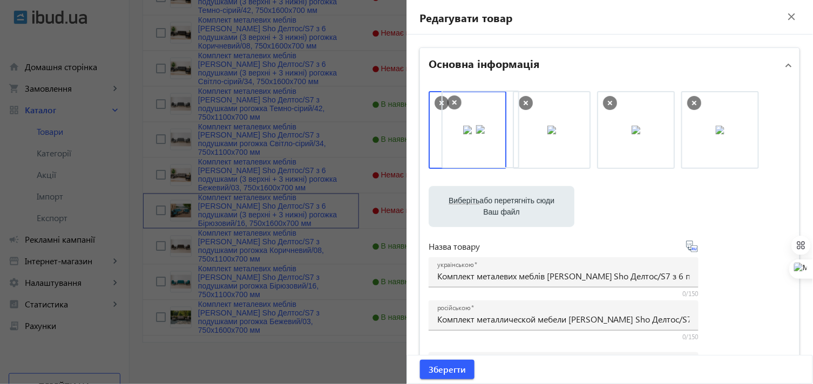
drag, startPoint x: 523, startPoint y: 136, endPoint x: 481, endPoint y: 135, distance: 42.1
drag, startPoint x: 530, startPoint y: 141, endPoint x: 468, endPoint y: 137, distance: 62.2
click at [448, 372] on span "Зберегти" at bounding box center [446, 370] width 37 height 12
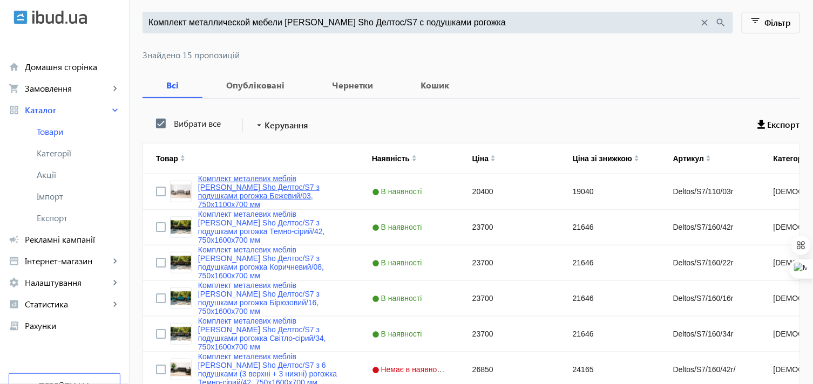
scroll to position [60, 0]
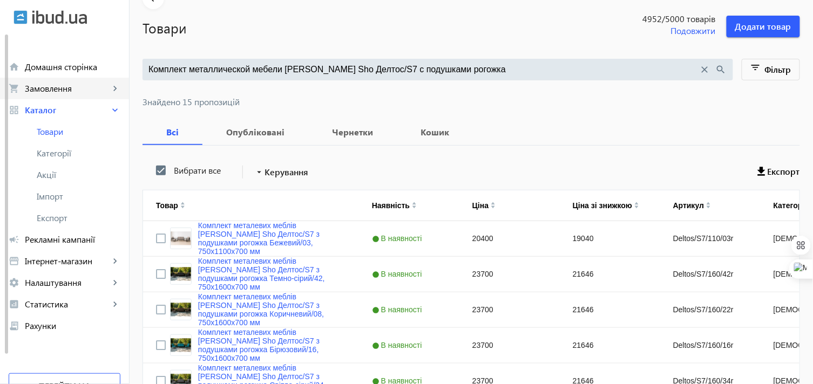
drag, startPoint x: 460, startPoint y: 73, endPoint x: 126, endPoint y: 81, distance: 334.6
click at [126, 81] on div "arrow_back home Домашня сторінка shopping_cart Замовлення keyboard_arrow_right …" at bounding box center [406, 376] width 813 height 872
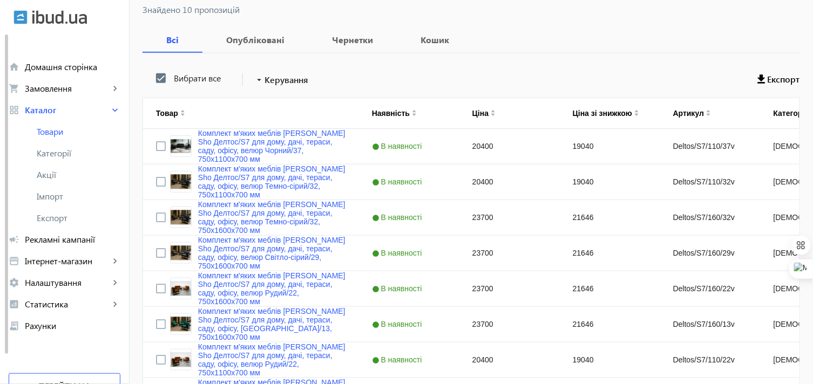
scroll to position [180, 0]
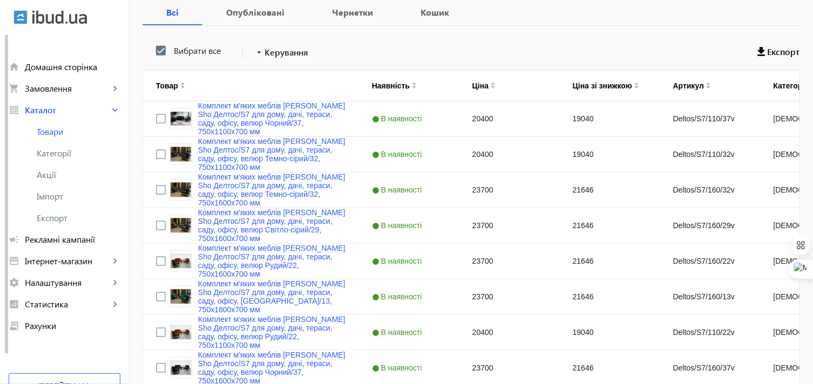
type input "Комплект мягкой мебели Tobi Sho Делтос/S7 для дома, дачи, террасы, сада, офиса,…"
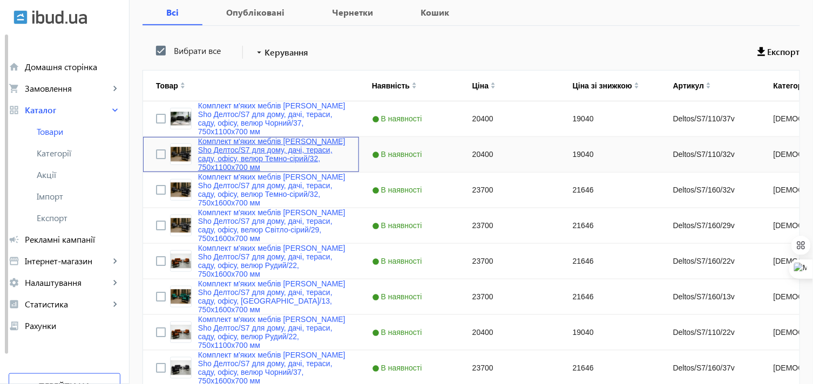
click at [233, 144] on link "Комплект м'яких меблів Tobi Sho Делтос/S7 для дому, дачі, тераси, саду, офісу, …" at bounding box center [272, 154] width 148 height 35
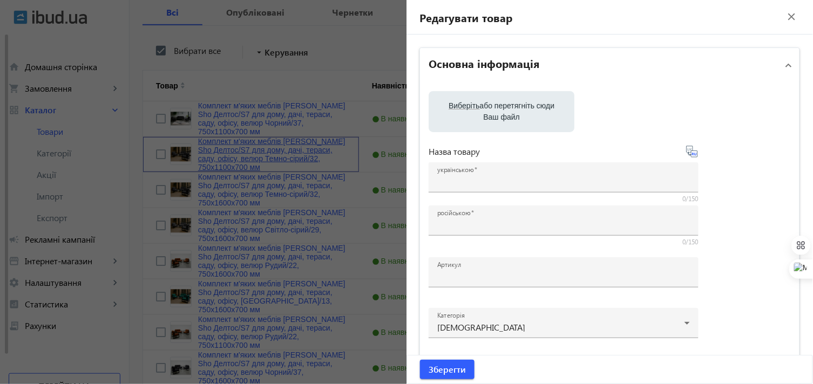
type input "Комплект м'яких меблів Tobi Sho Делтос/S7 для дому, дачі, тераси, саду, офісу, …"
type input "Комплект мягкой мебели Tobi Sho Делтос/S7 для дома, дачи, террасы, сада, офиса,…"
type input "Deltos/S7/110/32v"
type input "20400"
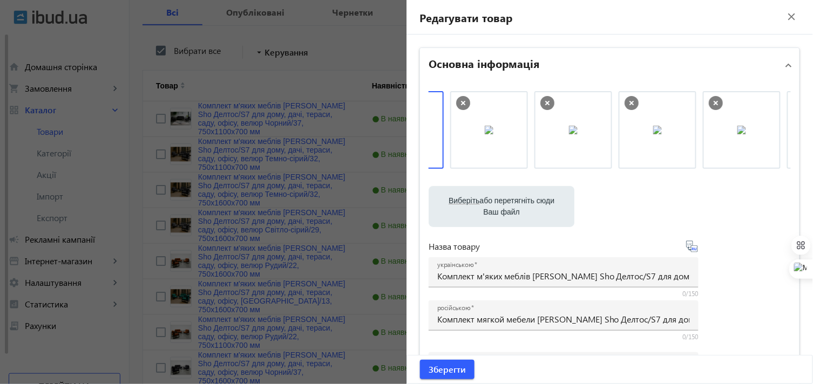
scroll to position [0, 28]
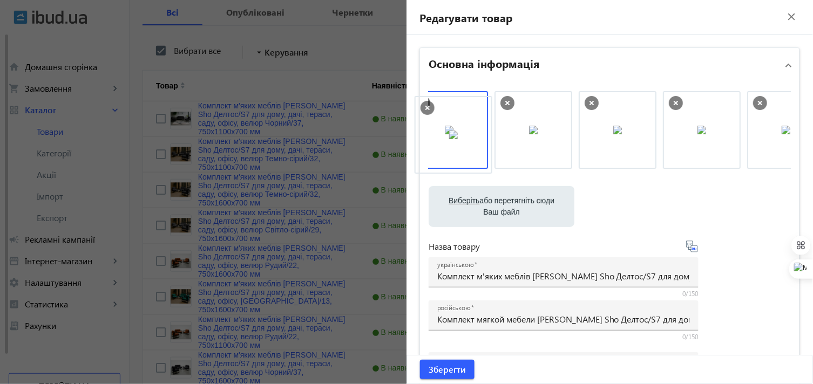
drag, startPoint x: 761, startPoint y: 136, endPoint x: 441, endPoint y: 141, distance: 320.0
click at [438, 370] on span "Зберегти" at bounding box center [446, 370] width 37 height 12
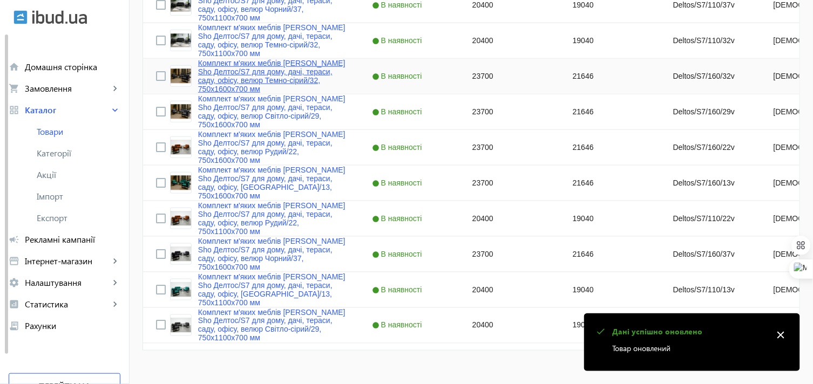
scroll to position [299, 0]
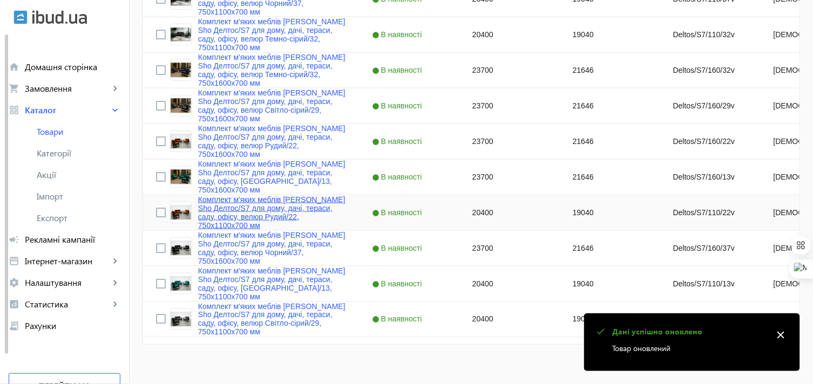
click at [239, 204] on link "Комплект м'яких меблів Tobi Sho Делтос/S7 для дому, дачі, тераси, саду, офісу, …" at bounding box center [272, 212] width 148 height 35
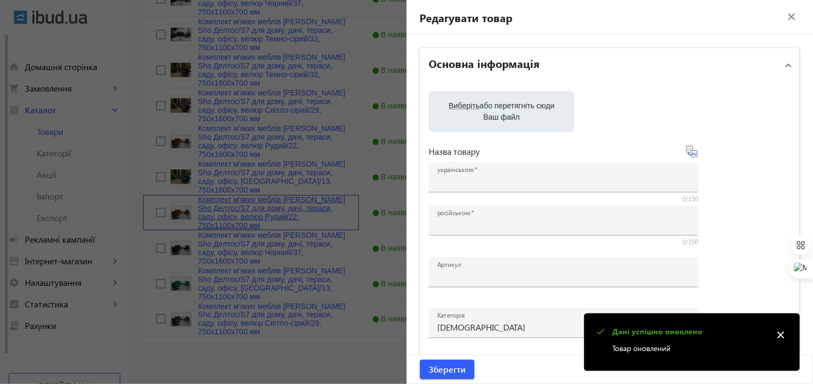
type input "Комплект м'яких меблів Tobi Sho Делтос/S7 для дому, дачі, тераси, саду, офісу, …"
type input "Комплект мягкой мебели Tobi Sho Делтос/S7 для дома, дачи, террасы, сада, офиса,…"
type input "Deltos/S7/110/22v"
type input "20400"
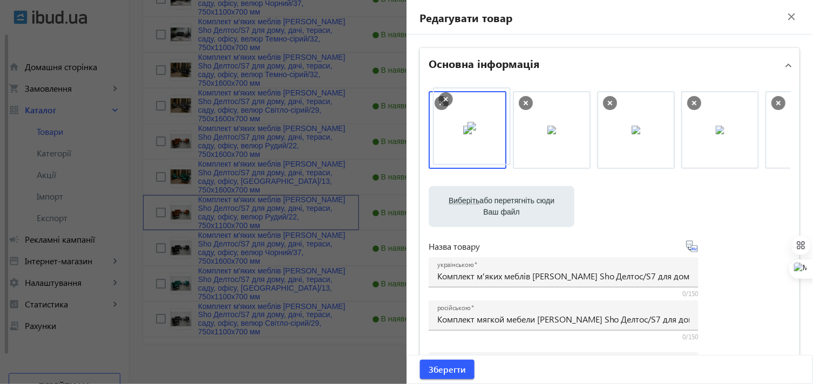
drag, startPoint x: 638, startPoint y: 139, endPoint x: 477, endPoint y: 136, distance: 161.4
click at [448, 364] on span "Зберегти" at bounding box center [446, 370] width 37 height 12
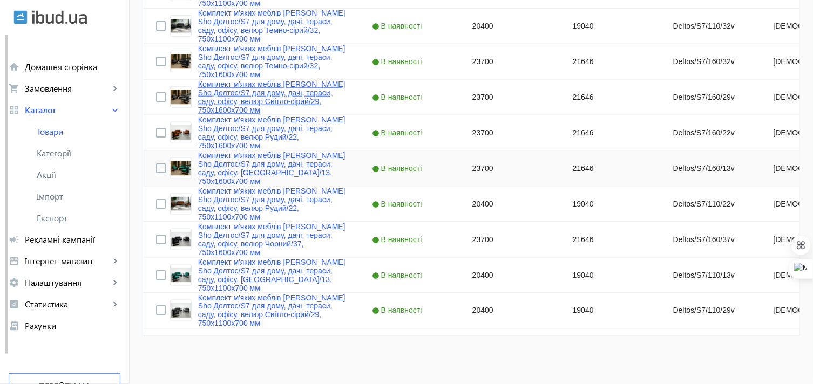
scroll to position [310, 0]
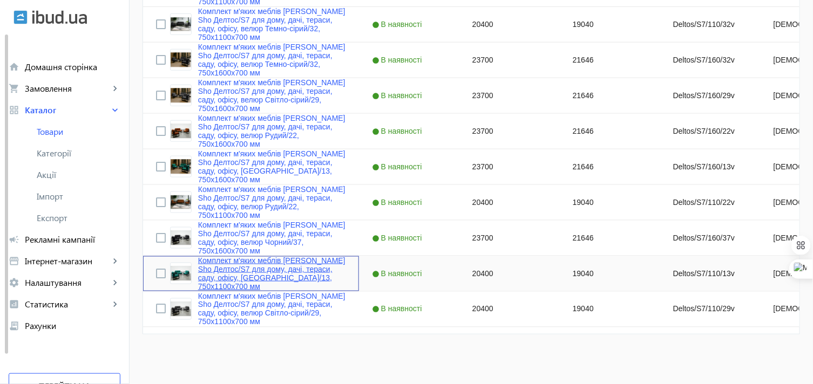
click at [216, 260] on link "Комплект м'яких меблів Tobi Sho Делтос/S7 для дому, дачі, тераси, саду, офісу, …" at bounding box center [272, 273] width 148 height 35
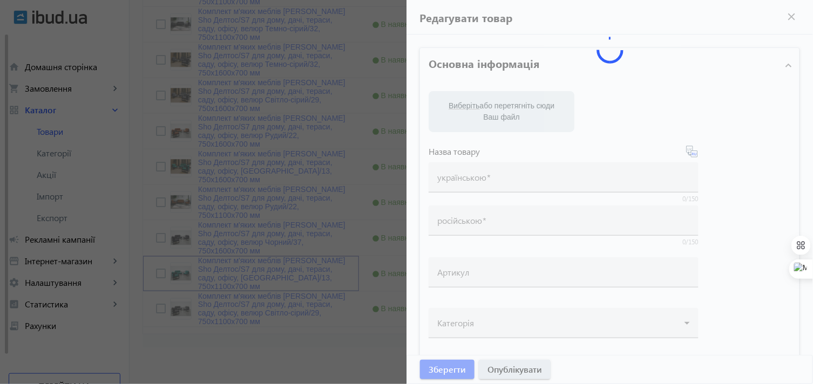
type input "Комплект м'яких меблів Tobi Sho Делтос/S7 для дому, дачі, тераси, саду, офісу, …"
type input "Комплект мягкой мебели Tobi Sho Делтос/S7 для дома, дачи, террасы, сада, офиса,…"
type input "Deltos/S7/110/13v"
type input "20400"
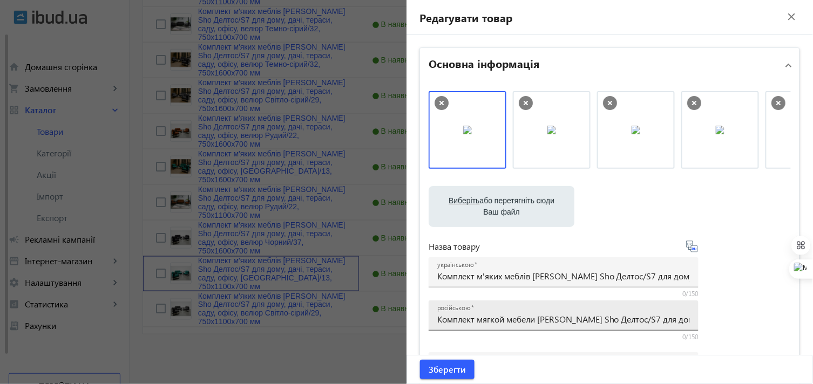
scroll to position [10, 0]
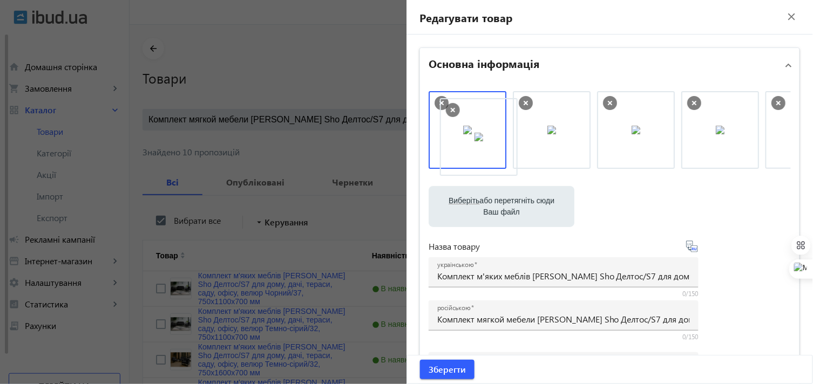
drag, startPoint x: 697, startPoint y: 130, endPoint x: 487, endPoint y: 137, distance: 209.5
click at [439, 368] on span "Зберегти" at bounding box center [446, 370] width 37 height 12
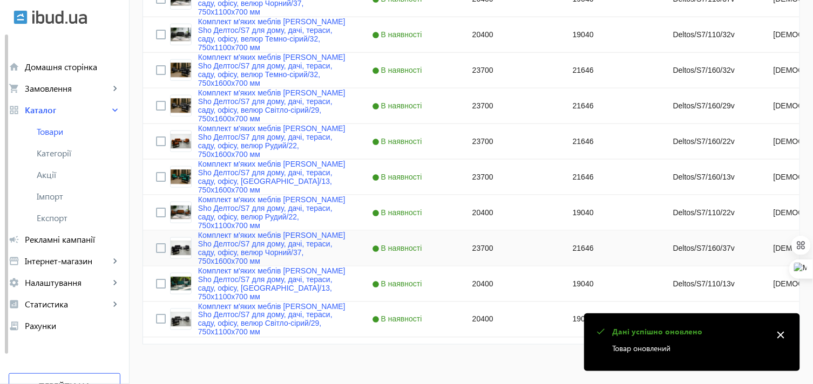
scroll to position [310, 0]
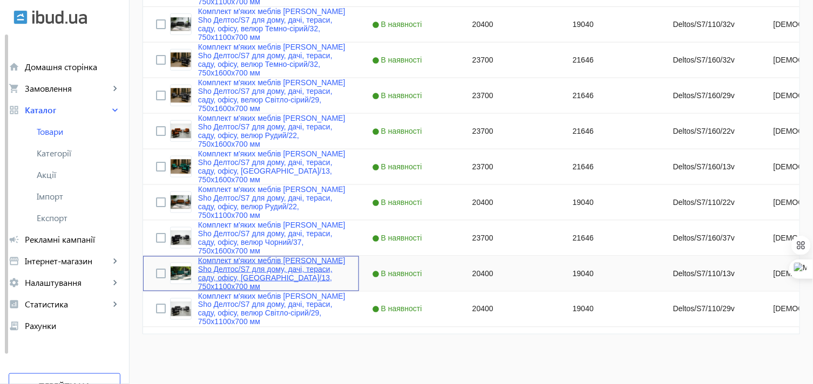
click at [222, 263] on link "Комплект м'яких меблів Tobi Sho Делтос/S7 для дому, дачі, тераси, саду, офісу, …" at bounding box center [272, 273] width 148 height 35
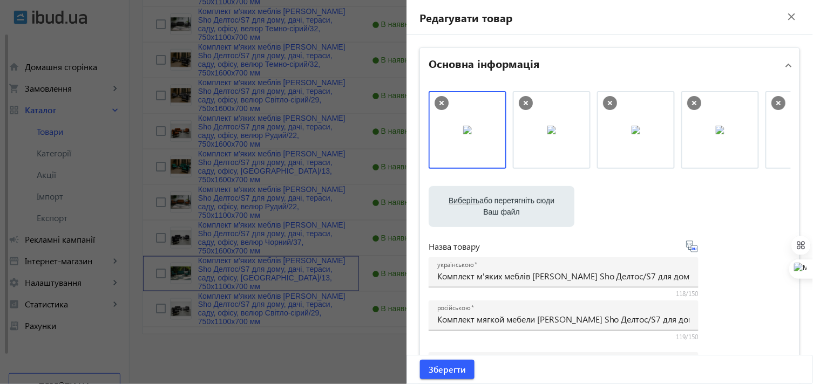
scroll to position [250, 0]
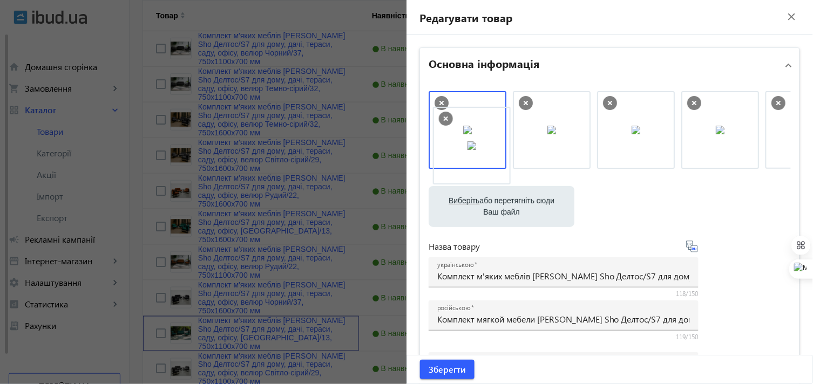
drag, startPoint x: 716, startPoint y: 133, endPoint x: 471, endPoint y: 149, distance: 246.0
drag, startPoint x: 653, startPoint y: 140, endPoint x: 513, endPoint y: 142, distance: 140.3
click at [428, 371] on span "Зберегти" at bounding box center [446, 370] width 37 height 12
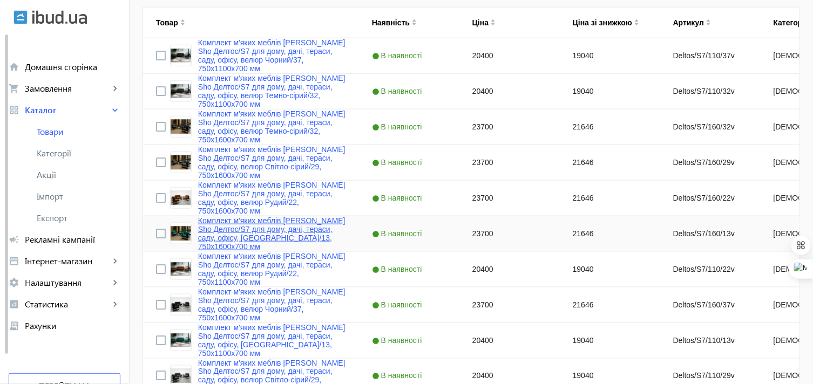
scroll to position [310, 0]
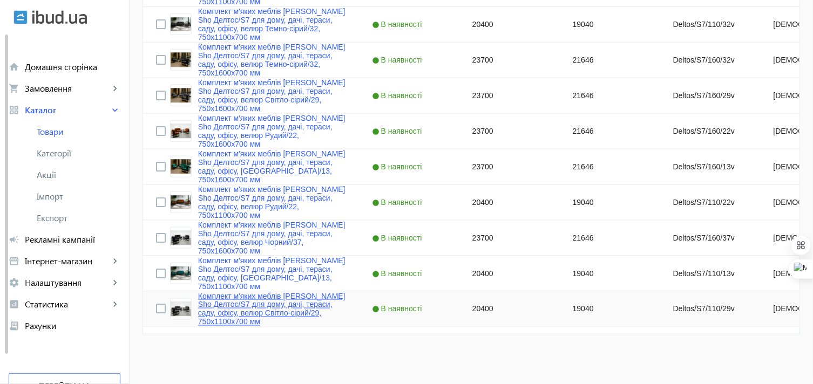
click at [240, 300] on link "Комплект м'яких меблів Tobi Sho Делтос/S7 для дому, дачі, тераси, саду, офісу, …" at bounding box center [272, 309] width 148 height 35
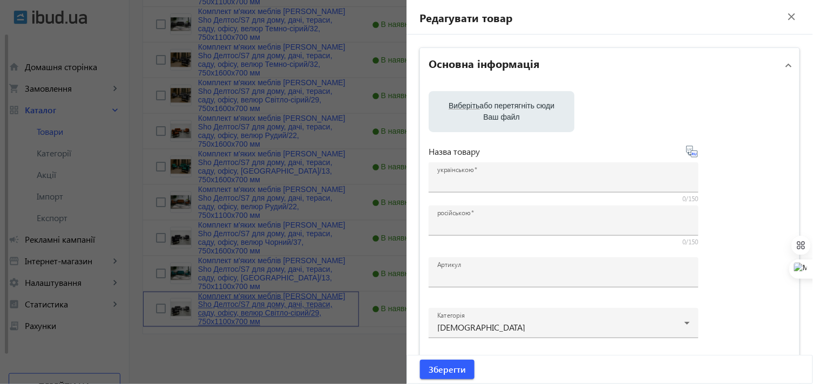
type input "Комплект м'яких меблів Tobi Sho Делтос/S7 для дому, дачі, тераси, саду, офісу, …"
type input "Комплект мягкой мебели Tobi Sho Делтос/S7 для дома, дачи, террасы, сада, офиса,…"
type input "Deltos/S7/110/29v"
type input "20400"
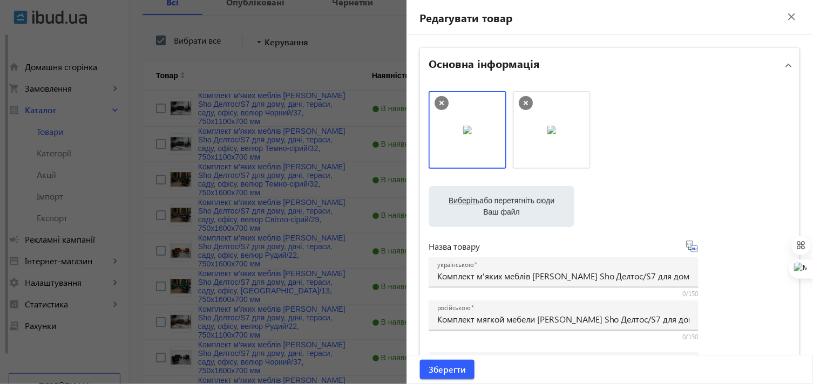
scroll to position [250, 0]
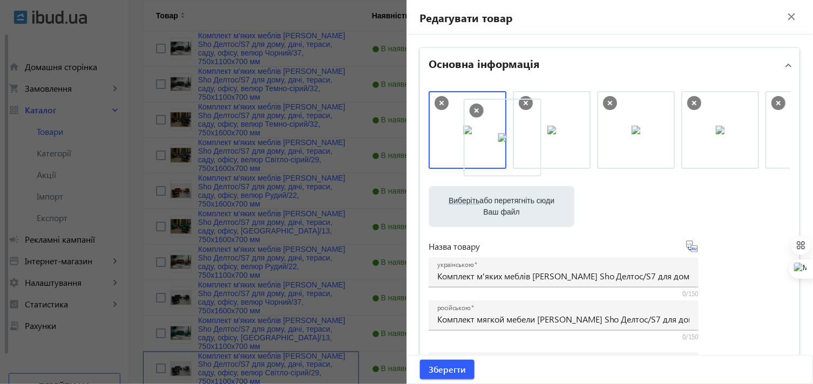
drag, startPoint x: 708, startPoint y: 130, endPoint x: 505, endPoint y: 135, distance: 203.0
click at [441, 364] on span "Зберегти" at bounding box center [446, 370] width 37 height 12
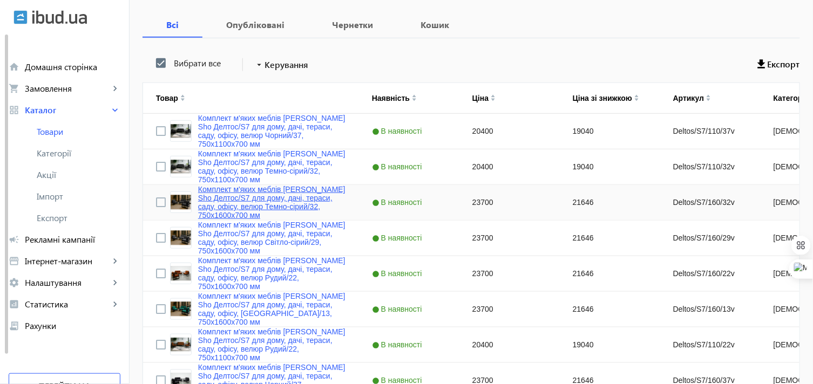
scroll to position [182, 0]
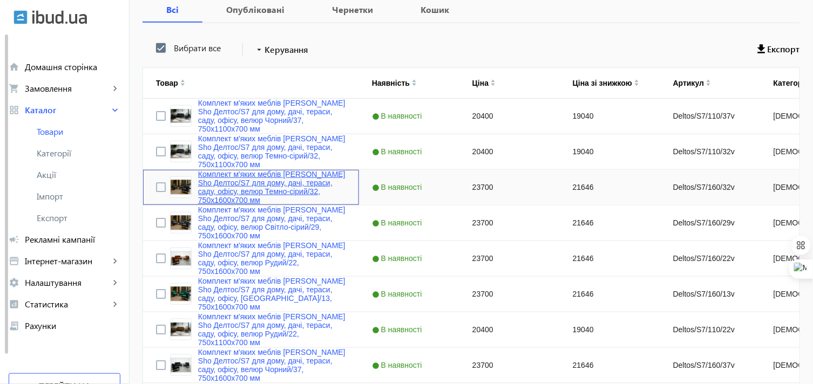
click at [212, 177] on link "Комплект м'яких меблів Tobi Sho Делтос/S7 для дому, дачі, тераси, саду, офісу, …" at bounding box center [272, 187] width 148 height 35
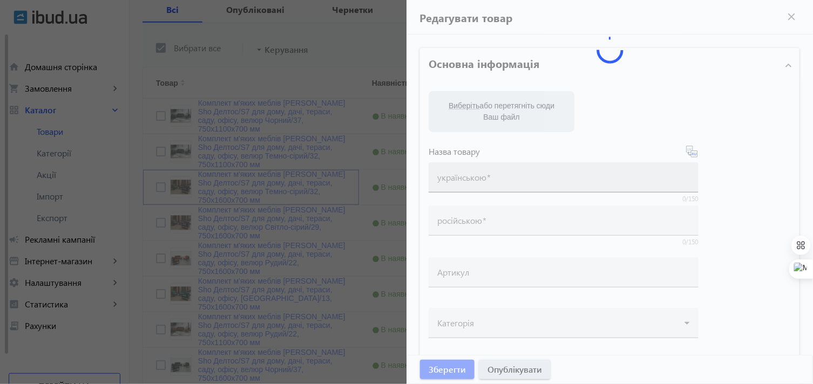
type input "Комплект м'яких меблів Tobi Sho Делтос/S7 для дому, дачі, тераси, саду, офісу, …"
type input "Комплект мягкой мебели Tobi Sho Делтос/S7 для дома, дачи, террасы, сада, офиса,…"
type input "Deltos/S7/160/32v"
type input "23700"
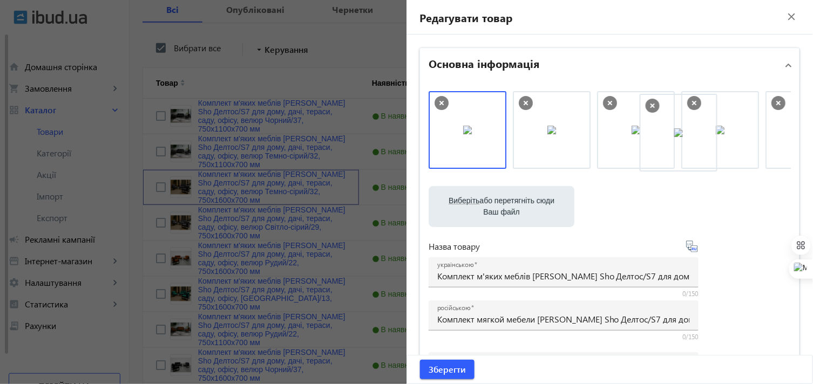
drag, startPoint x: 767, startPoint y: 128, endPoint x: 645, endPoint y: 131, distance: 122.5
drag, startPoint x: 775, startPoint y: 131, endPoint x: 460, endPoint y: 133, distance: 315.1
drag, startPoint x: 775, startPoint y: 131, endPoint x: 448, endPoint y: 143, distance: 327.2
click at [438, 371] on span "Зберегти" at bounding box center [446, 370] width 37 height 12
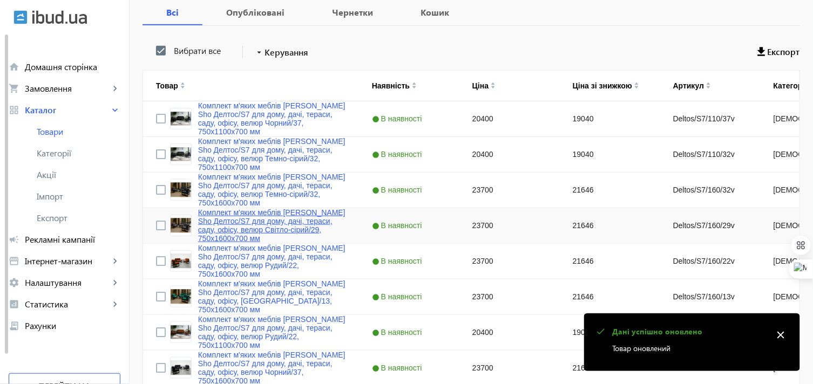
scroll to position [240, 0]
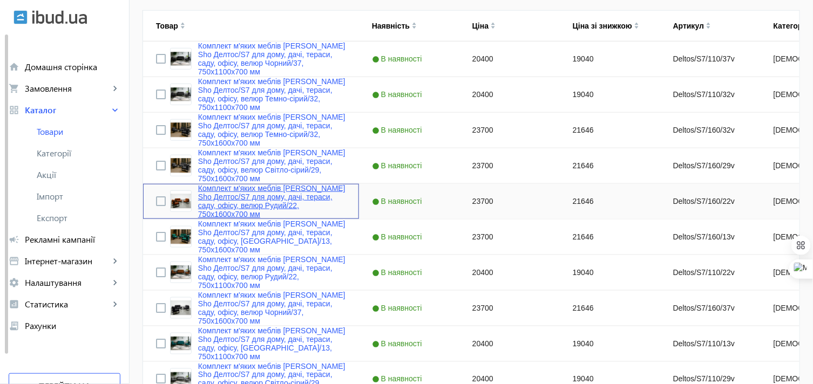
click at [203, 195] on link "Комплект м'яких меблів Tobi Sho Делтос/S7 для дому, дачі, тераси, саду, офісу, …" at bounding box center [272, 201] width 148 height 35
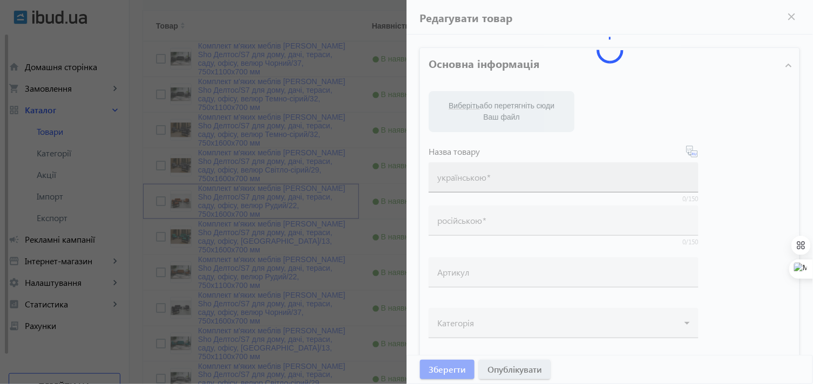
type input "Комплект м'яких меблів Tobi Sho Делтос/S7 для дому, дачі, тераси, саду, офісу, …"
type input "Комплект мягкой мебели Tobi Sho Делтос/S7 для дома, дачи, террасы, сада, офиса,…"
type input "Deltos/S7/160/22v"
type input "23700"
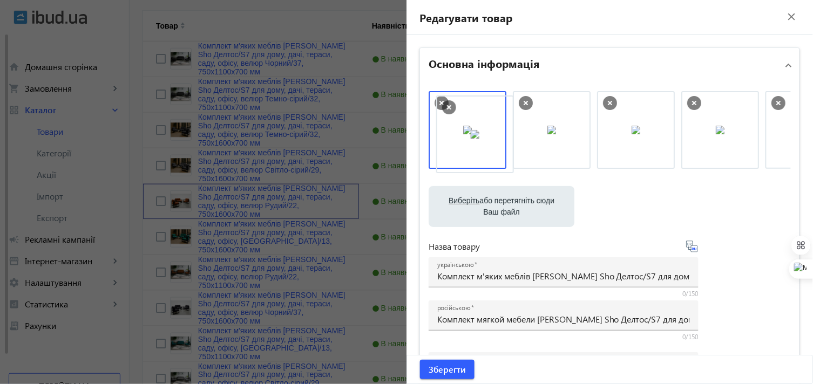
drag, startPoint x: 714, startPoint y: 140, endPoint x: 472, endPoint y: 144, distance: 242.3
drag, startPoint x: 635, startPoint y: 144, endPoint x: 495, endPoint y: 149, distance: 139.8
drag, startPoint x: 618, startPoint y: 137, endPoint x: 471, endPoint y: 137, distance: 147.8
click at [433, 365] on span "Зберегти" at bounding box center [446, 370] width 37 height 12
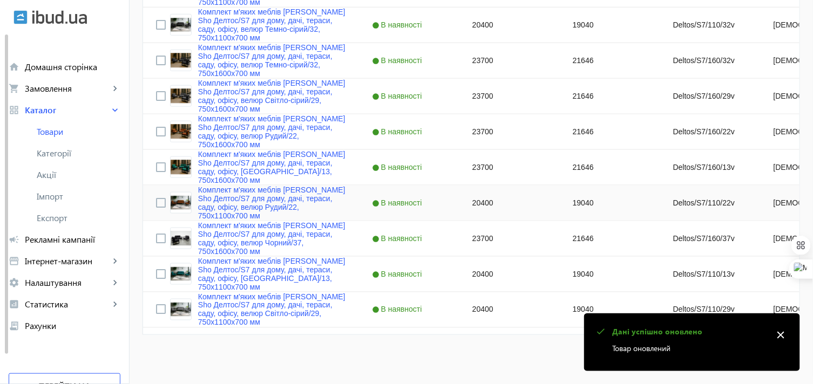
scroll to position [310, 0]
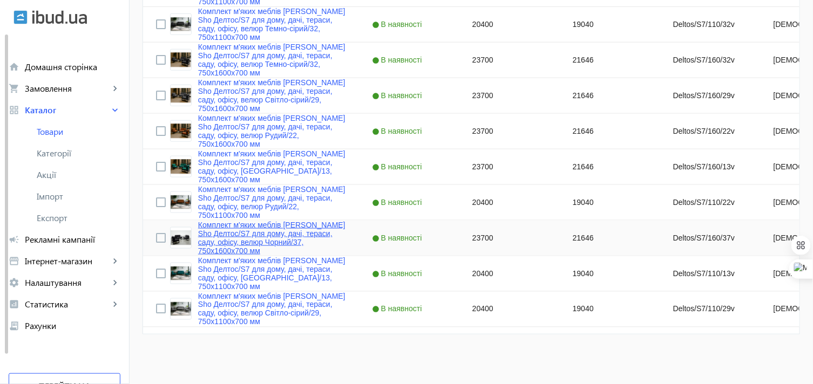
click at [208, 227] on link "Комплект м'яких меблів Tobi Sho Делтос/S7 для дому, дачі, тераси, саду, офісу, …" at bounding box center [272, 238] width 148 height 35
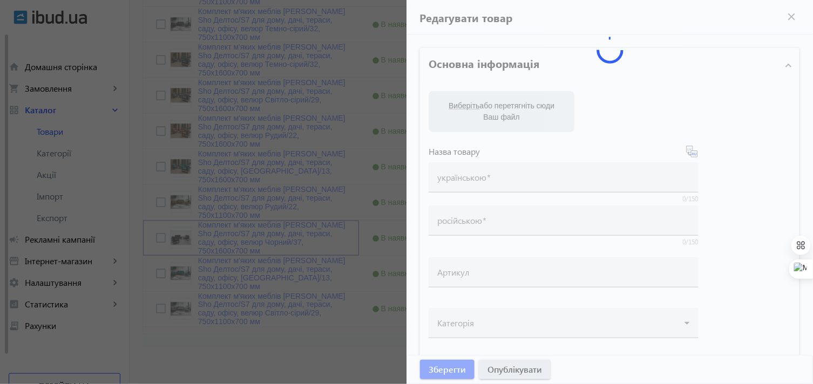
type input "Комплект м'яких меблів Tobi Sho Делтос/S7 для дому, дачі, тераси, саду, офісу, …"
type input "Комплект мягкой мебели Tobi Sho Делтос/S7 для дома, дачи, террасы, сада, офиса,…"
type input "Deltos/S7/160/37v"
type input "23700"
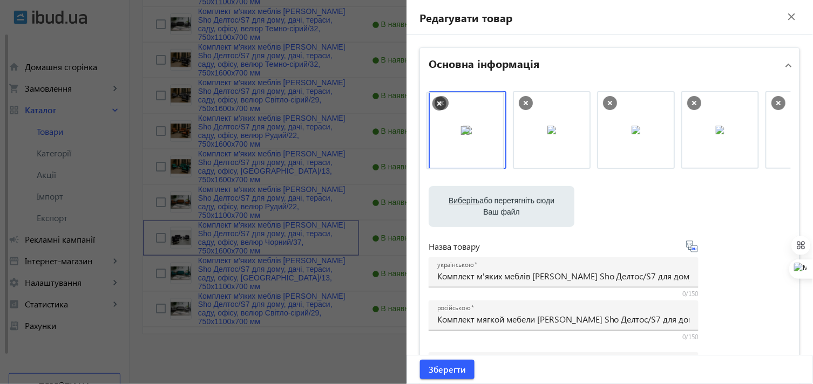
drag, startPoint x: 639, startPoint y: 147, endPoint x: 472, endPoint y: 147, distance: 167.8
drag, startPoint x: 624, startPoint y: 141, endPoint x: 481, endPoint y: 142, distance: 143.0
drag, startPoint x: 627, startPoint y: 141, endPoint x: 713, endPoint y: 141, distance: 85.8
drag, startPoint x: 565, startPoint y: 142, endPoint x: 707, endPoint y: 139, distance: 141.4
drag, startPoint x: 548, startPoint y: 137, endPoint x: 468, endPoint y: 138, distance: 79.9
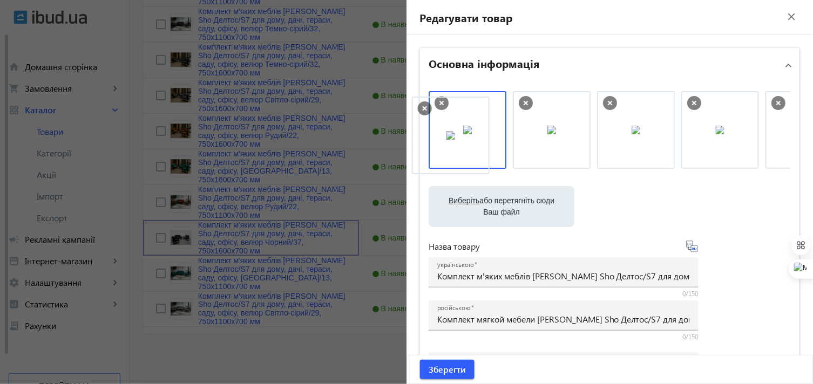
drag, startPoint x: 657, startPoint y: 140, endPoint x: 475, endPoint y: 146, distance: 182.5
drag, startPoint x: 637, startPoint y: 133, endPoint x: 571, endPoint y: 138, distance: 66.0
click at [452, 369] on span "Зберегти" at bounding box center [446, 370] width 37 height 12
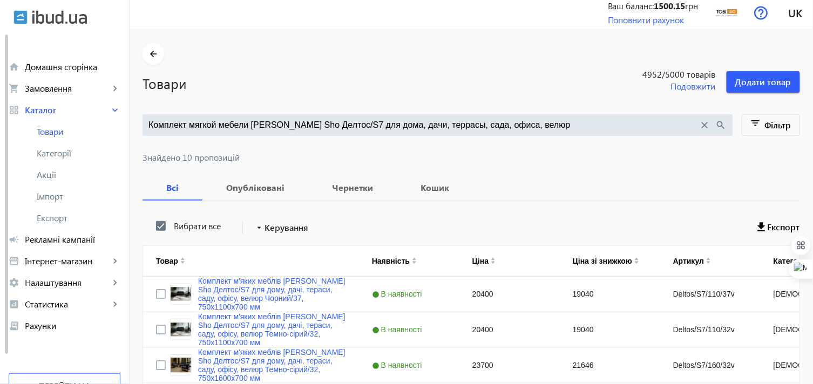
scroll to position [0, 0]
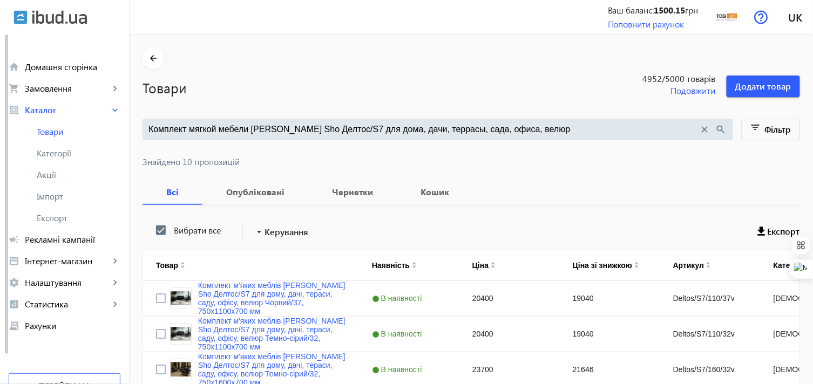
drag, startPoint x: 325, startPoint y: 128, endPoint x: 541, endPoint y: 122, distance: 215.9
click at [541, 122] on div "Комплект мягкой мебели Tobi Sho Делтос/S7 для дома, дачи, террасы, сада, офиса,…" at bounding box center [437, 130] width 590 height 22
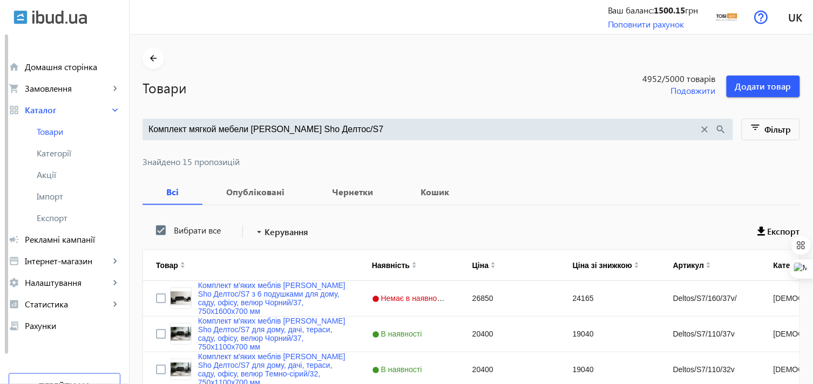
type input "Комплект мягкой мебели Tobi Sho Делтос/S7"
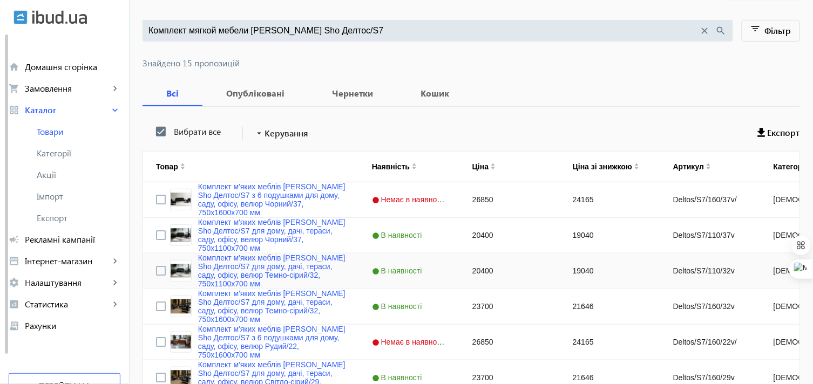
scroll to position [180, 0]
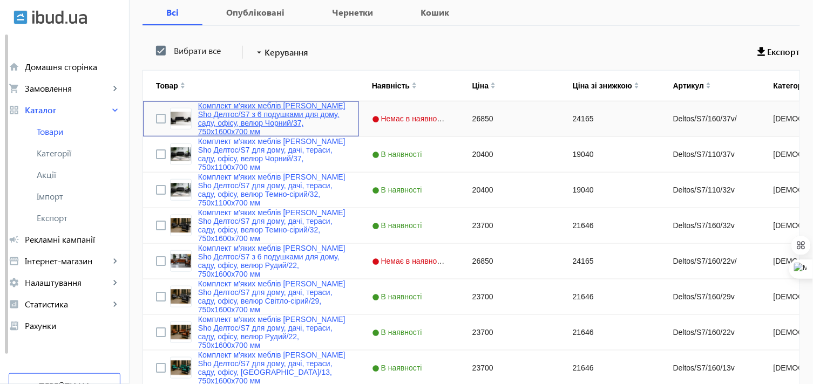
click at [229, 105] on link "Комплект м'яких меблів Tobi Sho Делтос/S7 з 6 подушками для дому, саду, офісу, …" at bounding box center [272, 118] width 148 height 35
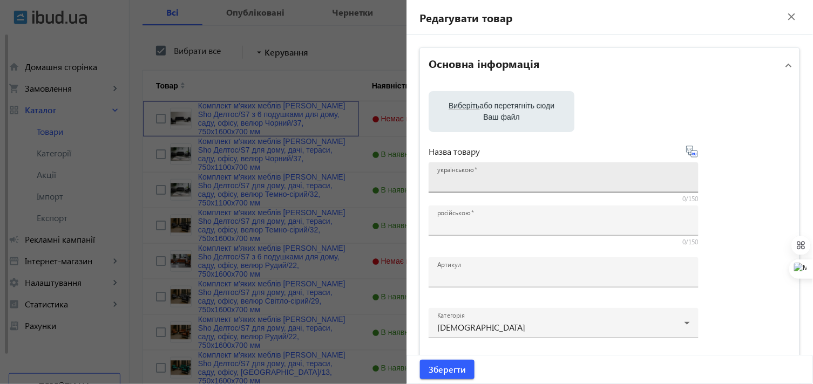
type input "Комплект м'яких меблів Tobi Sho Делтос/S7 з 6 подушками для дому, саду, офісу, …"
type input "Комплект мягкой мебели Tobi Sho Делтос/S7 с 6 подушками для дома, сада, офиса, …"
type input "Deltos/S7/160/37v/"
type input "26850"
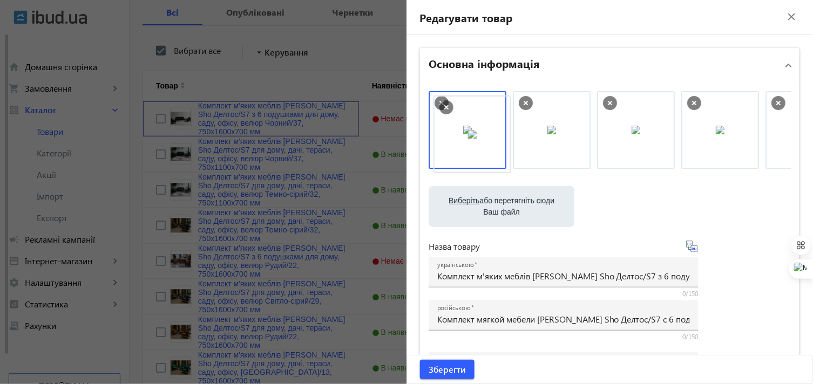
drag, startPoint x: 773, startPoint y: 141, endPoint x: 444, endPoint y: 145, distance: 329.2
drag, startPoint x: 633, startPoint y: 144, endPoint x: 461, endPoint y: 146, distance: 172.1
drag, startPoint x: 610, startPoint y: 130, endPoint x: 451, endPoint y: 140, distance: 159.5
drag, startPoint x: 628, startPoint y: 138, endPoint x: 480, endPoint y: 146, distance: 148.1
click at [438, 370] on span "Зберегти" at bounding box center [446, 370] width 37 height 12
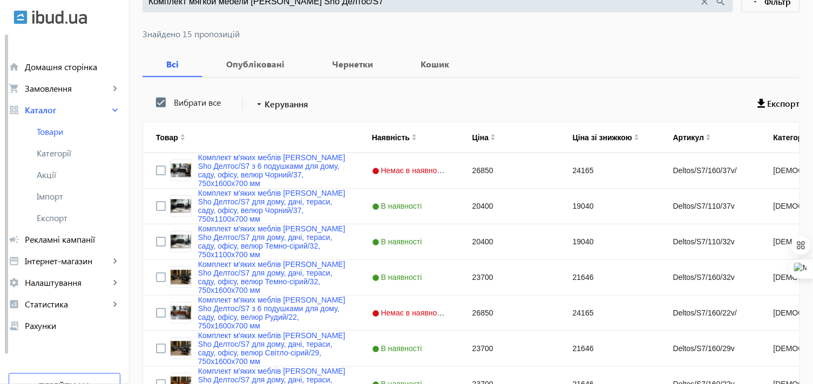
scroll to position [68, 0]
